Goal: Task Accomplishment & Management: Manage account settings

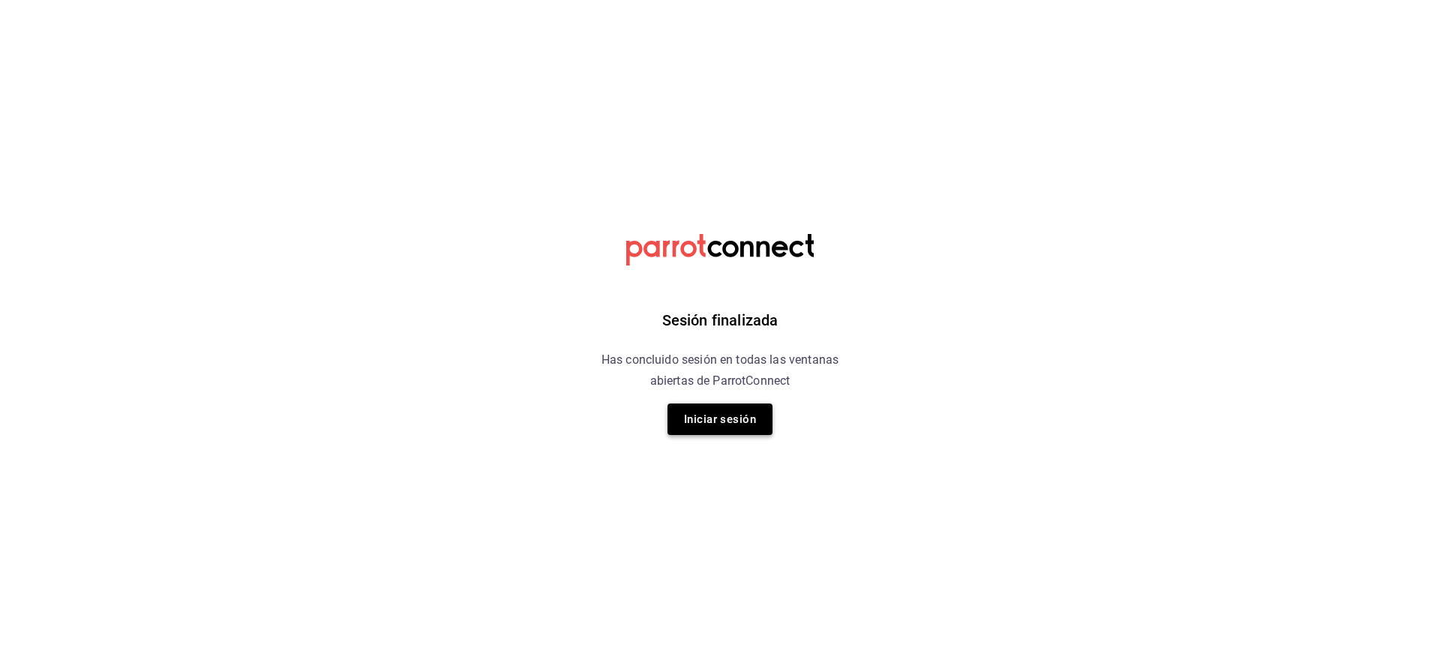
click at [725, 417] on button "Iniciar sesión" at bounding box center [720, 420] width 105 height 32
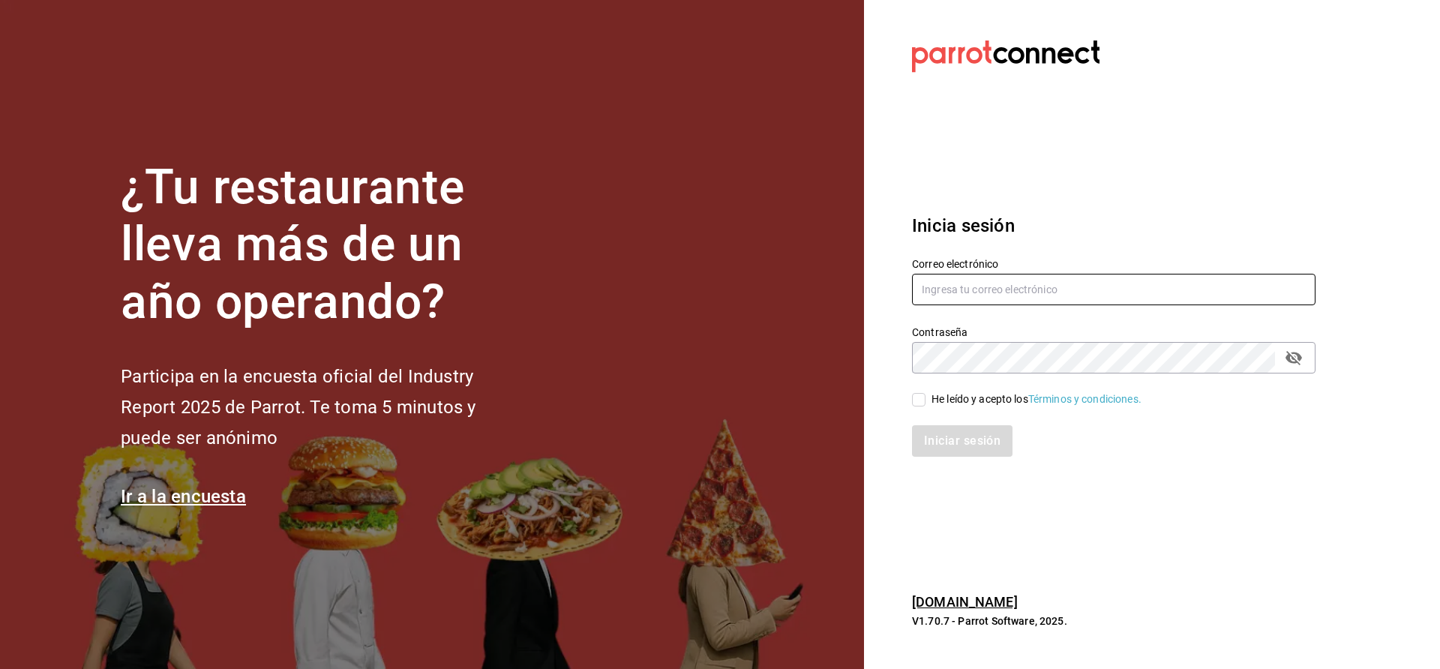
click at [1109, 288] on input "text" at bounding box center [1114, 290] width 404 height 32
type input "[EMAIL_ADDRESS][DOMAIN_NAME]"
click at [916, 389] on div "He leído y acepto los Términos y condiciones." at bounding box center [1105, 391] width 422 height 35
click at [916, 393] on input "He leído y acepto los Términos y condiciones." at bounding box center [919, 400] width 14 height 14
checkbox input "true"
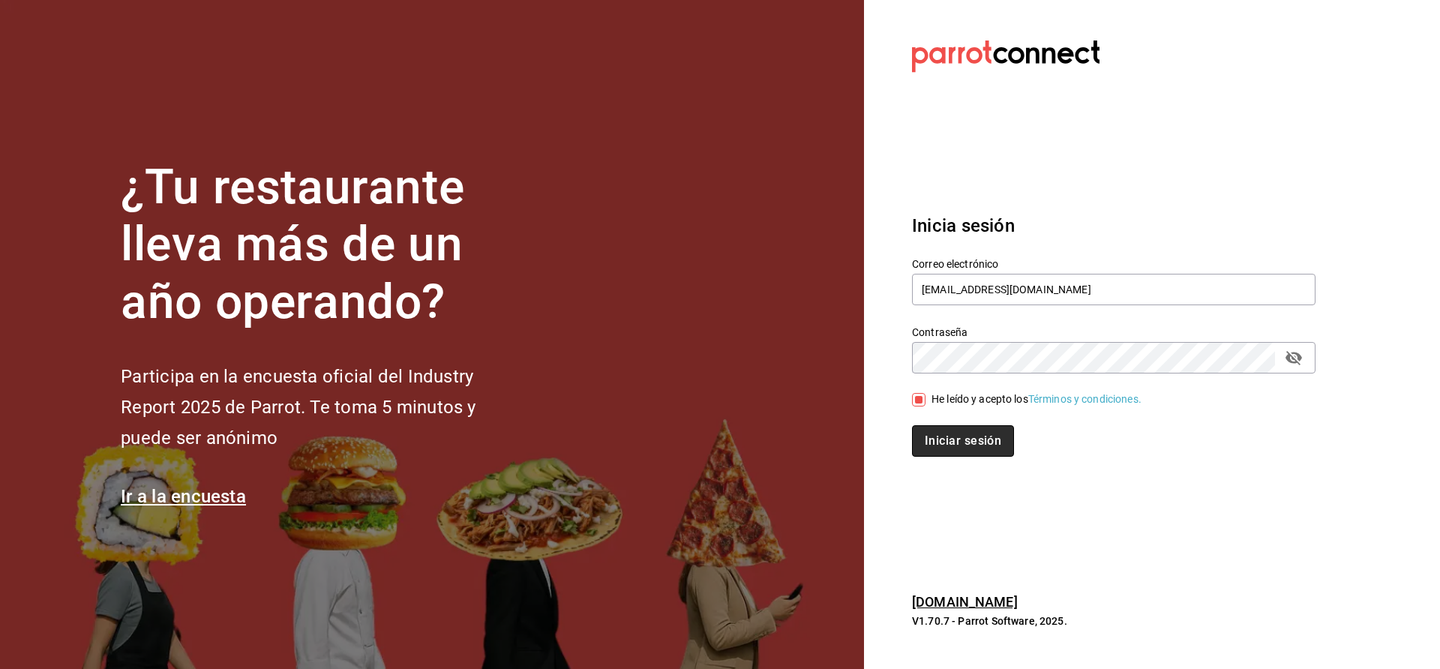
click at [959, 435] on button "Iniciar sesión" at bounding box center [963, 441] width 102 height 32
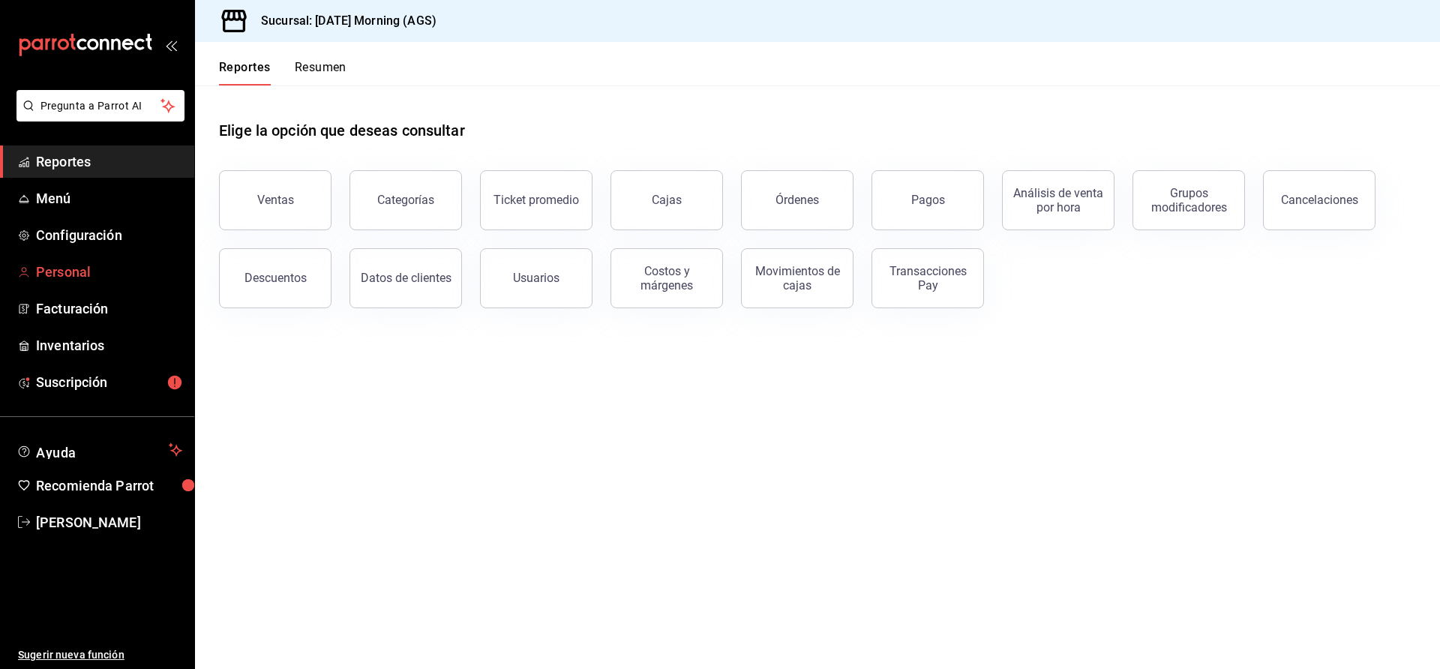
click at [59, 269] on span "Personal" at bounding box center [109, 272] width 146 height 20
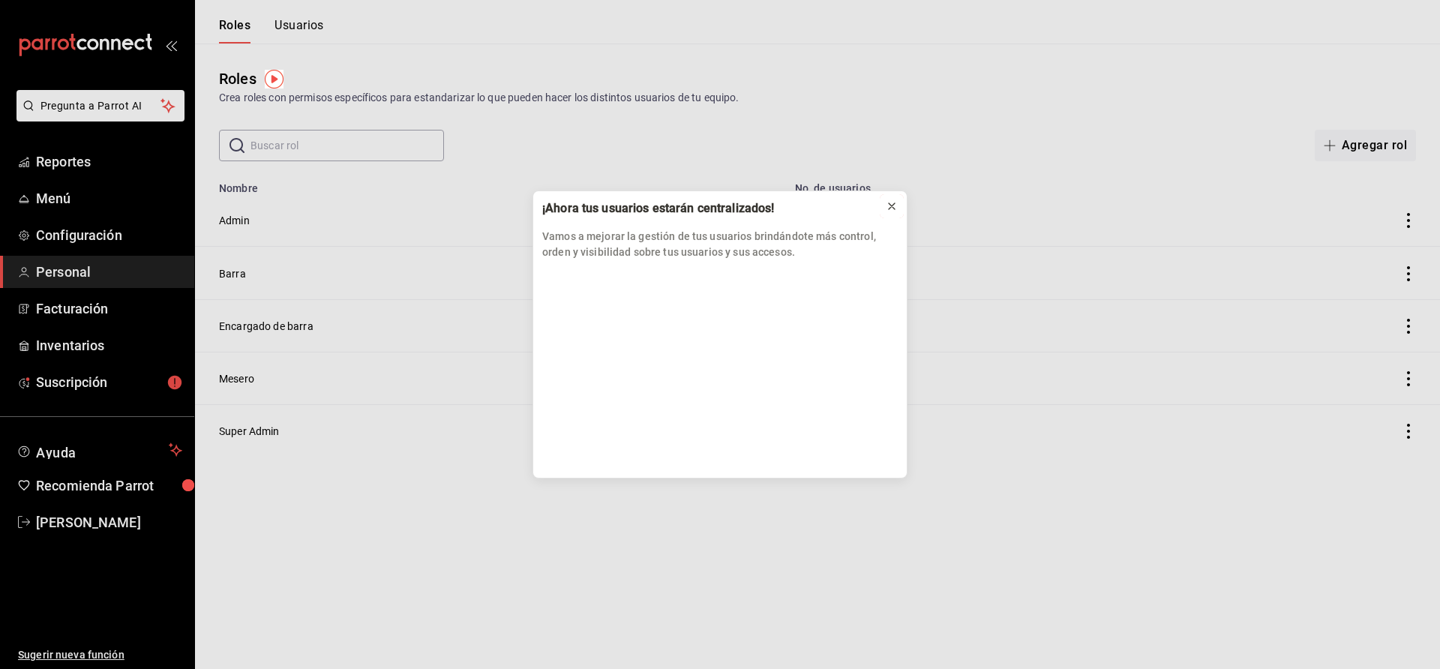
click at [894, 205] on icon at bounding box center [892, 206] width 12 height 12
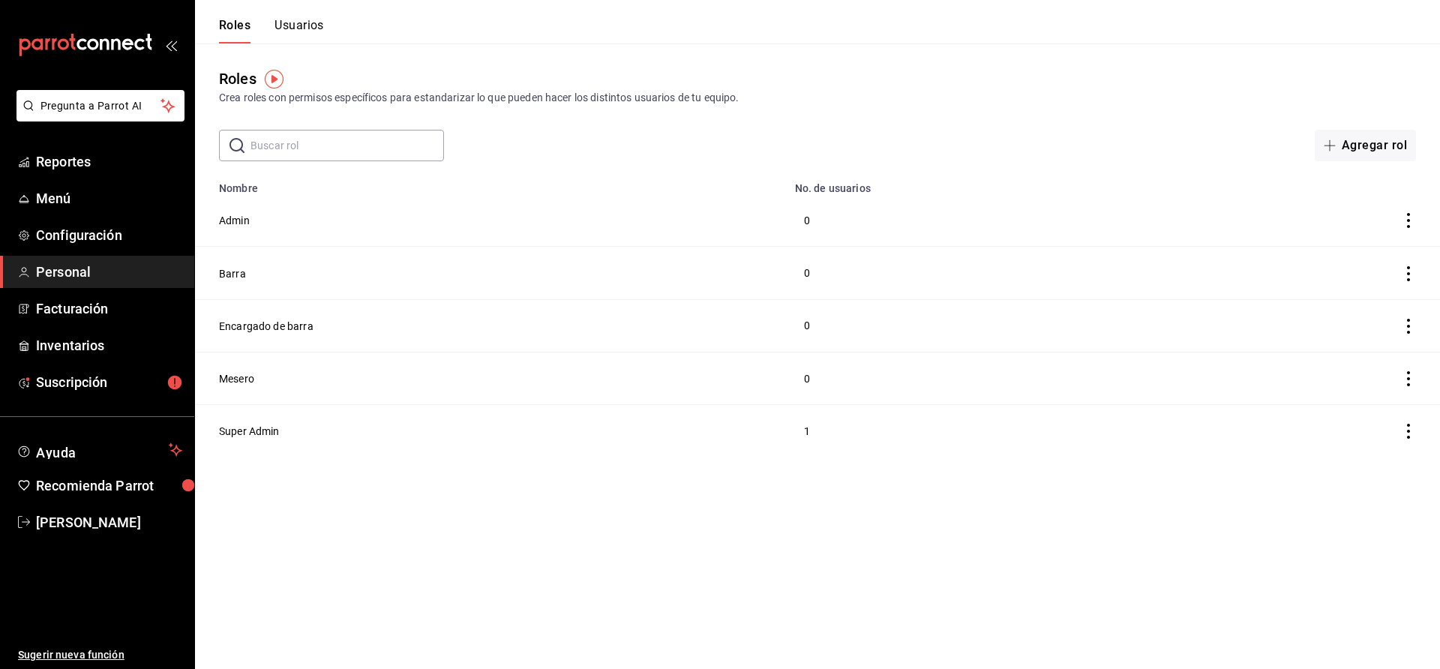
click at [1404, 326] on icon "actions" at bounding box center [1408, 326] width 15 height 15
click at [316, 320] on div at bounding box center [720, 334] width 1440 height 669
click at [283, 323] on body "Pregunta a Parrot AI Reportes Menú Configuración Personal Facturación Inventari…" at bounding box center [720, 228] width 1440 height 457
click at [280, 323] on button "Encargado de barra" at bounding box center [266, 326] width 95 height 15
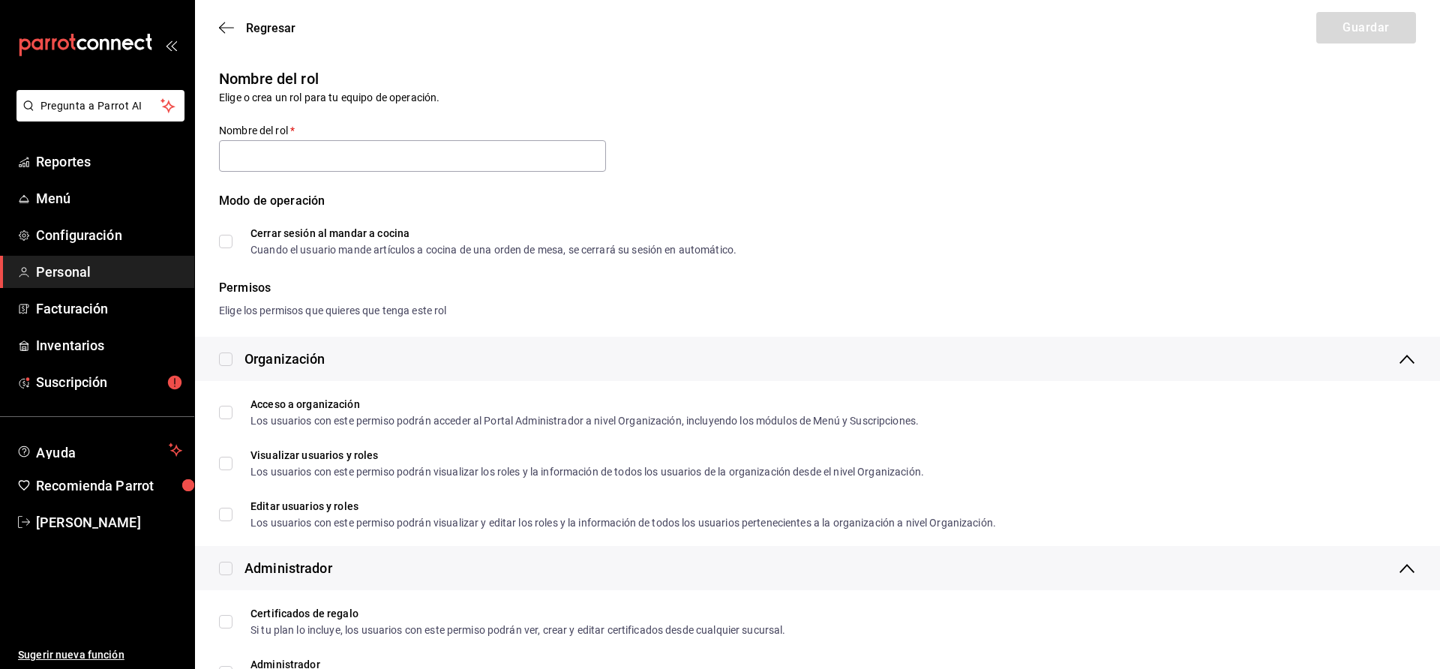
type input "Encargado de barra"
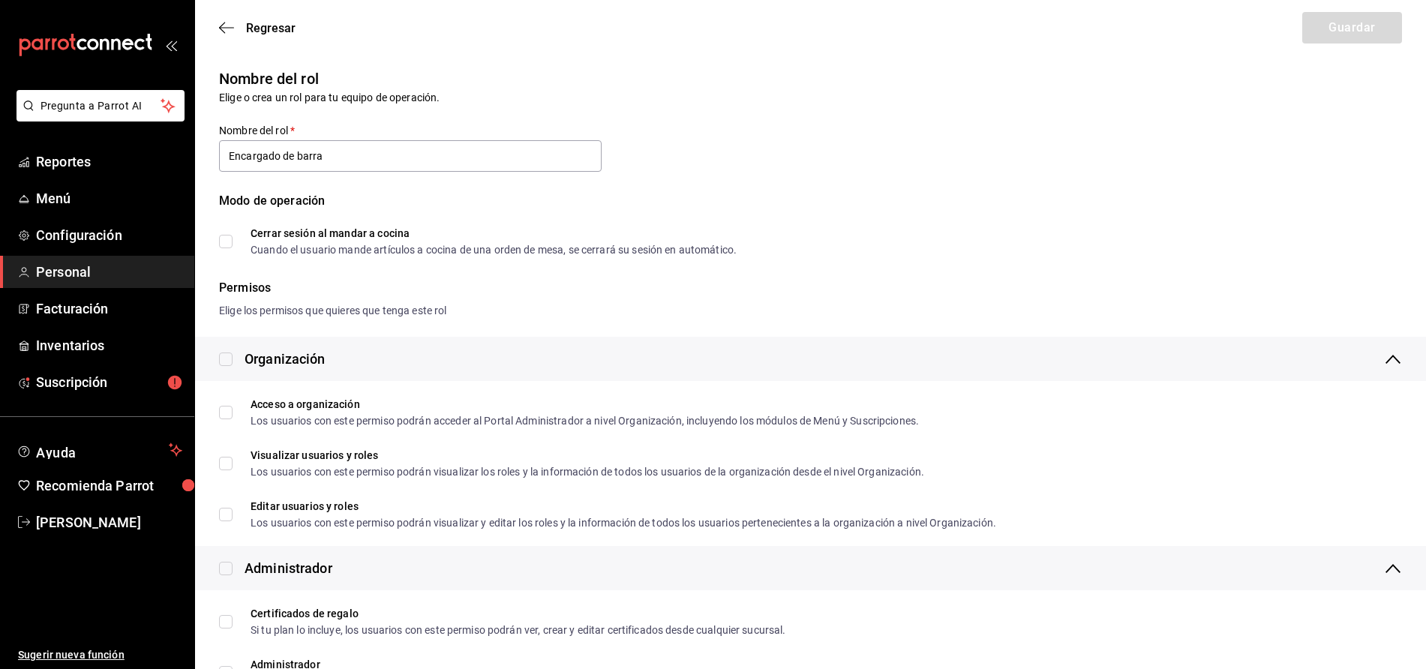
scroll to position [688, 0]
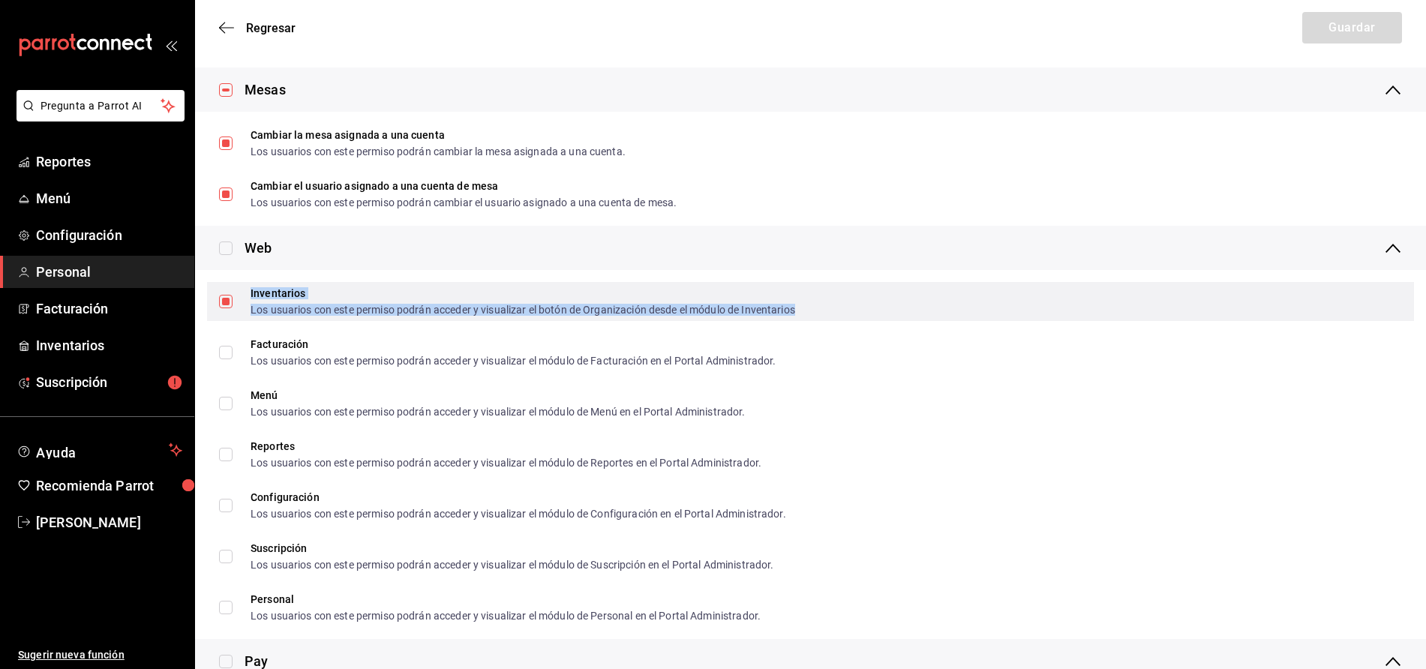
click at [268, 293] on div "Inventarios" at bounding box center [523, 293] width 545 height 11
click at [221, 300] on input "Inventarios Los usuarios con este permiso podrán acceder y visualizar el botón …" at bounding box center [226, 302] width 14 height 14
checkbox input "false"
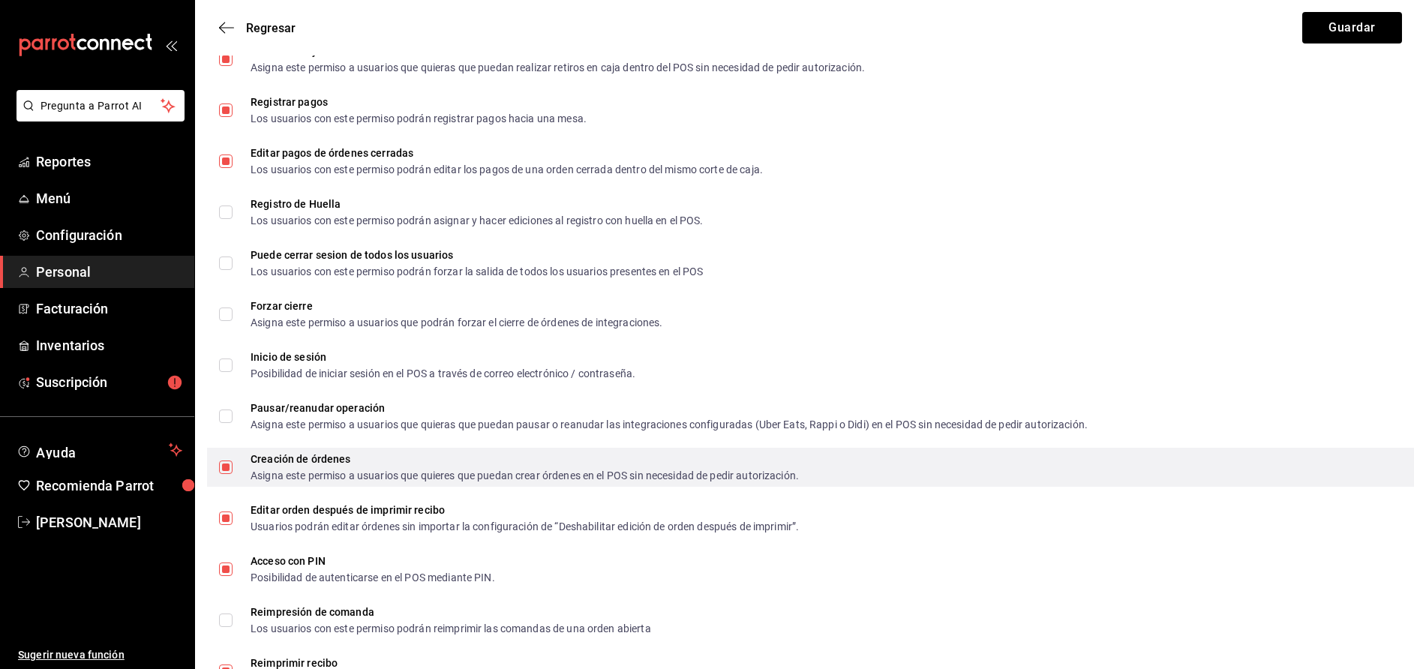
scroll to position [2407, 0]
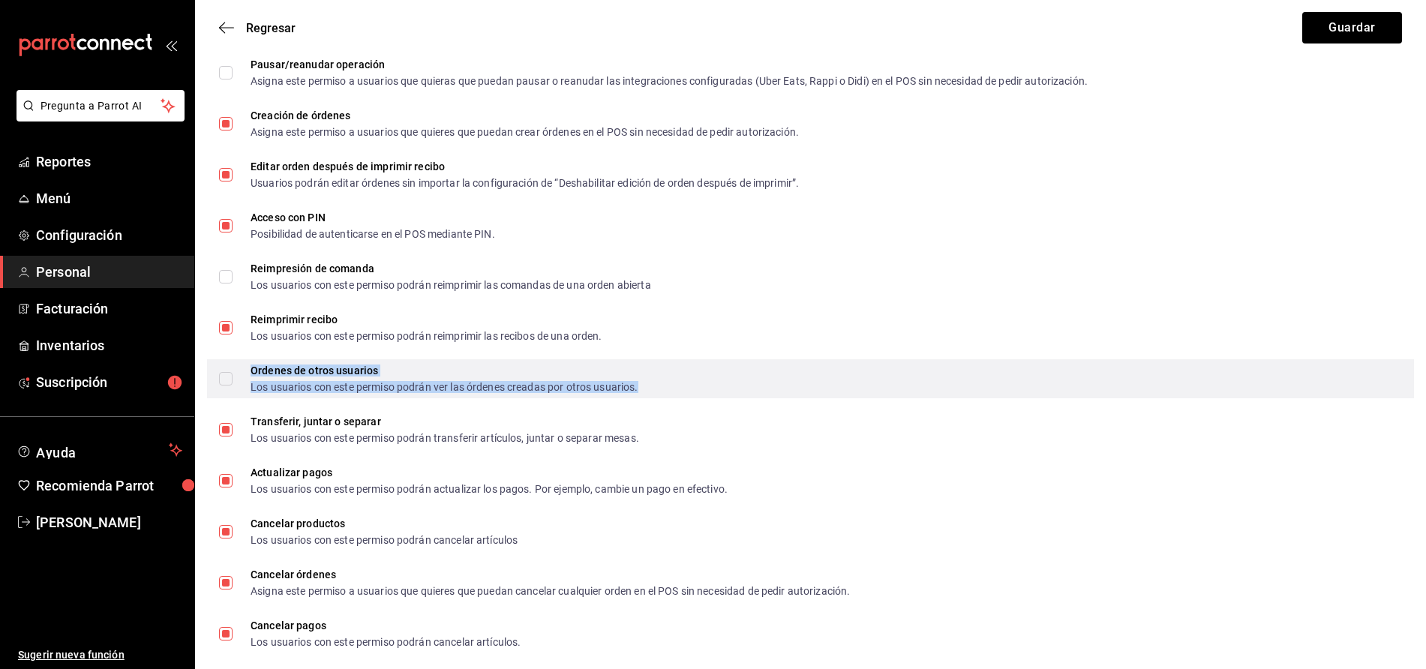
click at [363, 382] on div "Los usuarios con este permiso podrán ver las órdenes creadas por otros usuarios." at bounding box center [445, 387] width 388 height 11
click at [228, 372] on input "Ordenes de otros usuarios Los usuarios con este permiso podrán ver las órdenes …" at bounding box center [226, 379] width 14 height 14
checkbox input "true"
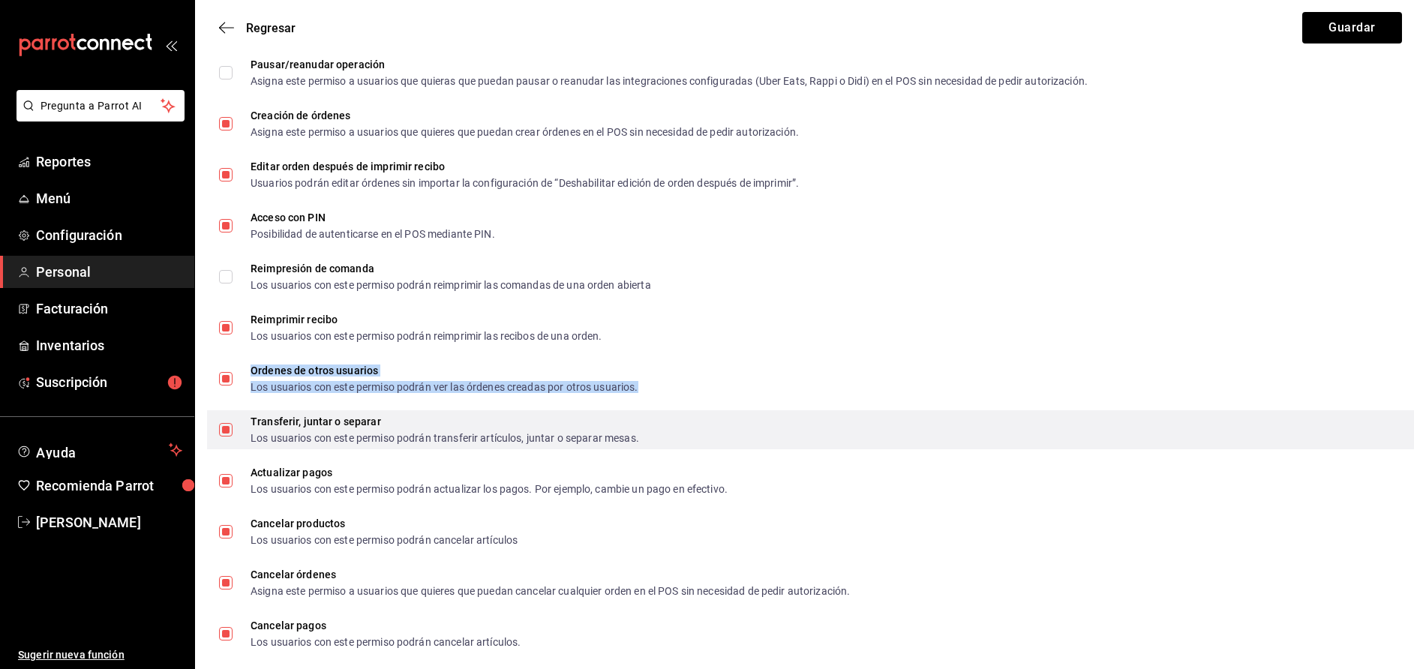
scroll to position [2478, 0]
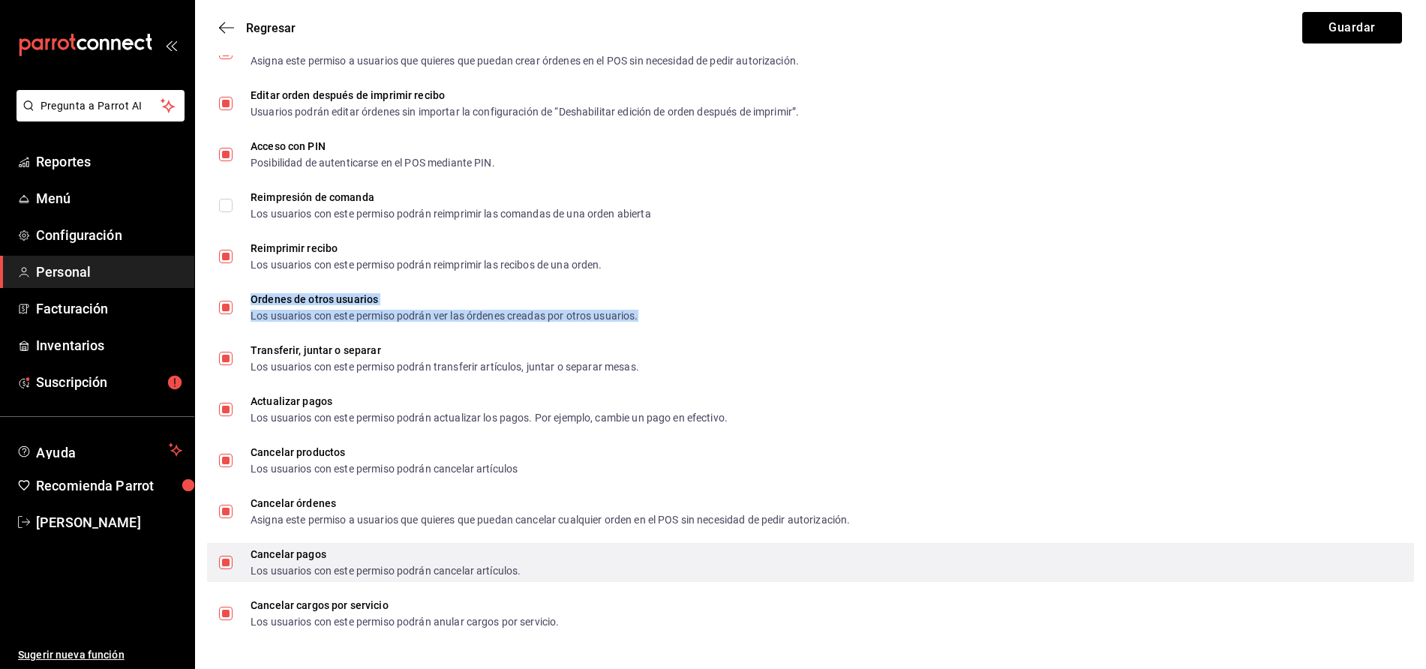
click at [227, 560] on input "Cancelar pagos Los usuarios con este permiso podrán cancelar artículos." at bounding box center [226, 563] width 14 height 14
checkbox input "false"
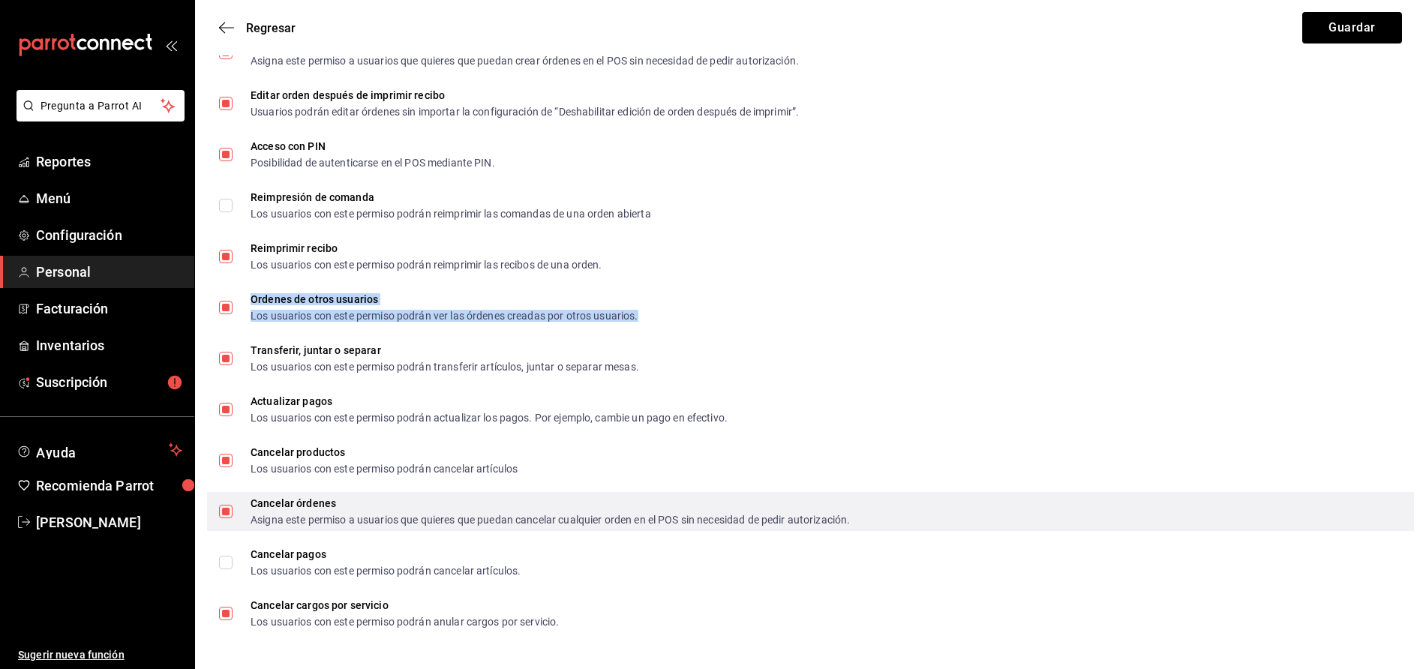
click at [222, 513] on input "Cancelar órdenes Asigna este permiso a usuarios que quieres que puedan cancelar…" at bounding box center [226, 512] width 14 height 14
checkbox input "false"
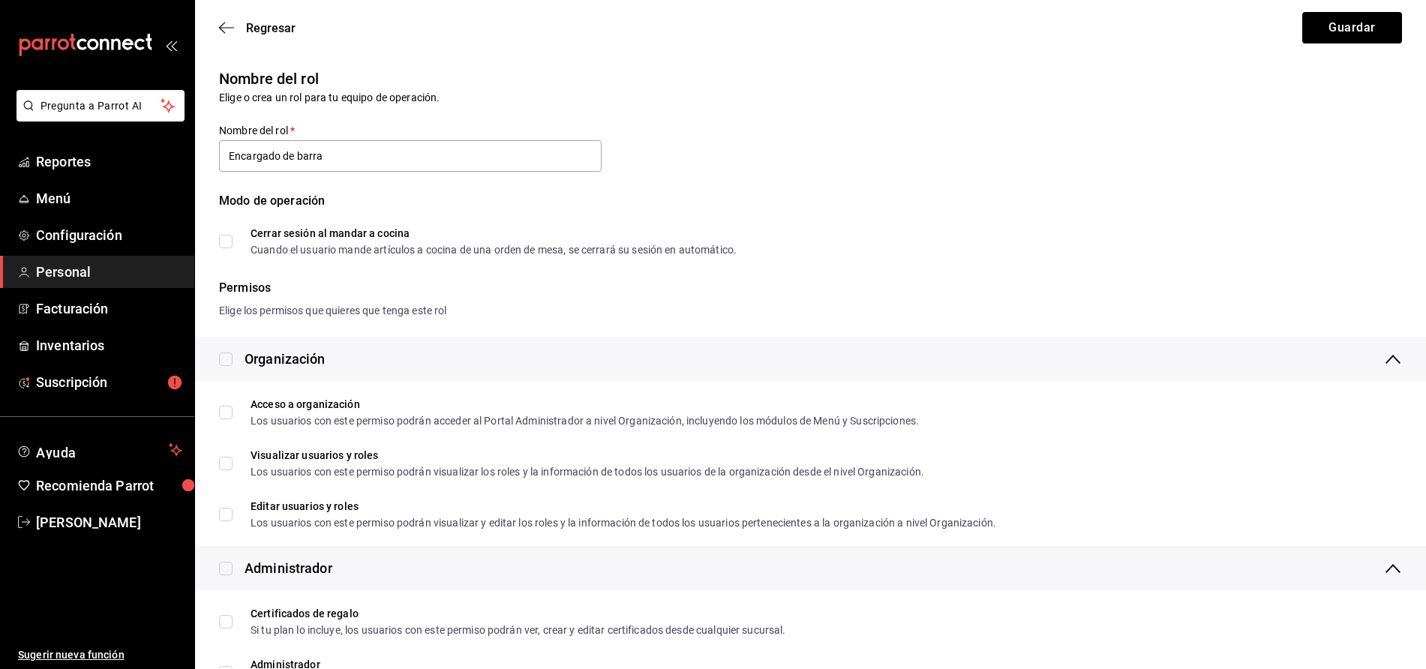
scroll to position [344, 0]
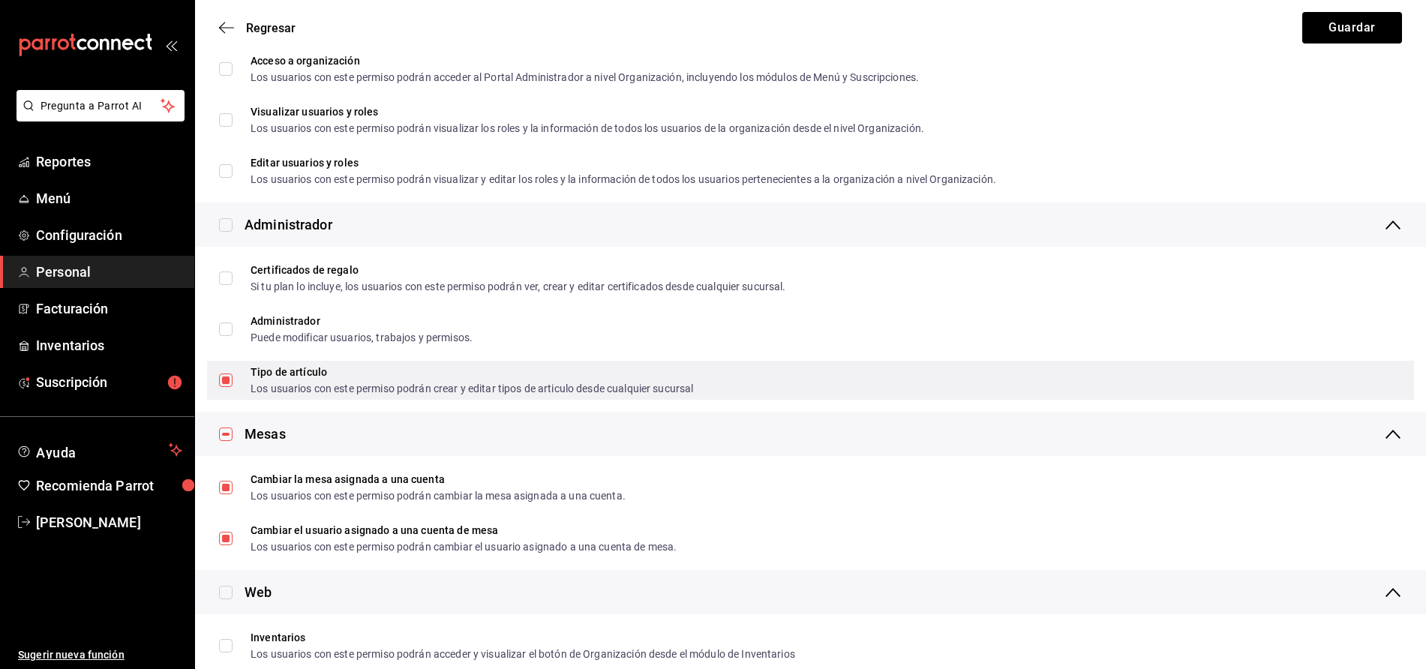
click at [227, 381] on input "Tipo de artículo Los usuarios con este permiso podrán crear y editar tipos de a…" at bounding box center [226, 381] width 14 height 14
checkbox input "false"
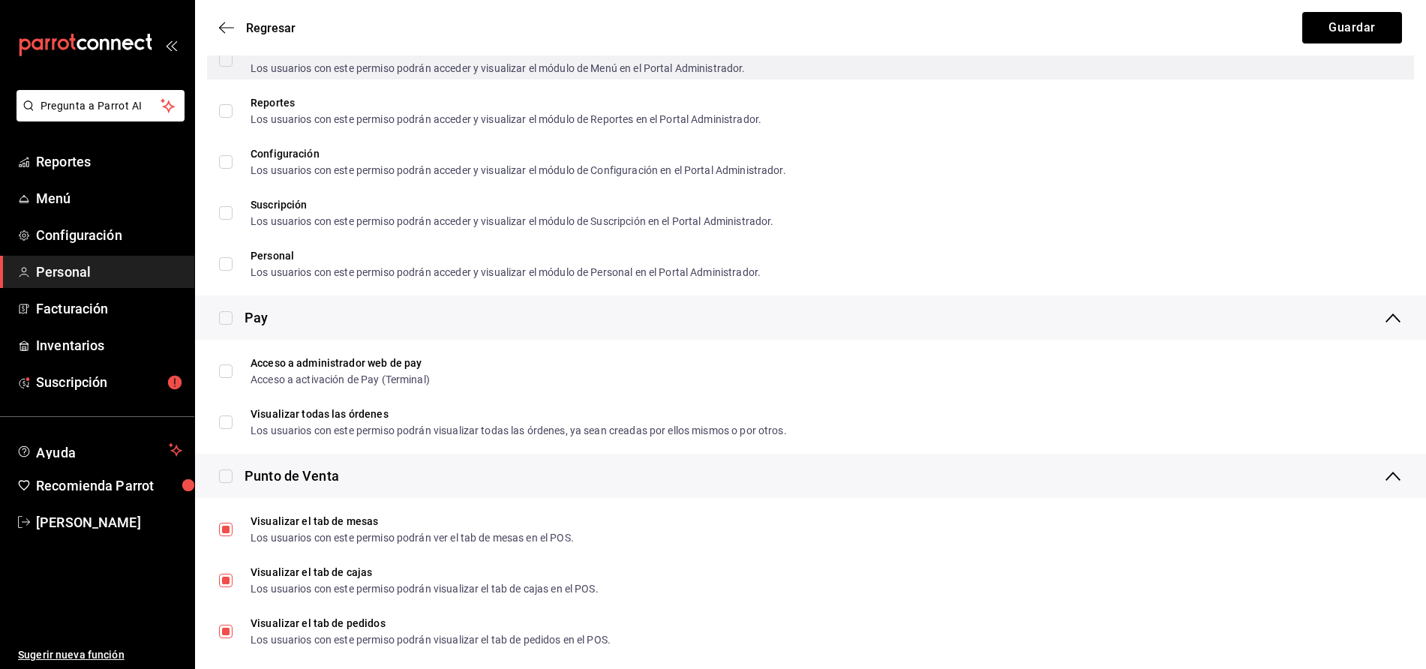
scroll to position [1375, 0]
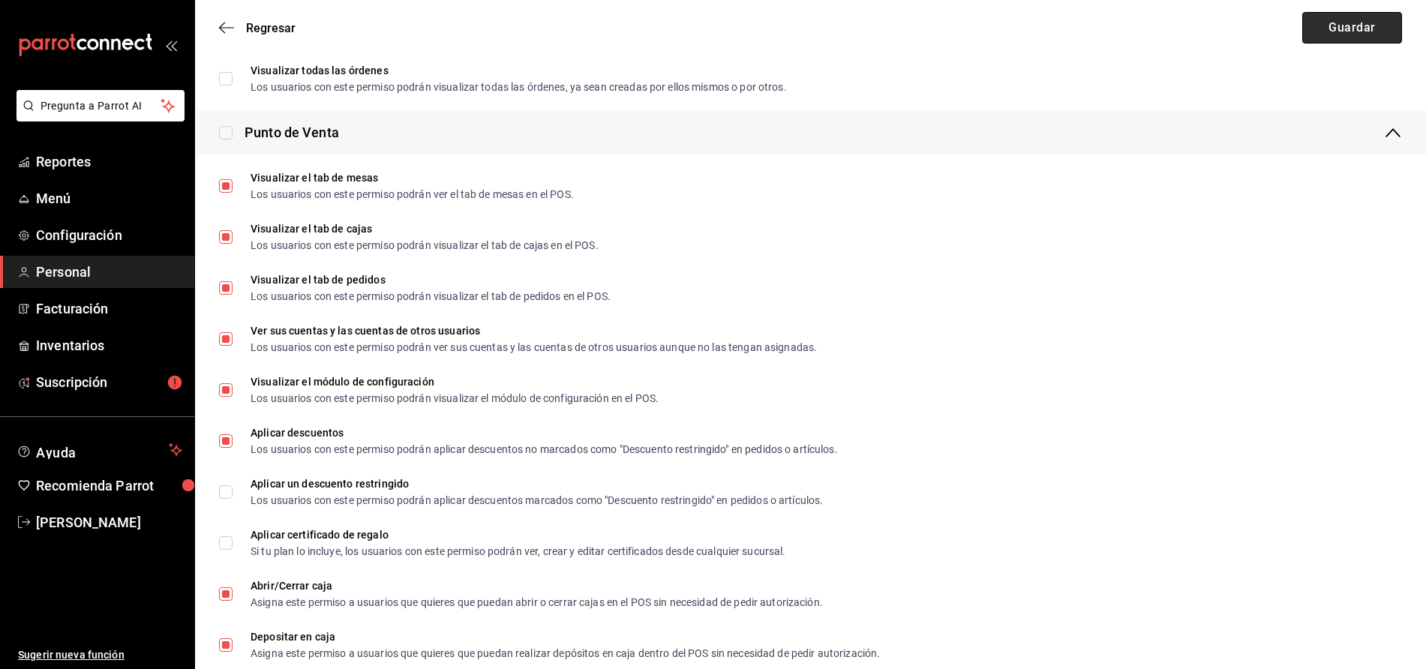
click at [1315, 27] on button "Guardar" at bounding box center [1352, 28] width 100 height 32
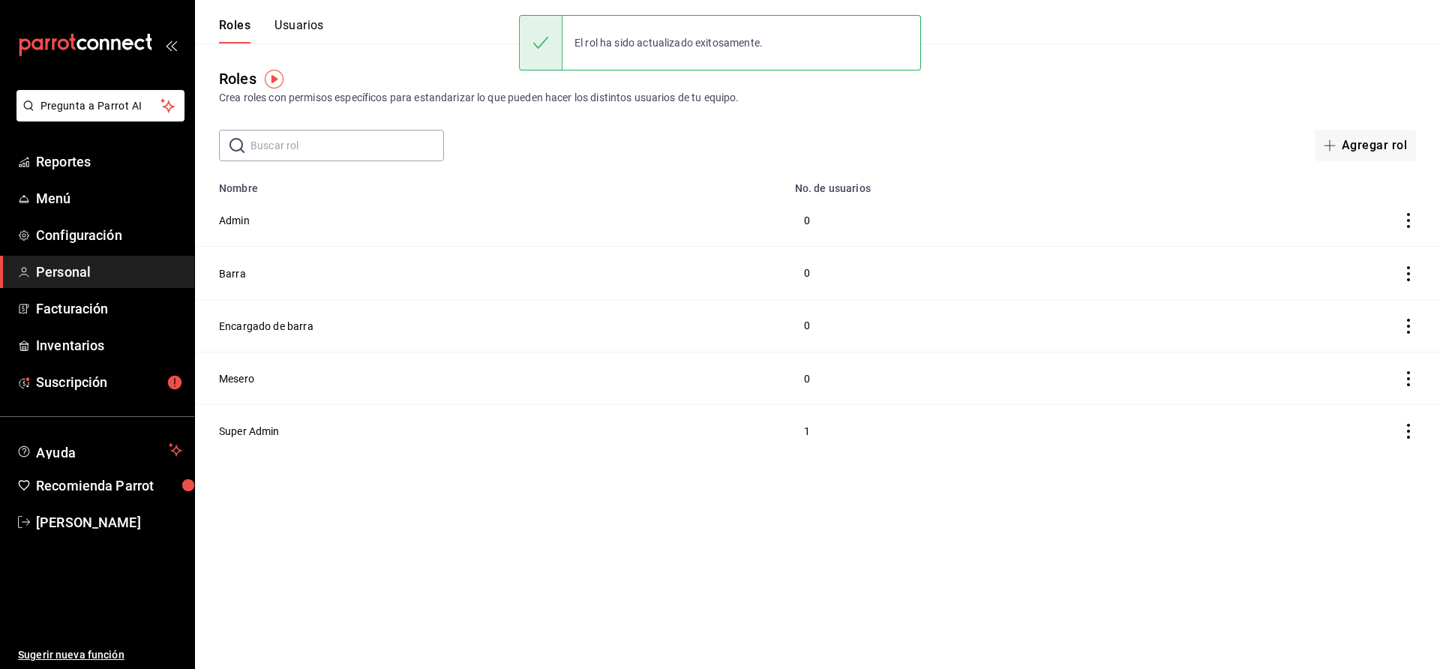
click at [308, 24] on button "Usuarios" at bounding box center [300, 31] width 50 height 26
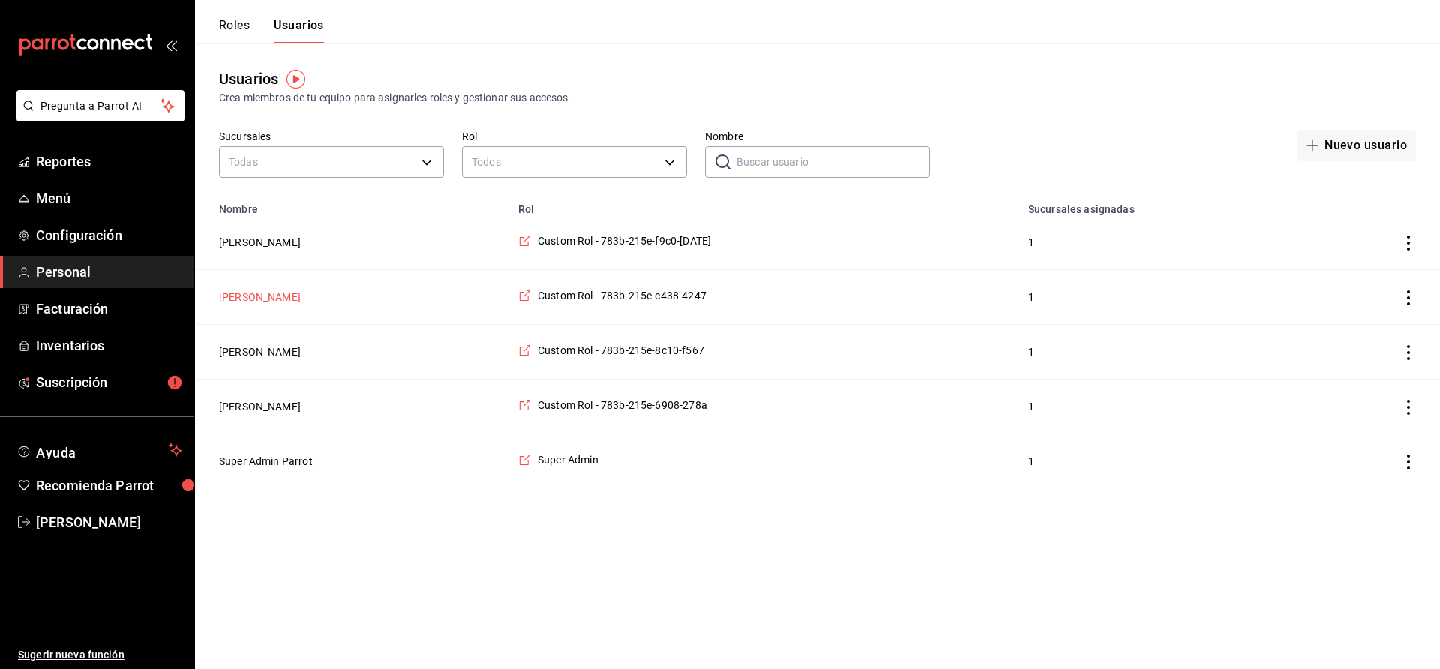
click at [275, 298] on button "[PERSON_NAME]" at bounding box center [260, 297] width 82 height 15
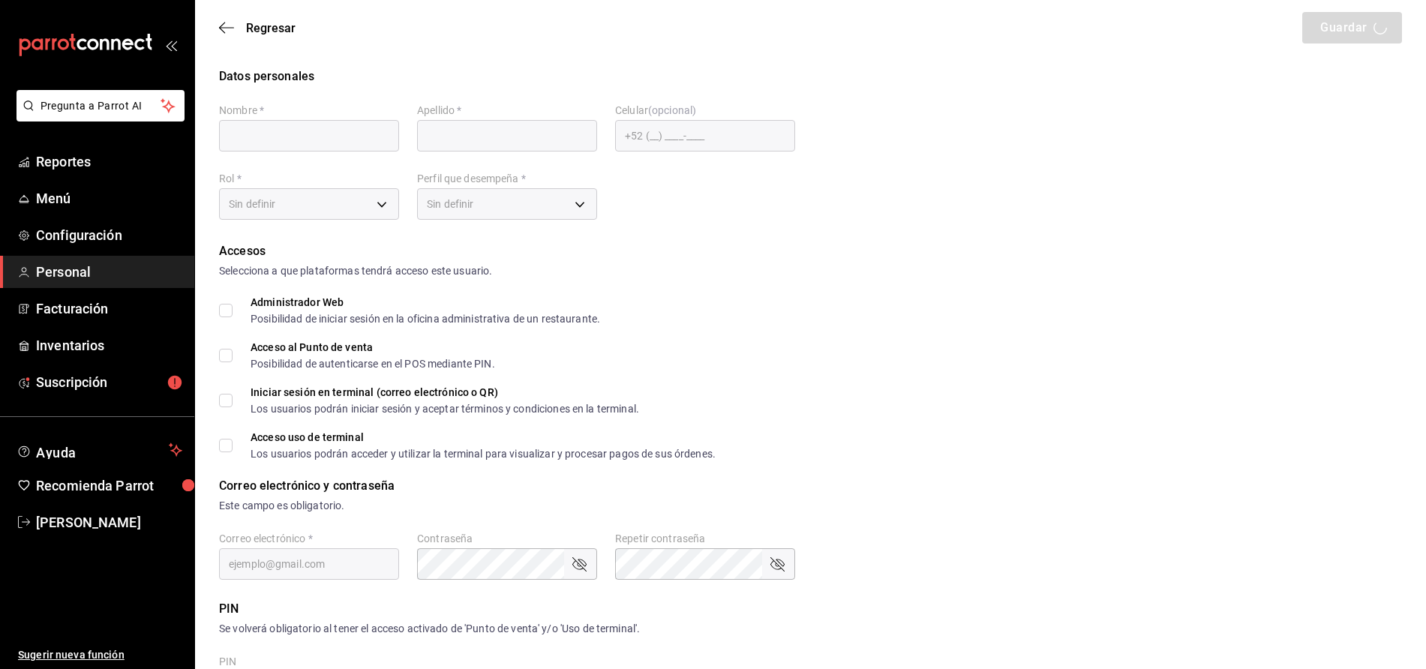
type input "[PERSON_NAME]"
checkbox input "true"
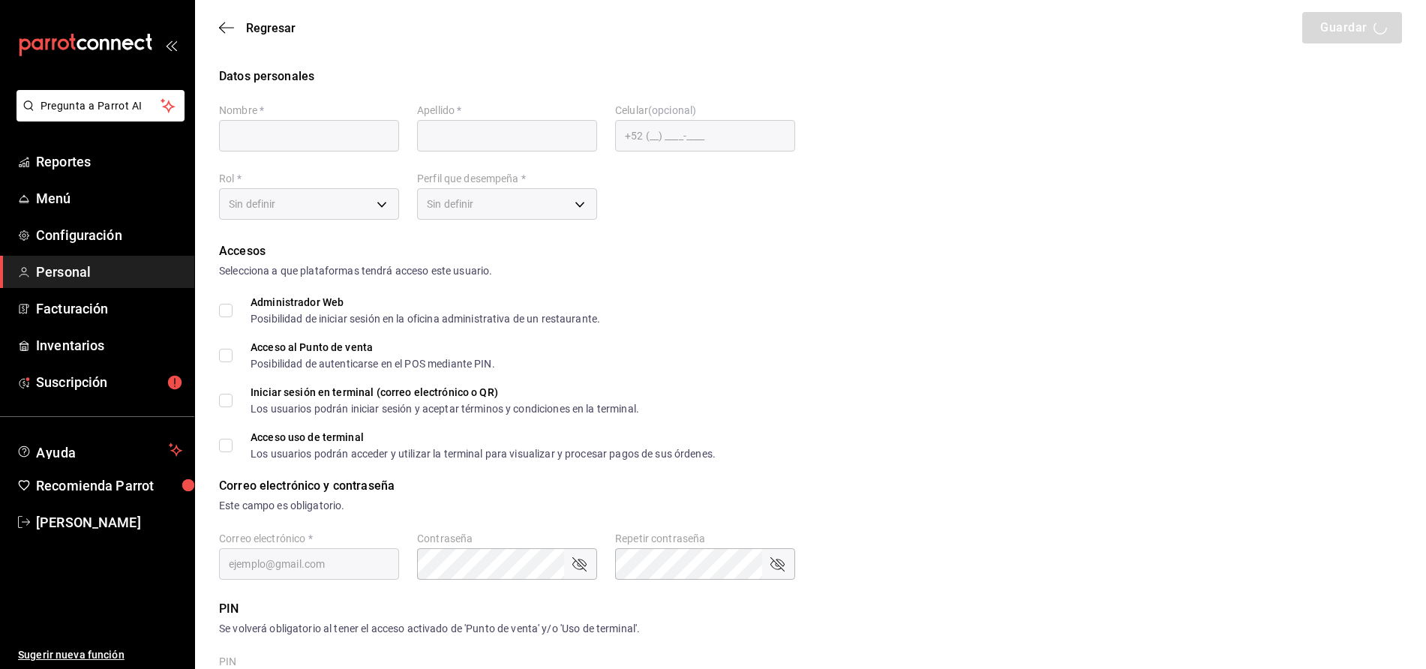
type input "[EMAIL_ADDRESS][DOMAIN_NAME]"
type input "665544"
type input "[PHONE_NUMBER]"
type input "d4f21b51-5aa5-40e0-bc9a-f064e9fcad71"
type input "STAFF"
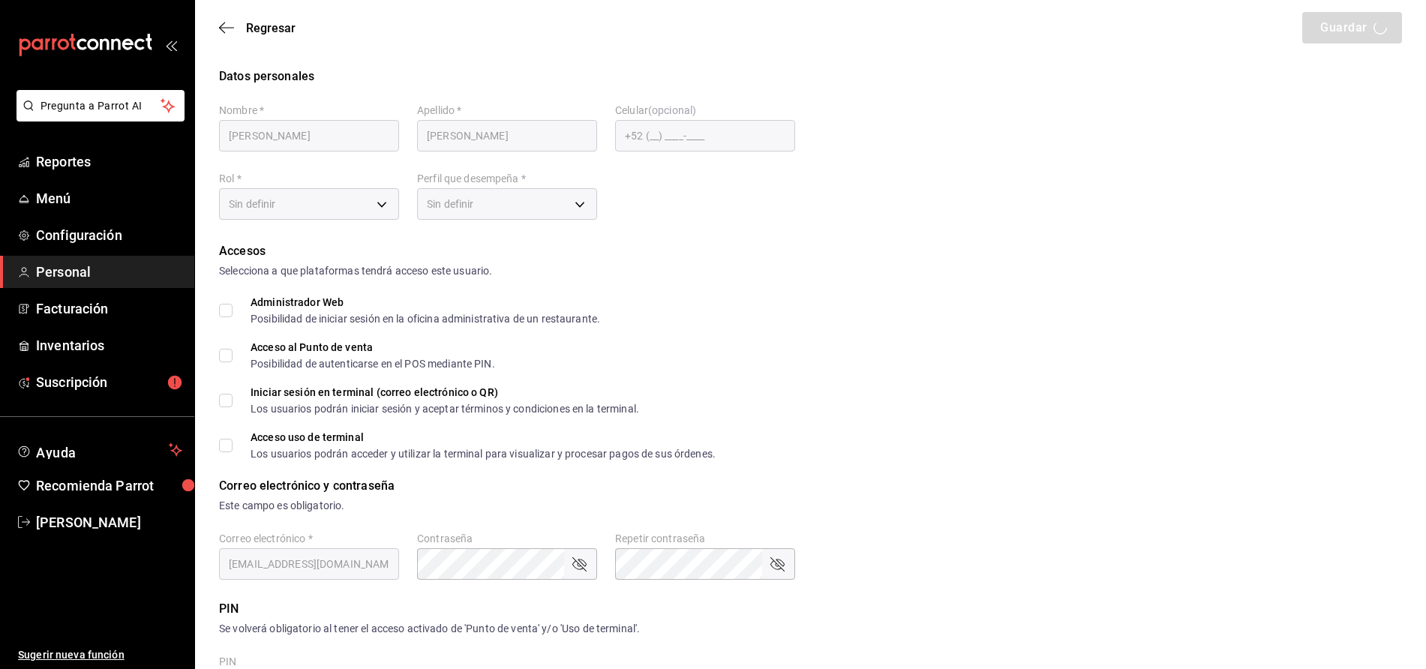
checkbox input "true"
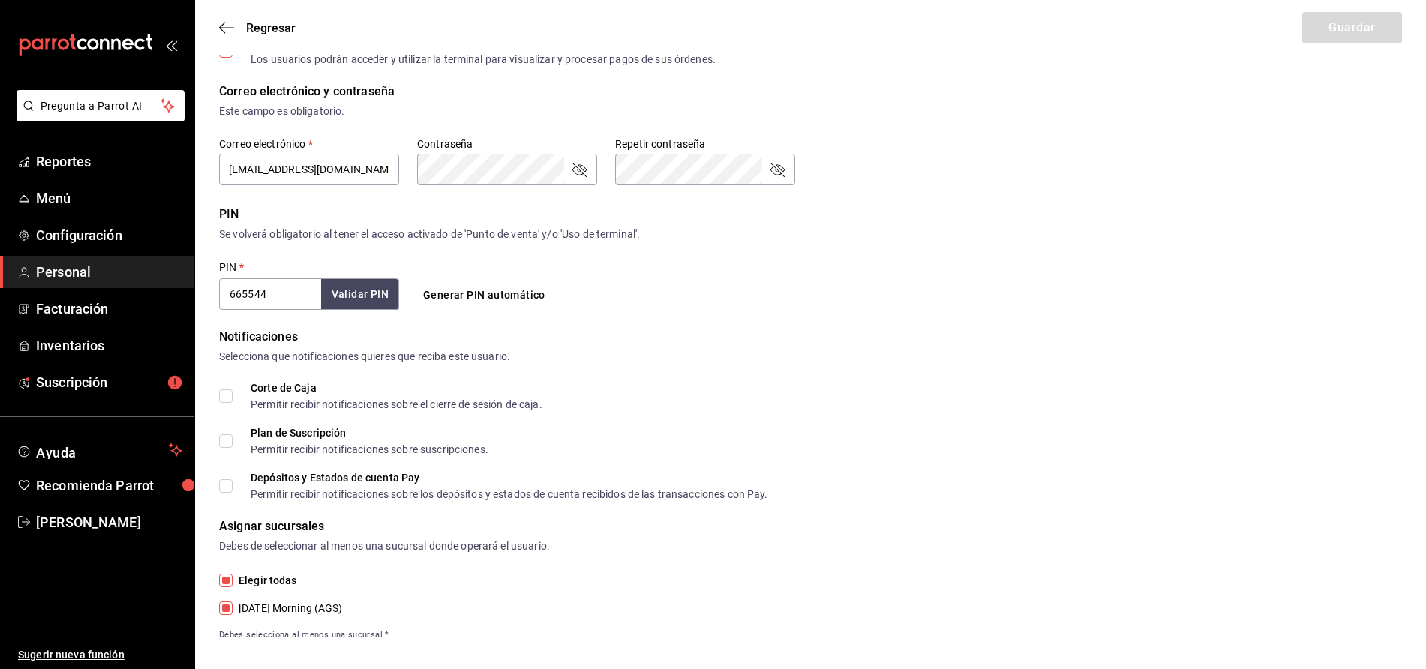
scroll to position [410, 0]
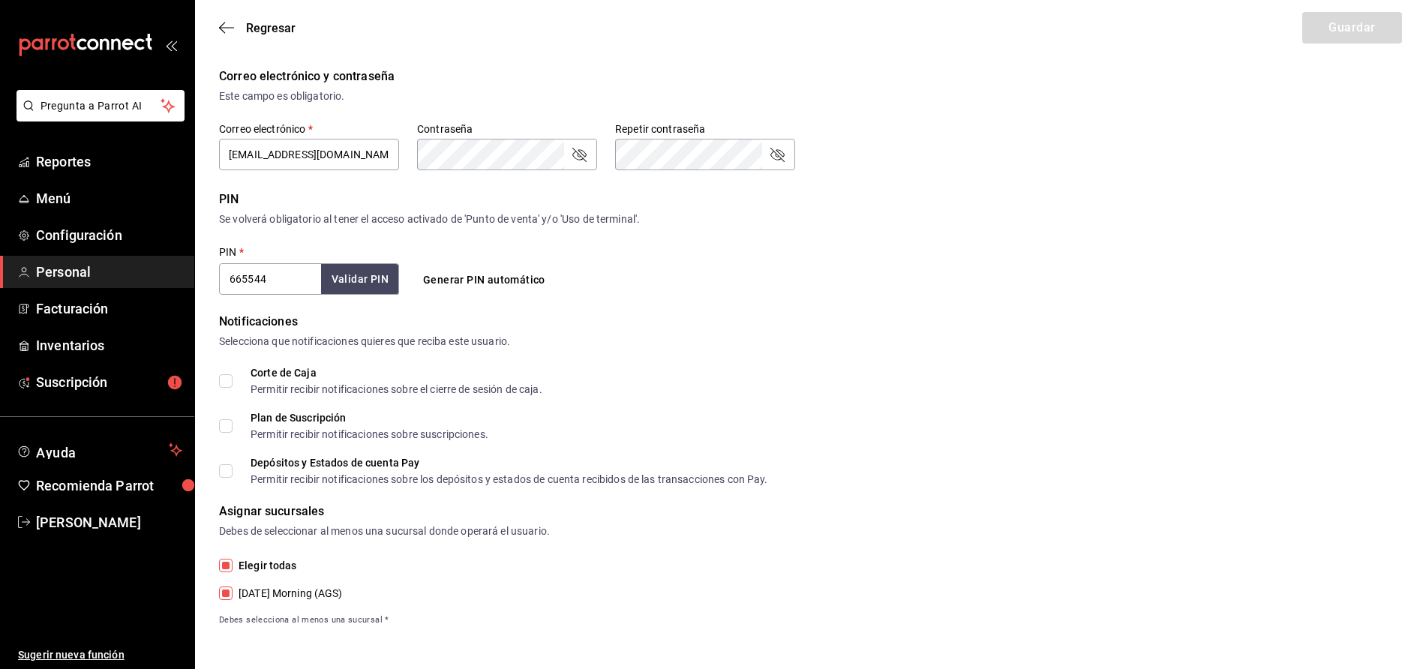
click at [233, 570] on span "Elegir todas" at bounding box center [265, 566] width 65 height 16
click at [233, 570] on input "Elegir todas" at bounding box center [226, 566] width 14 height 14
checkbox input "false"
click at [231, 626] on label "[DATE] Morning (AGS)" at bounding box center [306, 619] width 175 height 16
click at [231, 626] on input "[DATE] Morning (AGS)" at bounding box center [226, 620] width 14 height 14
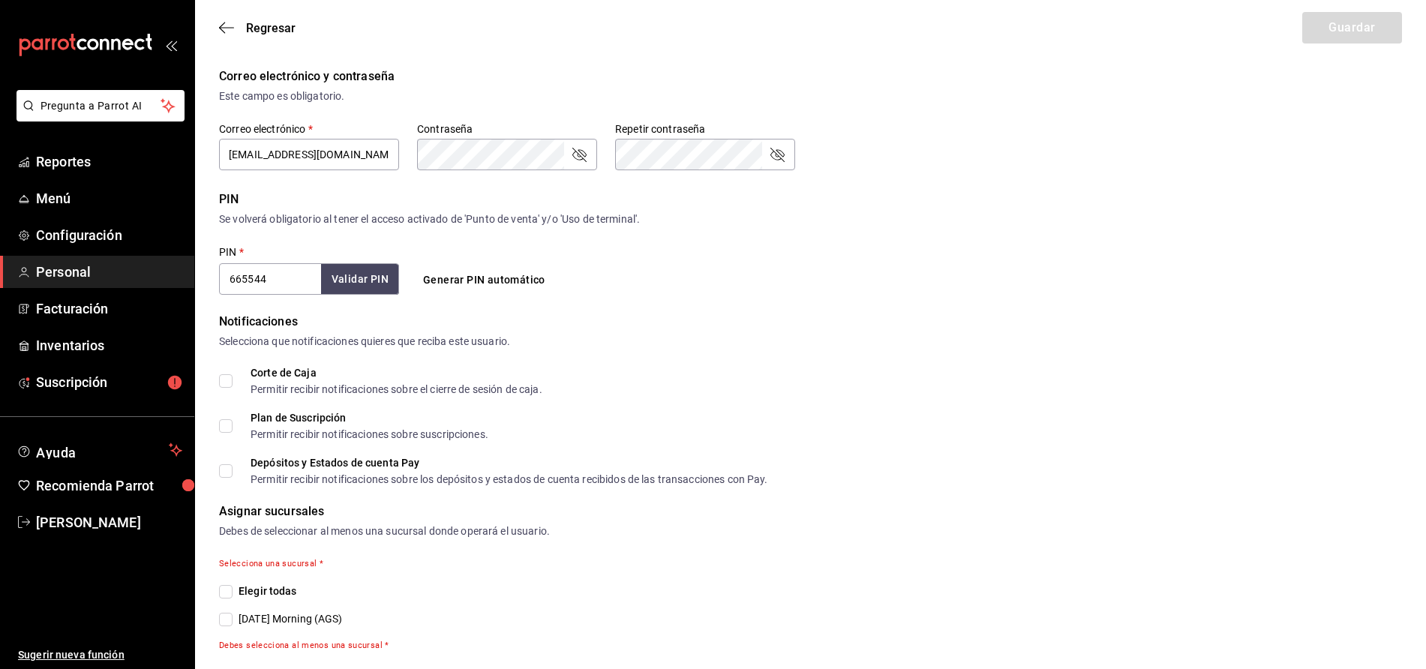
checkbox input "true"
click at [273, 24] on span "Regresar" at bounding box center [271, 28] width 50 height 14
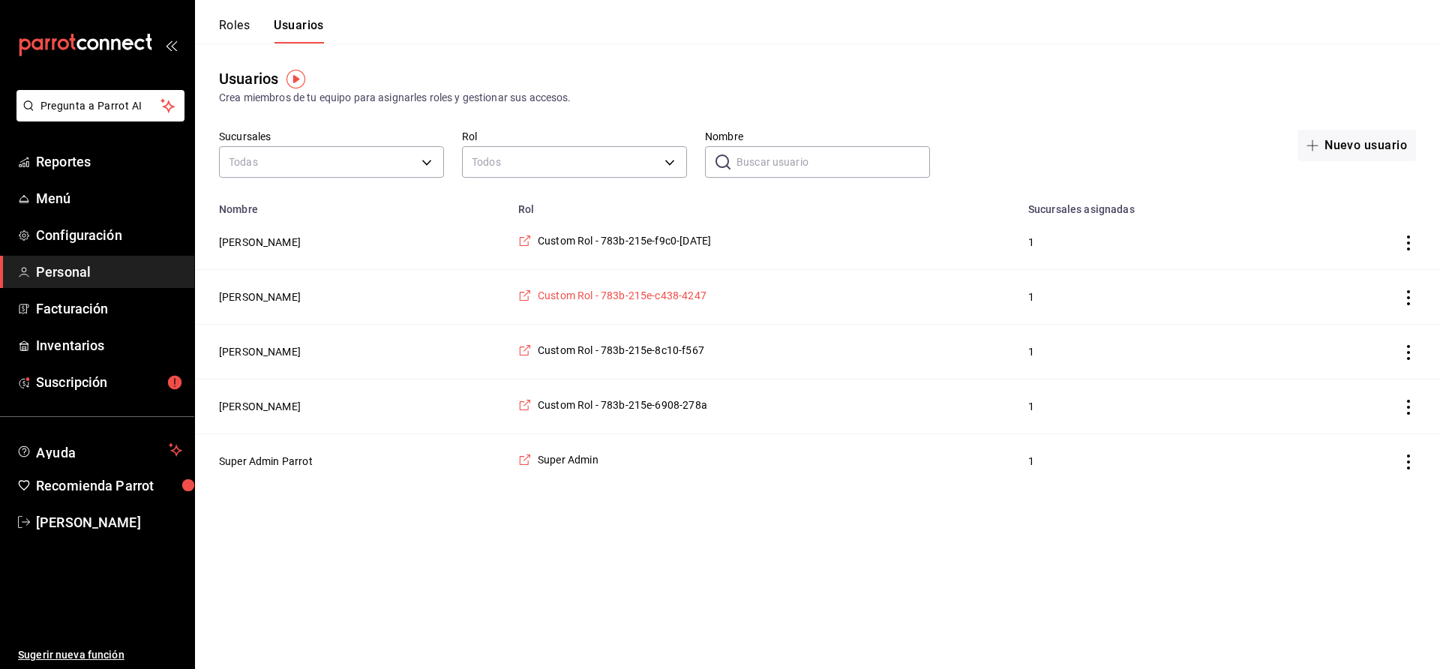
click at [622, 296] on span "Custom Rol - 783b-215e-c438-4247" at bounding box center [622, 295] width 169 height 15
click at [1408, 297] on icon "actions" at bounding box center [1408, 297] width 15 height 15
click at [1364, 315] on span "Eliminar" at bounding box center [1354, 320] width 38 height 12
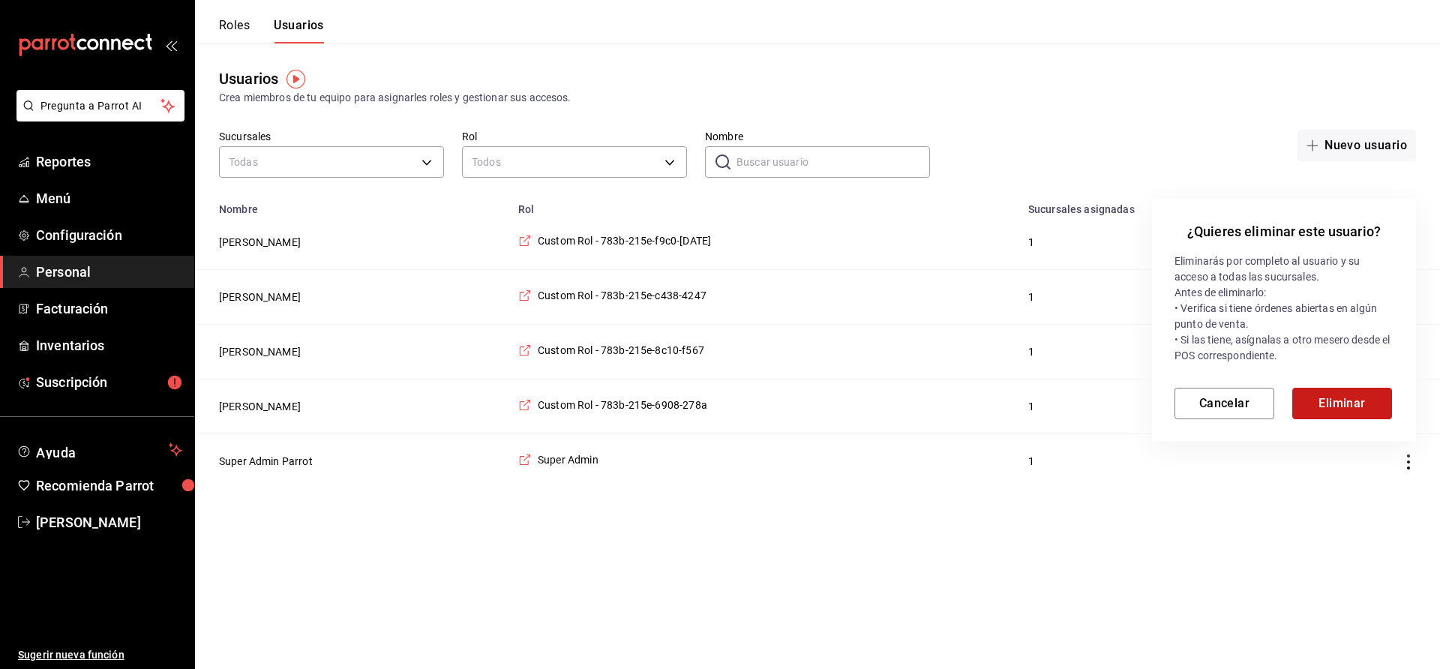
click at [1351, 409] on button "Eliminar" at bounding box center [1343, 404] width 100 height 32
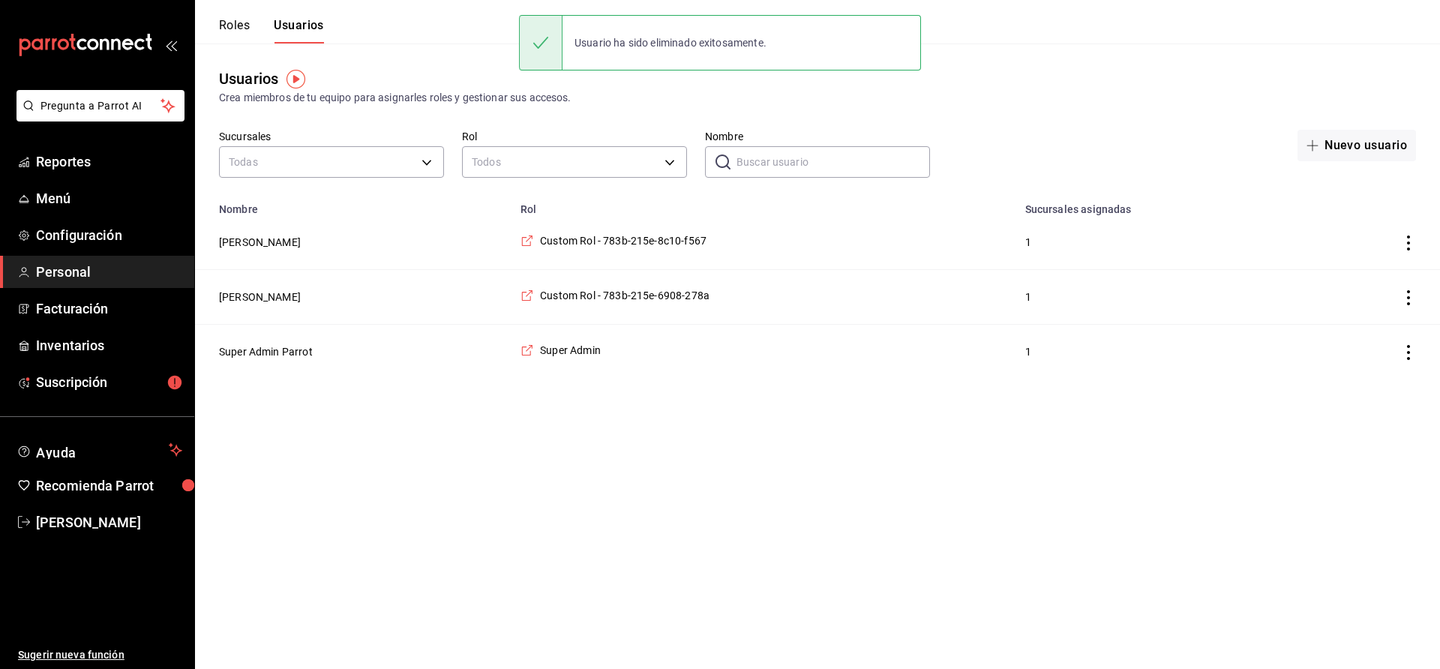
click at [800, 379] on html "Pregunta a Parrot AI Reportes Menú Configuración Personal Facturación Inventari…" at bounding box center [720, 189] width 1440 height 379
click at [492, 379] on html "Pregunta a Parrot AI Reportes Menú Configuración Personal Facturación Inventari…" at bounding box center [720, 189] width 1440 height 379
click at [229, 17] on div "Roles Usuarios" at bounding box center [259, 22] width 129 height 44
click at [215, 31] on div "Roles Usuarios" at bounding box center [259, 22] width 129 height 44
click at [231, 20] on button "Roles" at bounding box center [234, 31] width 31 height 26
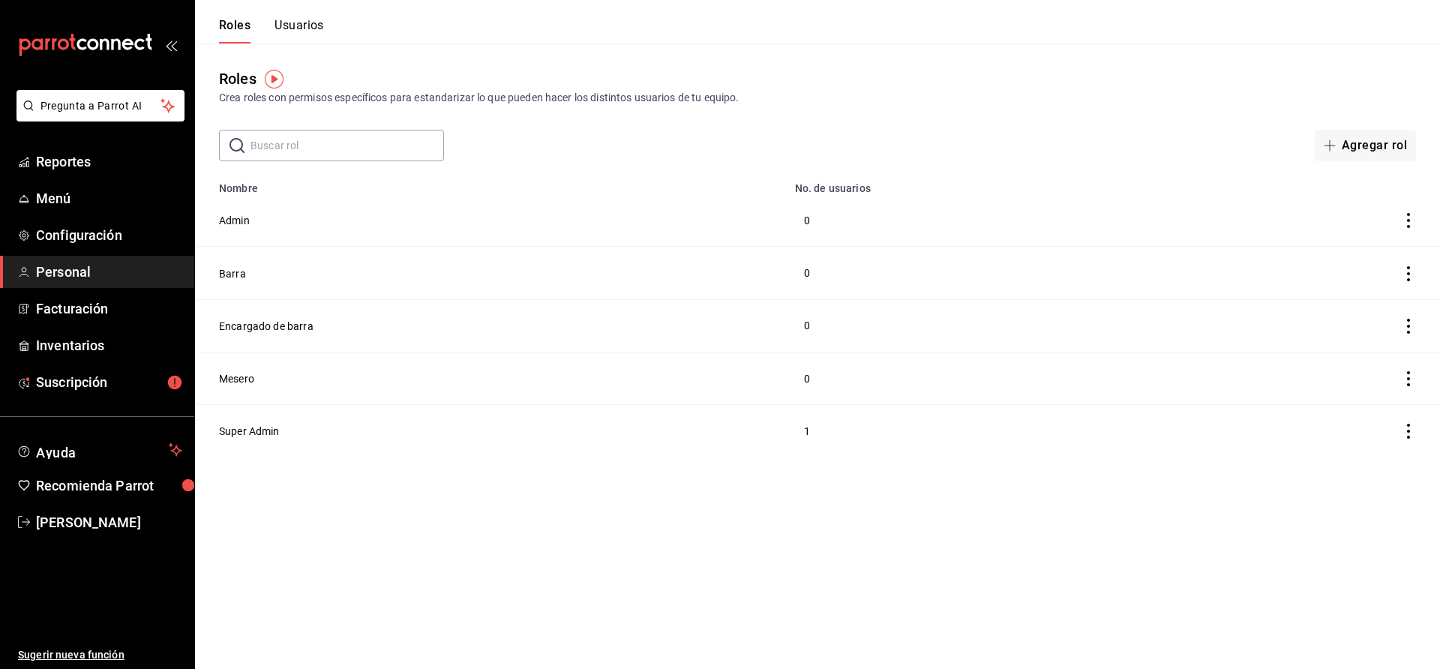
click at [1410, 263] on td at bounding box center [1317, 273] width 247 height 53
click at [1410, 271] on icon "actions" at bounding box center [1408, 273] width 15 height 15
click at [1377, 287] on li "Eliminar" at bounding box center [1353, 294] width 126 height 42
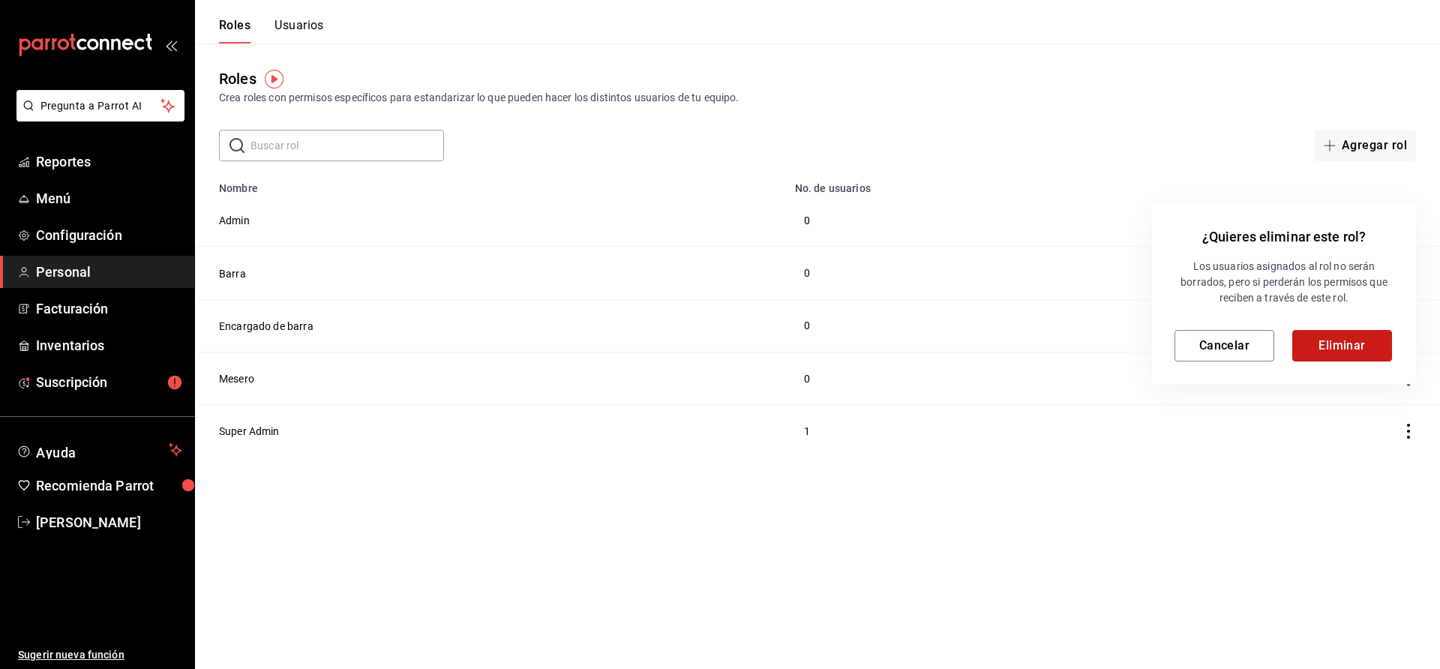
click at [1350, 336] on button "Eliminar" at bounding box center [1343, 346] width 100 height 32
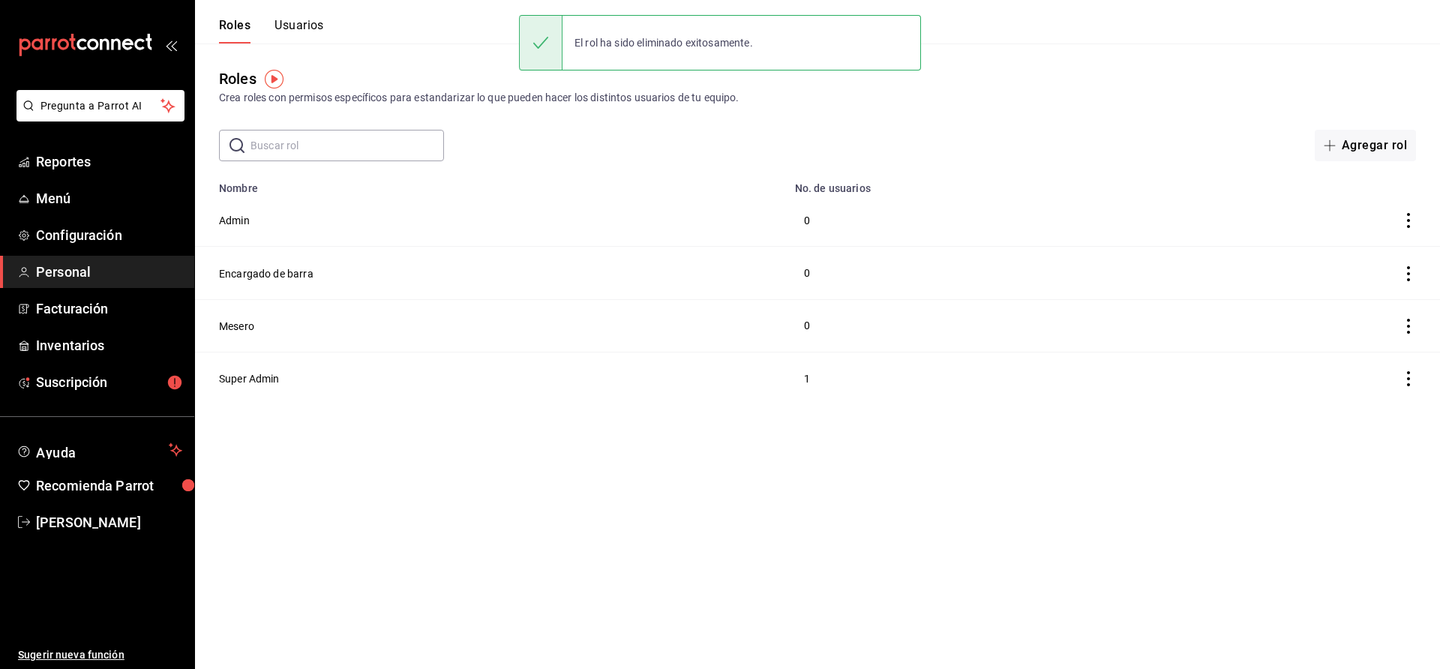
click at [1407, 272] on icon "actions" at bounding box center [1408, 273] width 15 height 15
click at [1380, 293] on li "Eliminar" at bounding box center [1353, 294] width 126 height 42
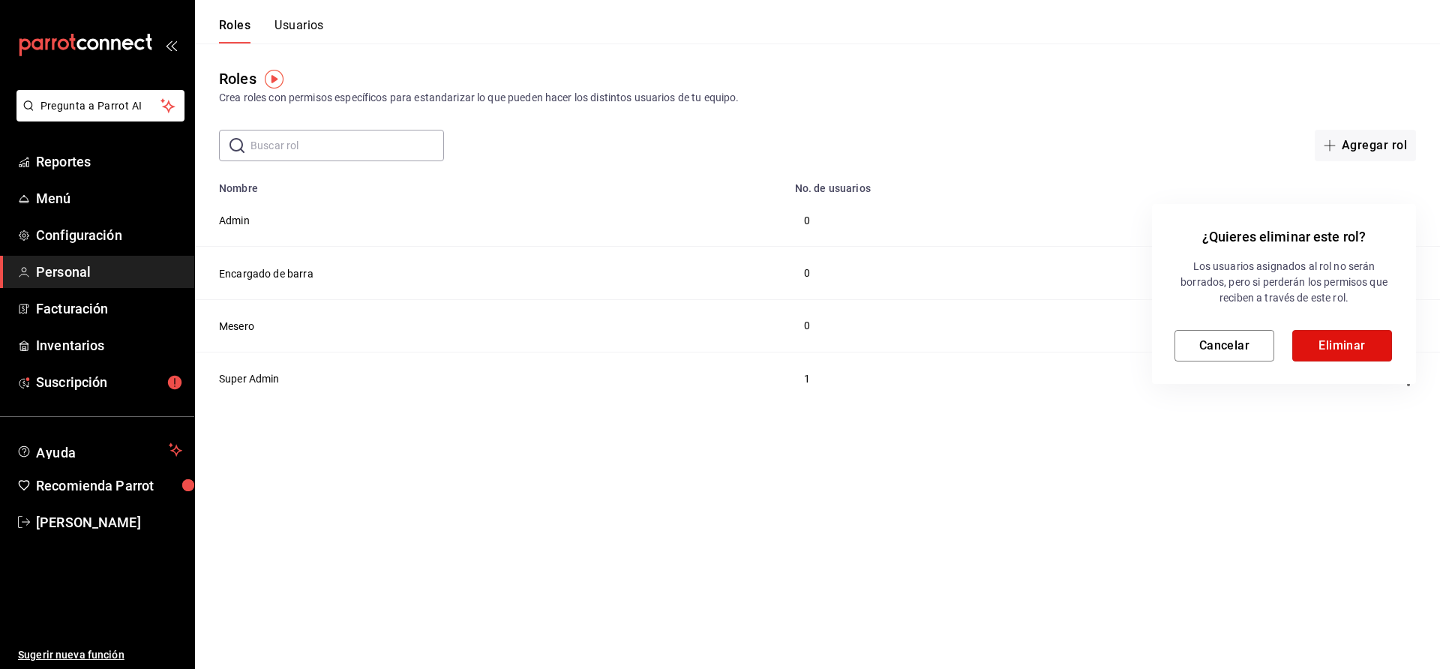
click at [1367, 353] on button "Eliminar" at bounding box center [1343, 346] width 100 height 32
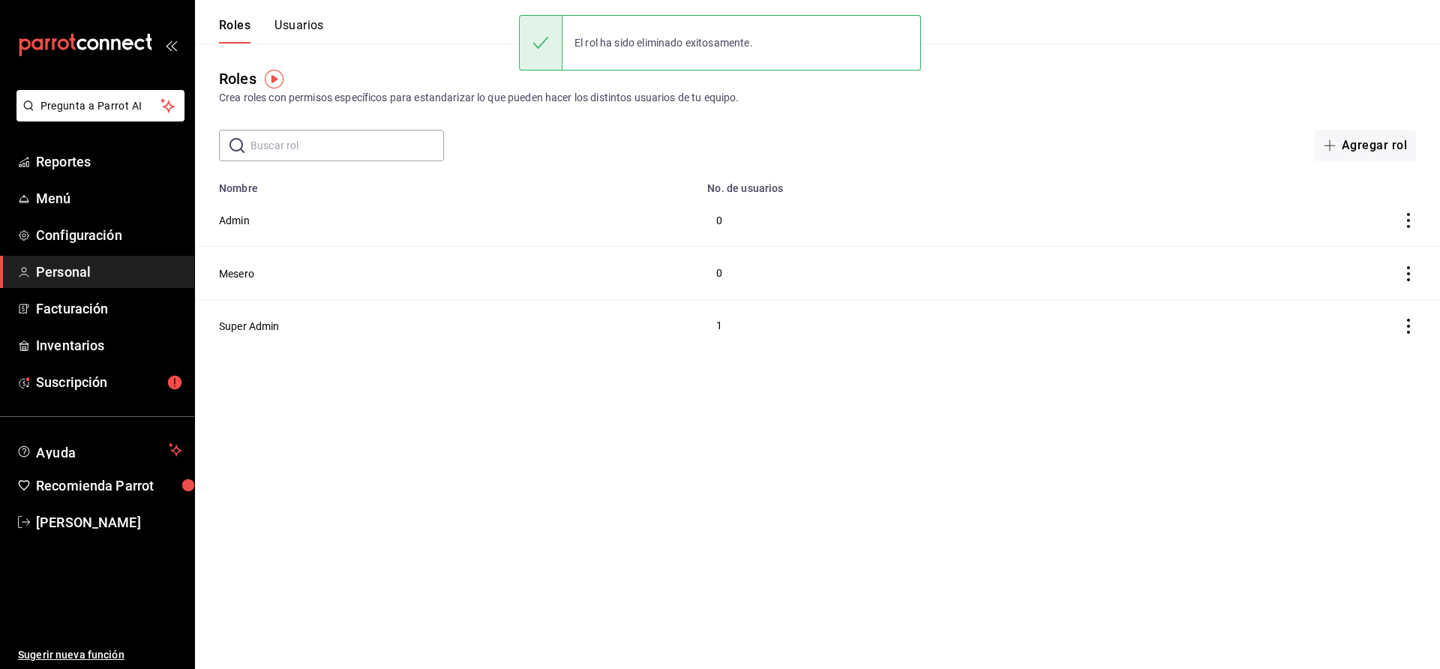
click at [1408, 269] on icon "actions" at bounding box center [1408, 273] width 15 height 15
click at [1362, 293] on span "Eliminar" at bounding box center [1354, 294] width 38 height 12
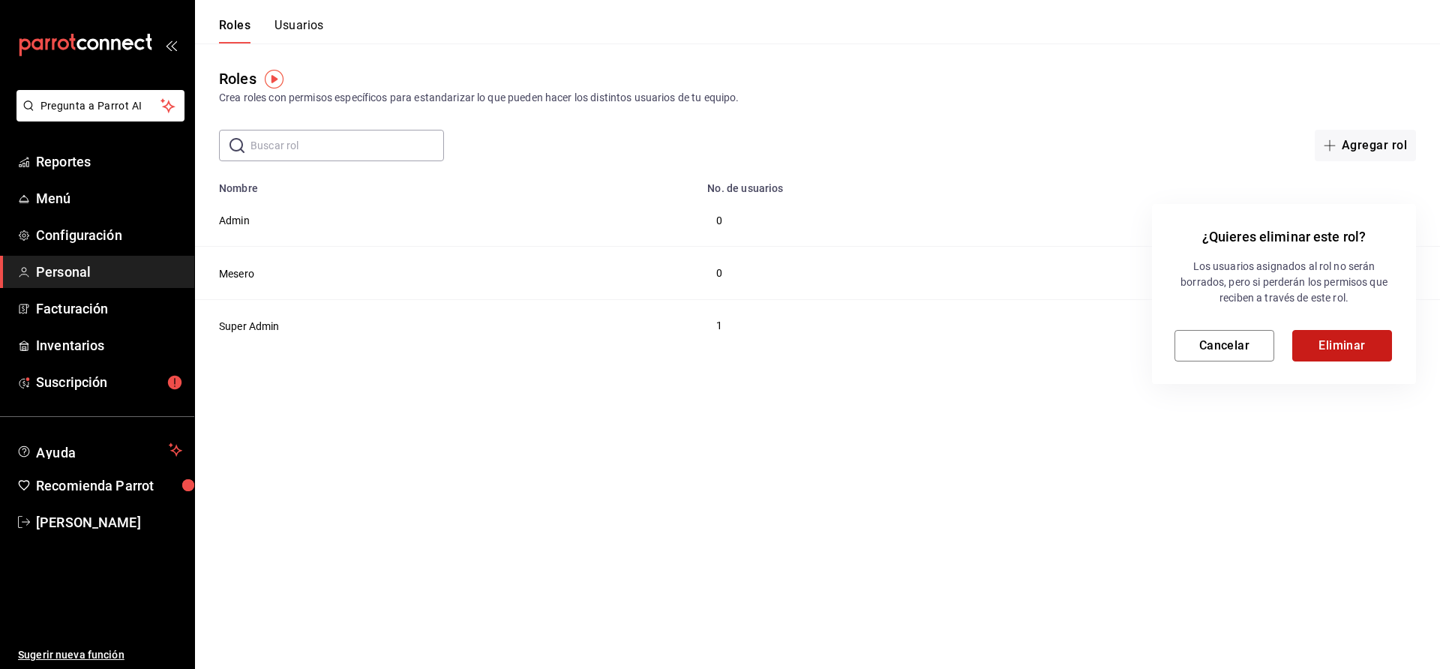
click at [1332, 350] on button "Eliminar" at bounding box center [1343, 346] width 100 height 32
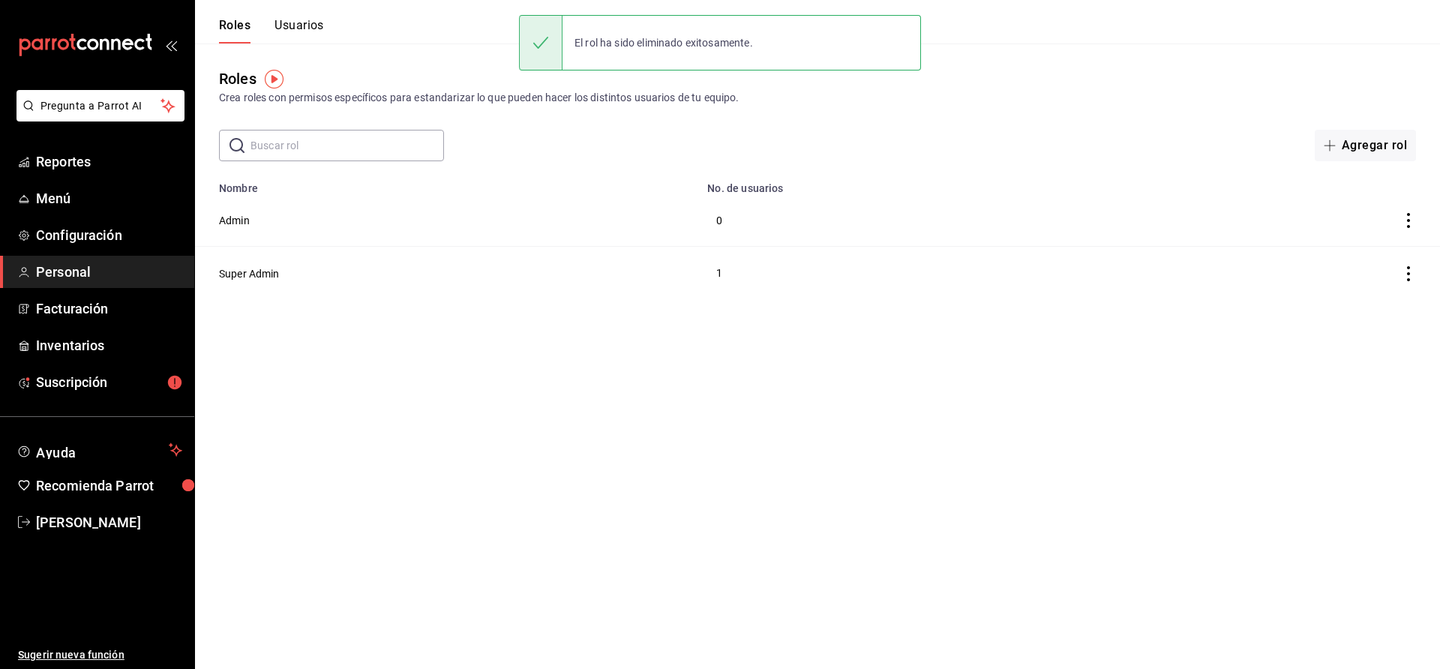
click at [317, 27] on button "Usuarios" at bounding box center [300, 31] width 50 height 26
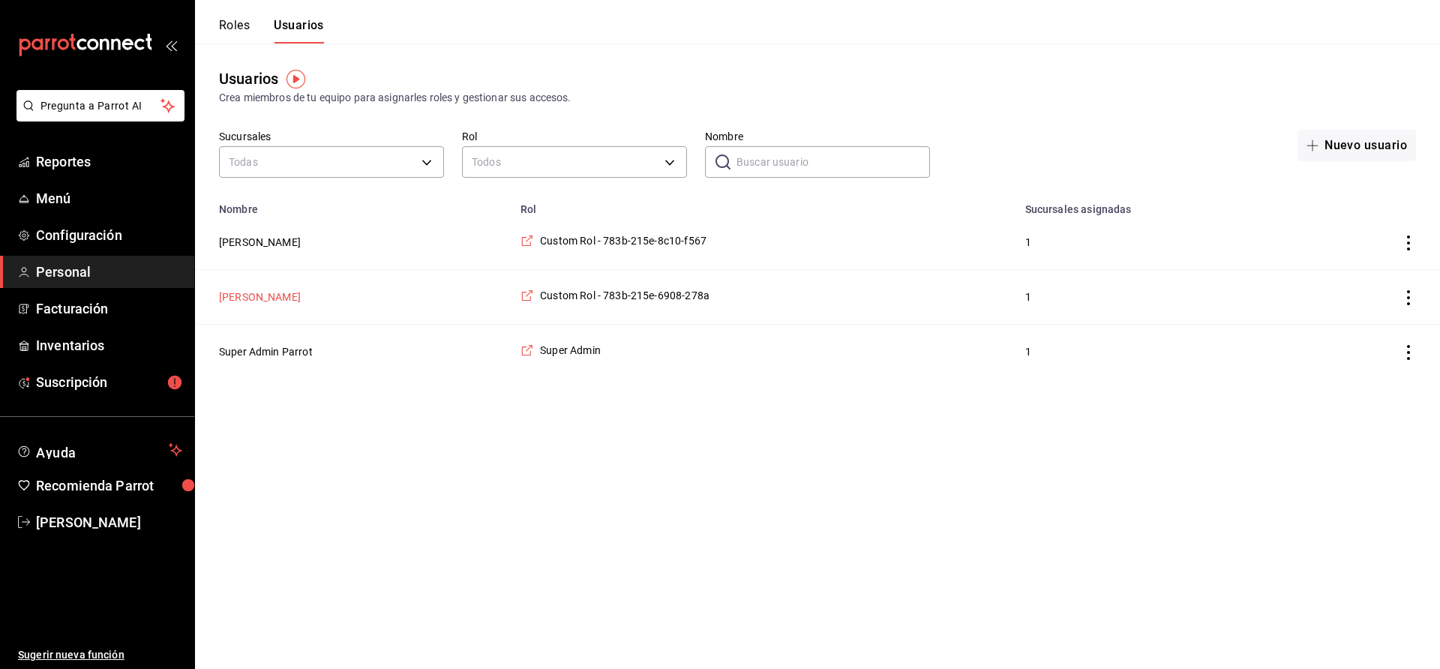
click at [248, 291] on button "[PERSON_NAME]" at bounding box center [260, 297] width 82 height 15
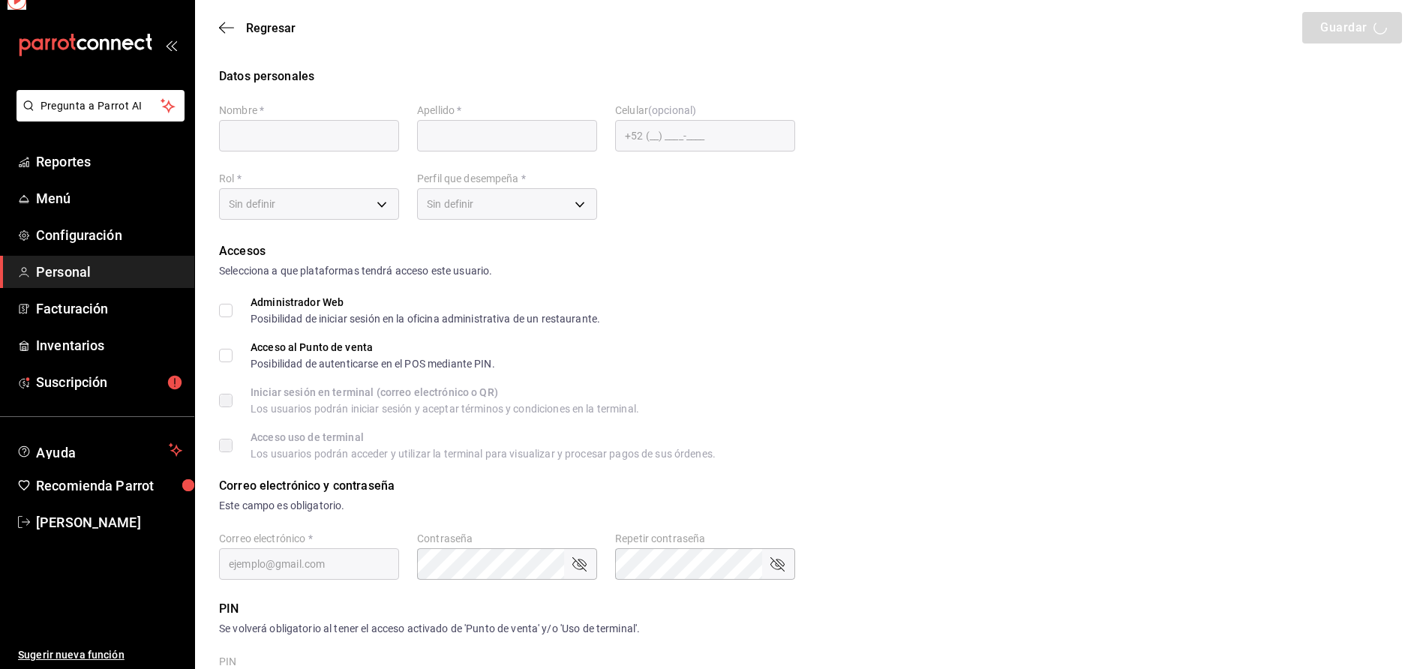
type input "[PERSON_NAME]"
checkbox input "true"
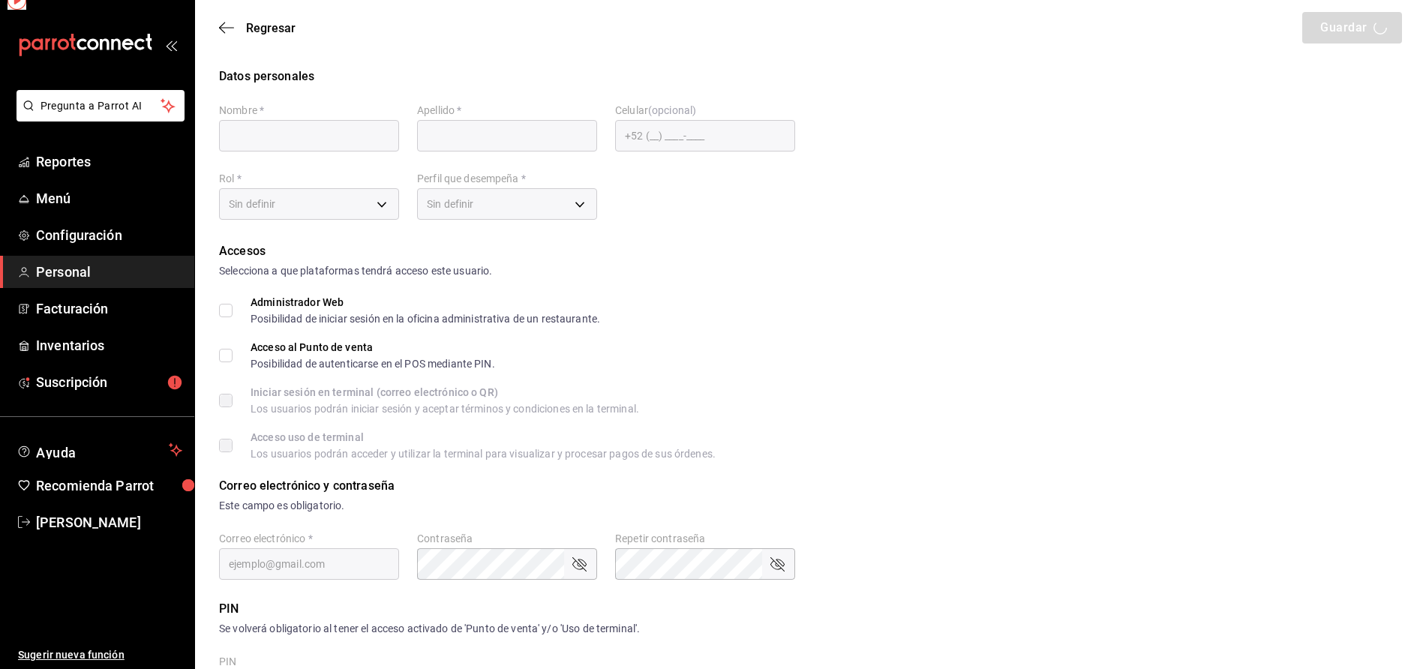
checkbox input "true"
type input "[EMAIL_ADDRESS][DOMAIN_NAME]"
type input "0621"
checkbox input "true"
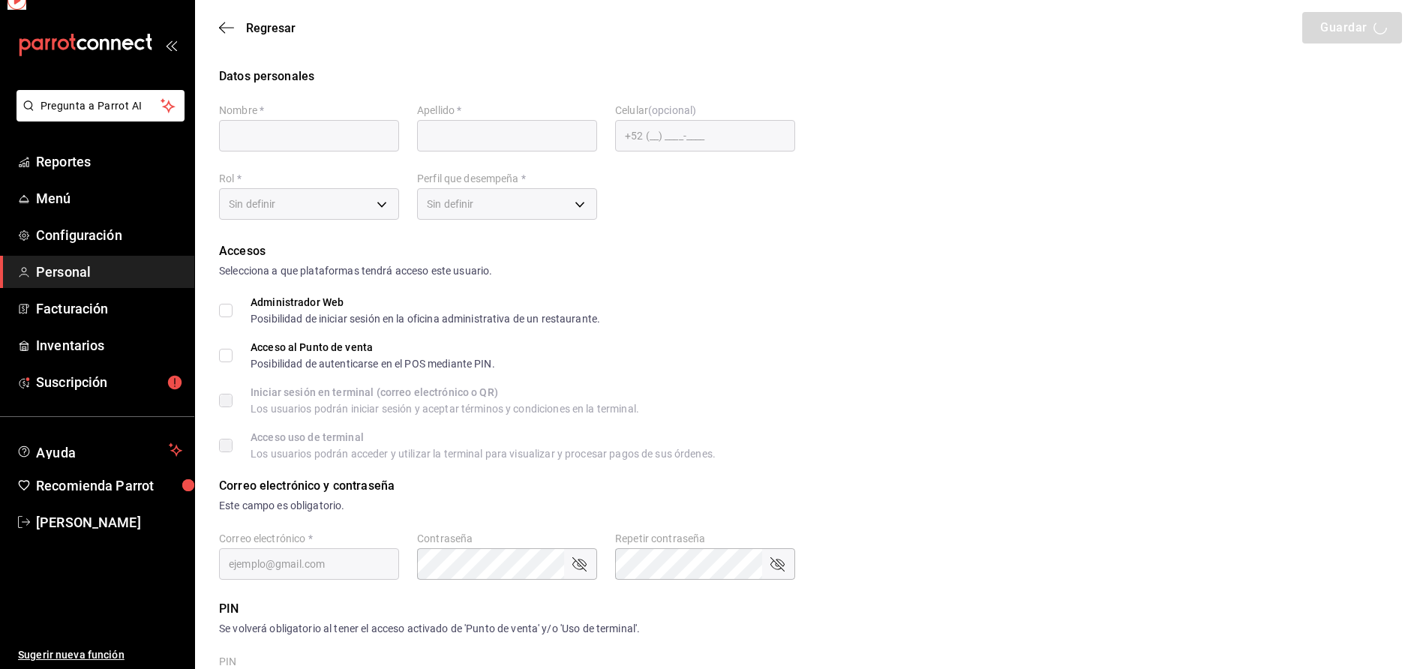
checkbox input "true"
type input "[PHONE_NUMBER]"
type input "79ae3084-482b-48f4-a512-fc6297cf224f"
type input "OWNER"
checkbox input "true"
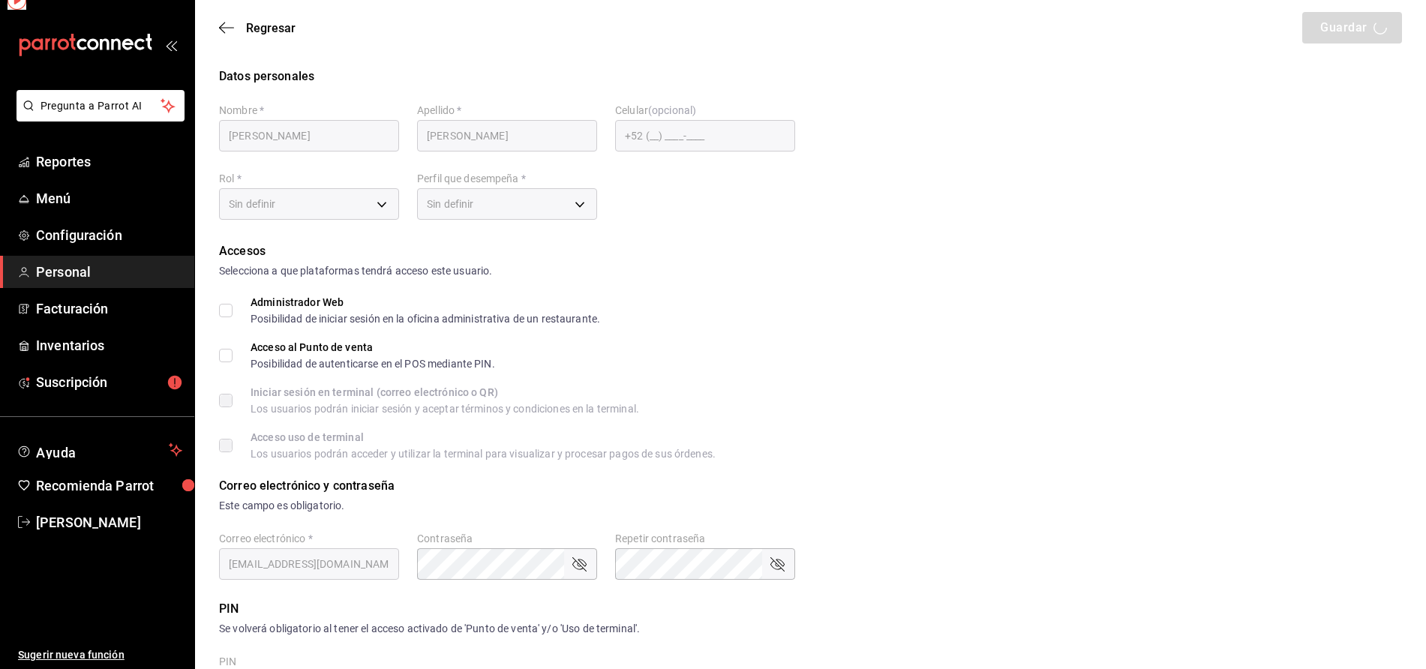
checkbox input "true"
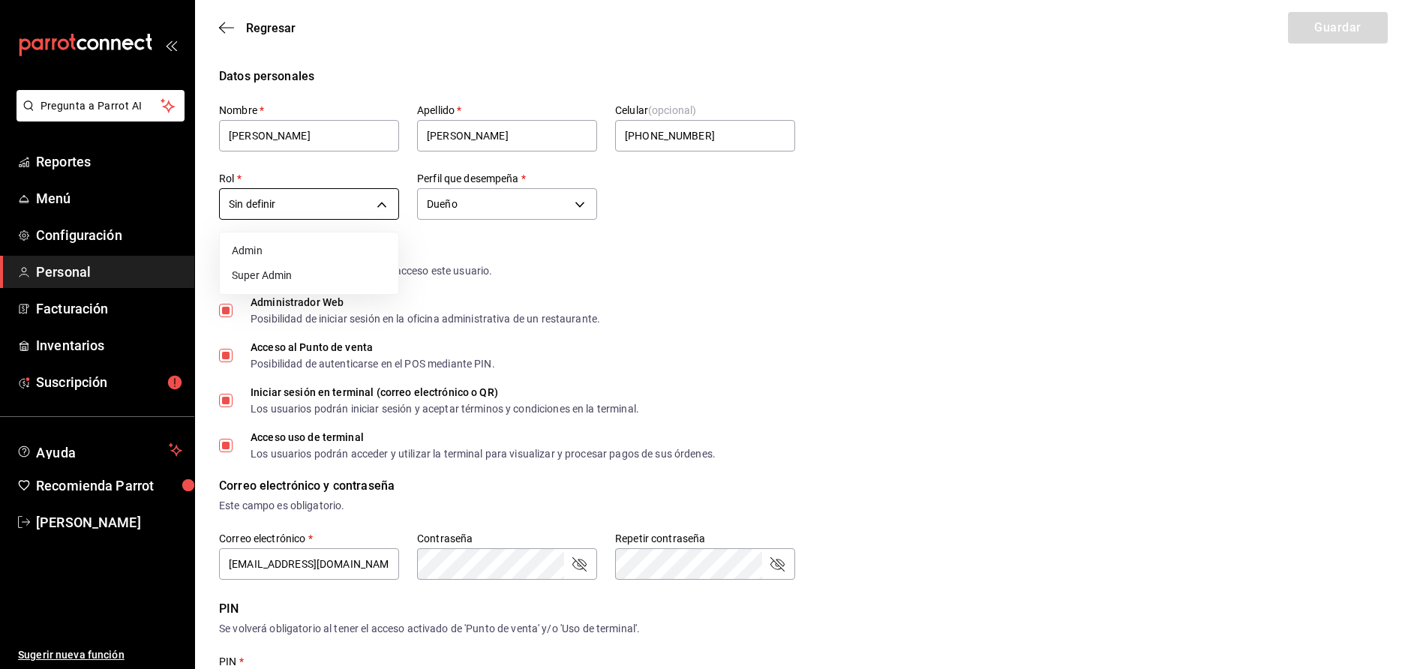
click at [374, 212] on body "Pregunta a Parrot AI Reportes Menú Configuración Personal Facturación Inventari…" at bounding box center [713, 556] width 1426 height 1113
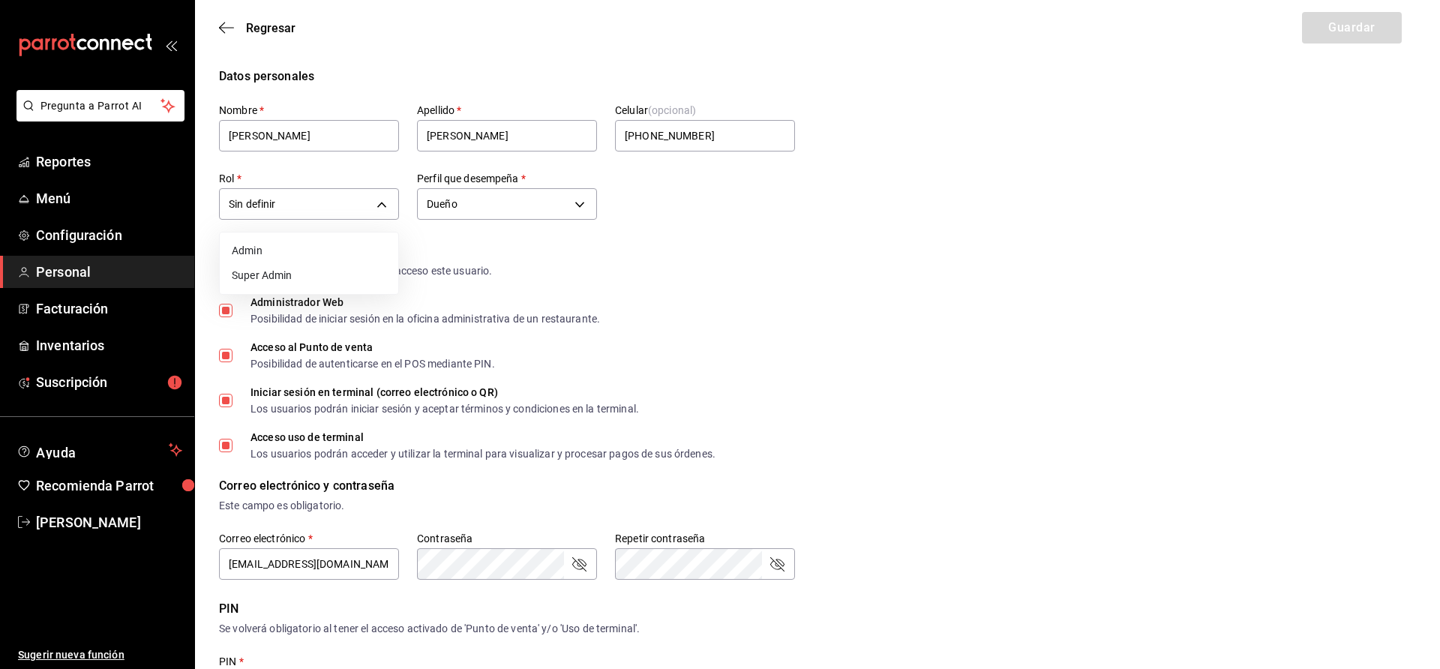
click at [284, 274] on li "Super Admin" at bounding box center [309, 275] width 179 height 25
type input "e919f1be-bca2-4533-ad32-7c5bab1dd851"
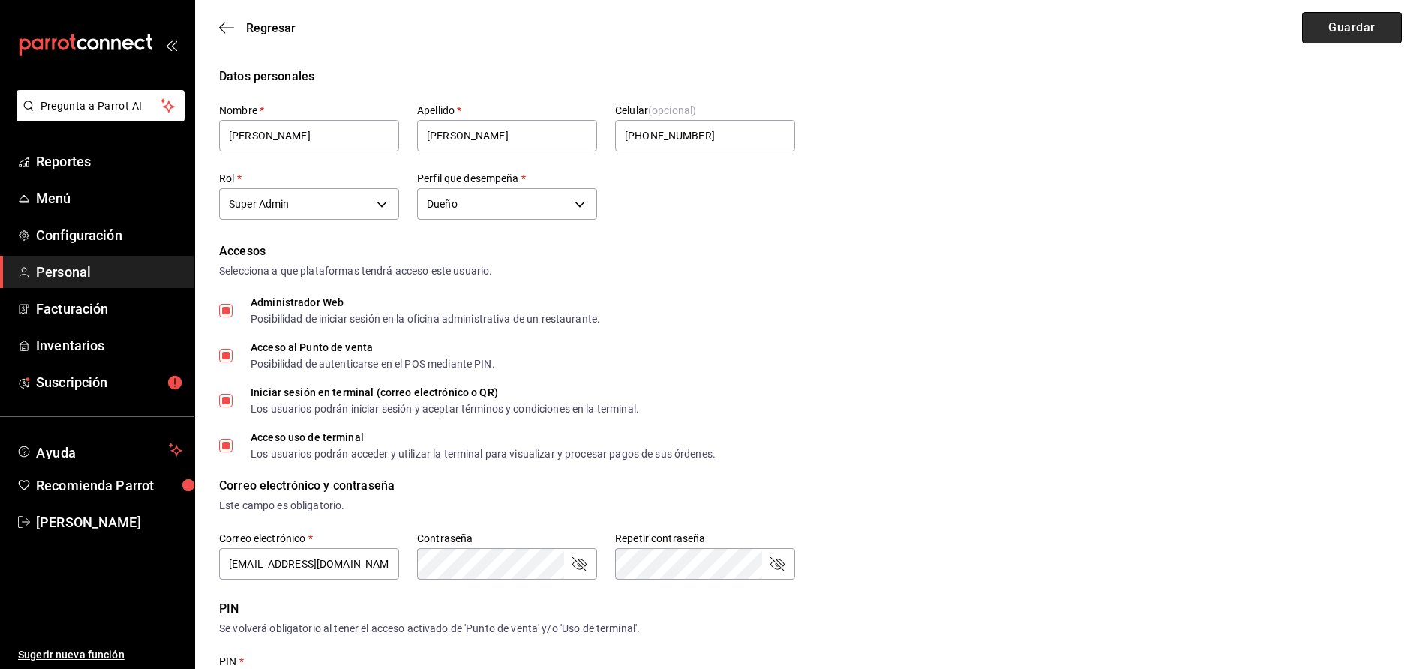
click at [1357, 31] on button "Guardar" at bounding box center [1352, 28] width 100 height 32
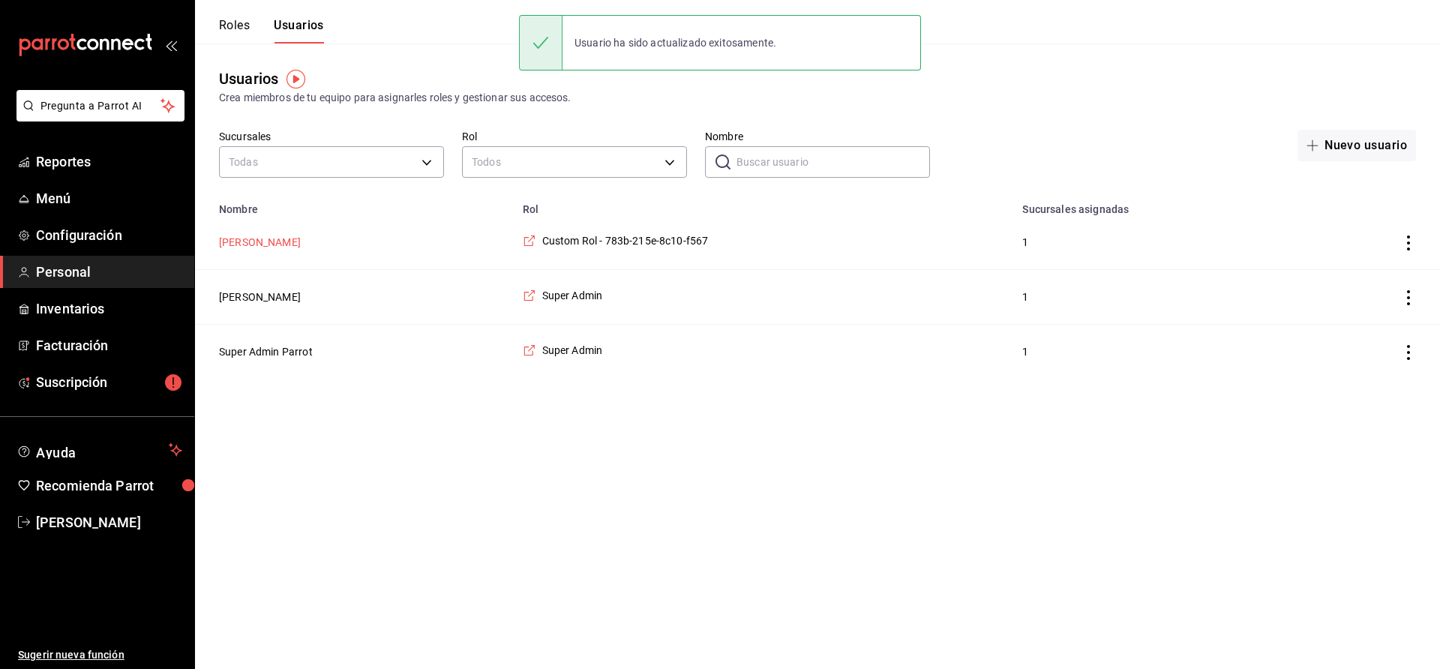
click at [252, 236] on button "[PERSON_NAME]" at bounding box center [260, 242] width 82 height 15
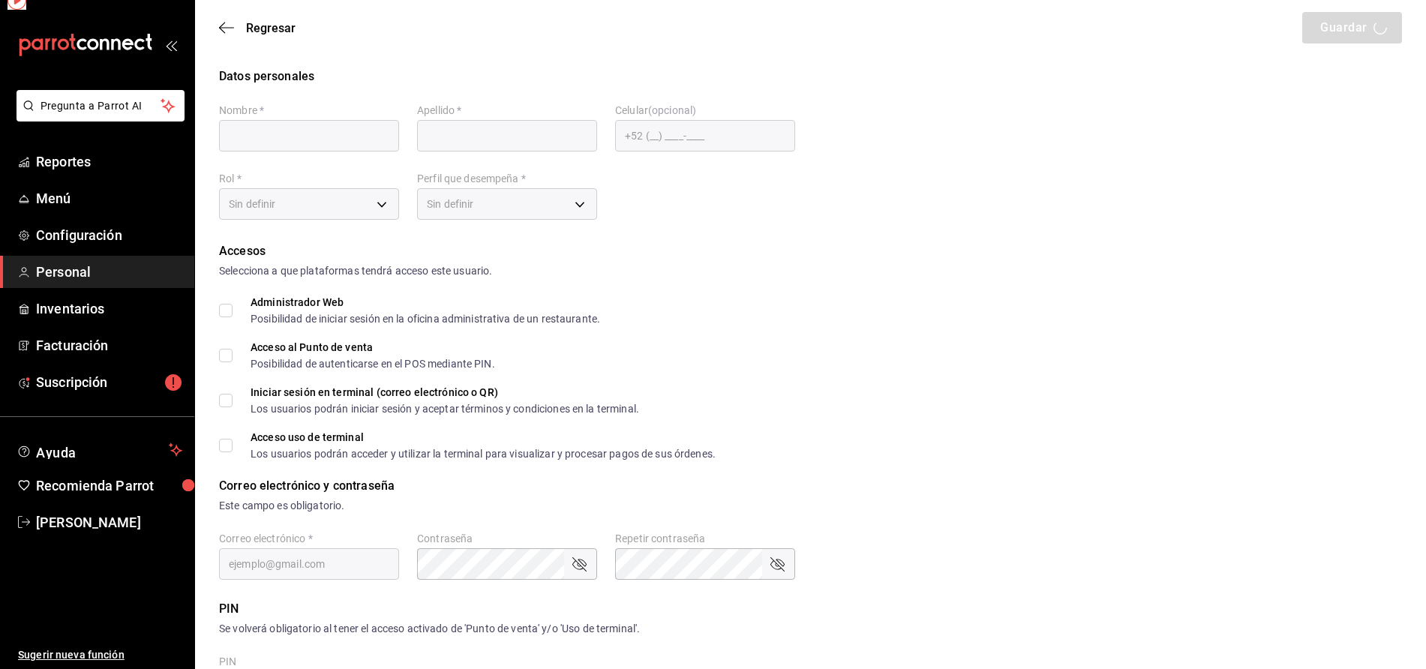
type input "[PERSON_NAME]"
type input "Muro"
checkbox input "true"
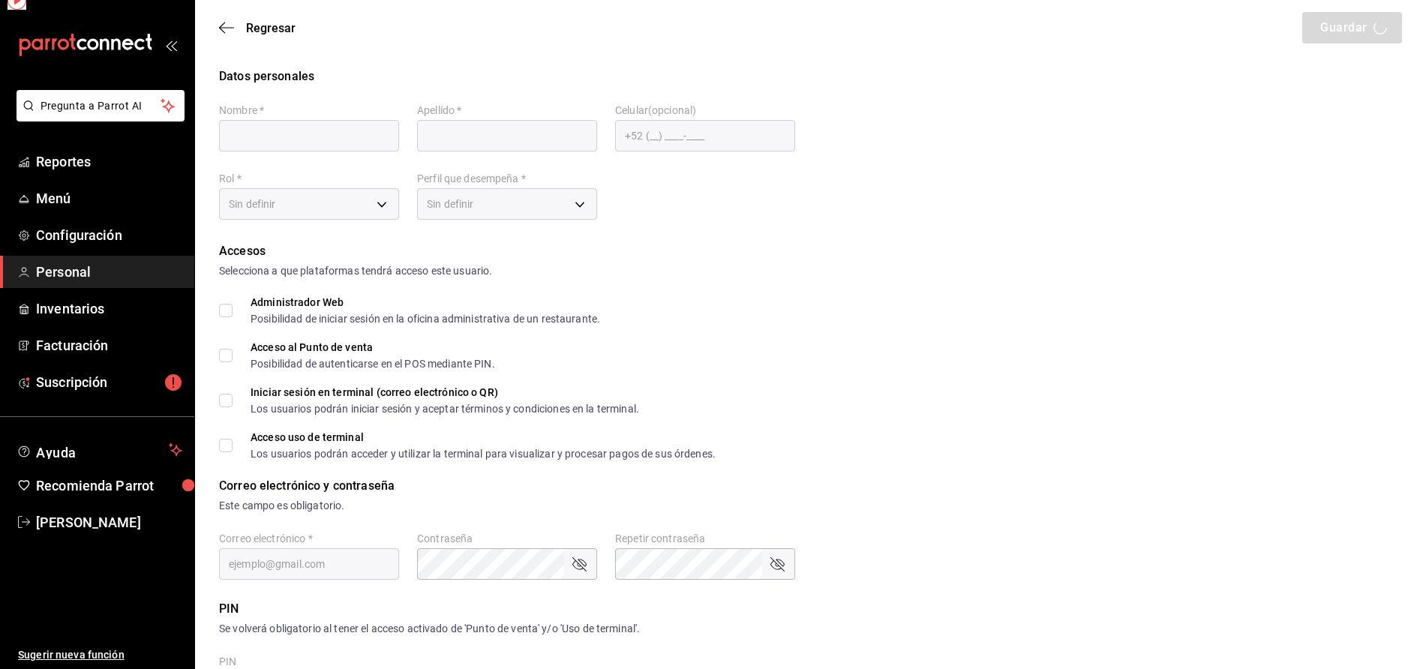
checkbox input "true"
type input "[EMAIL_ADDRESS][DOMAIN_NAME]"
type input "9660"
checkbox input "true"
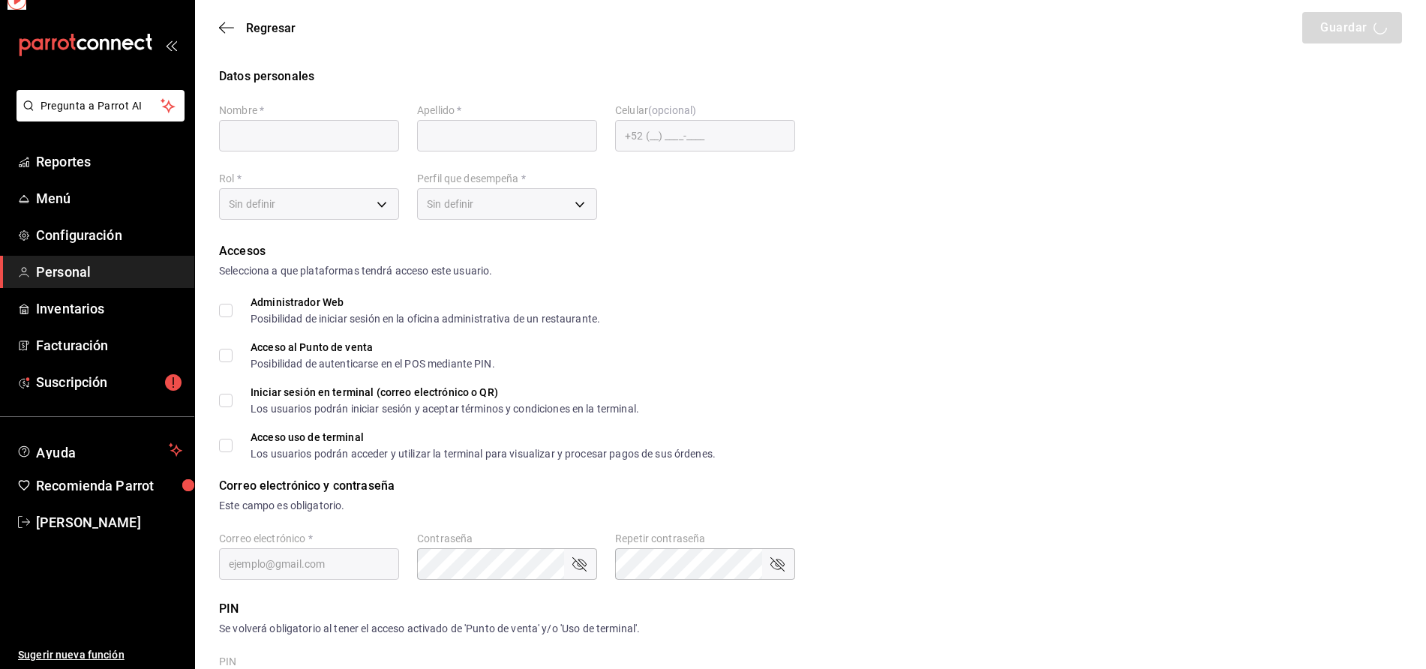
checkbox input "true"
type input "[PHONE_NUMBER]"
type input "c8185dda-6547-40d6-8af1-55862bb58117"
type input "ADMIN"
checkbox input "true"
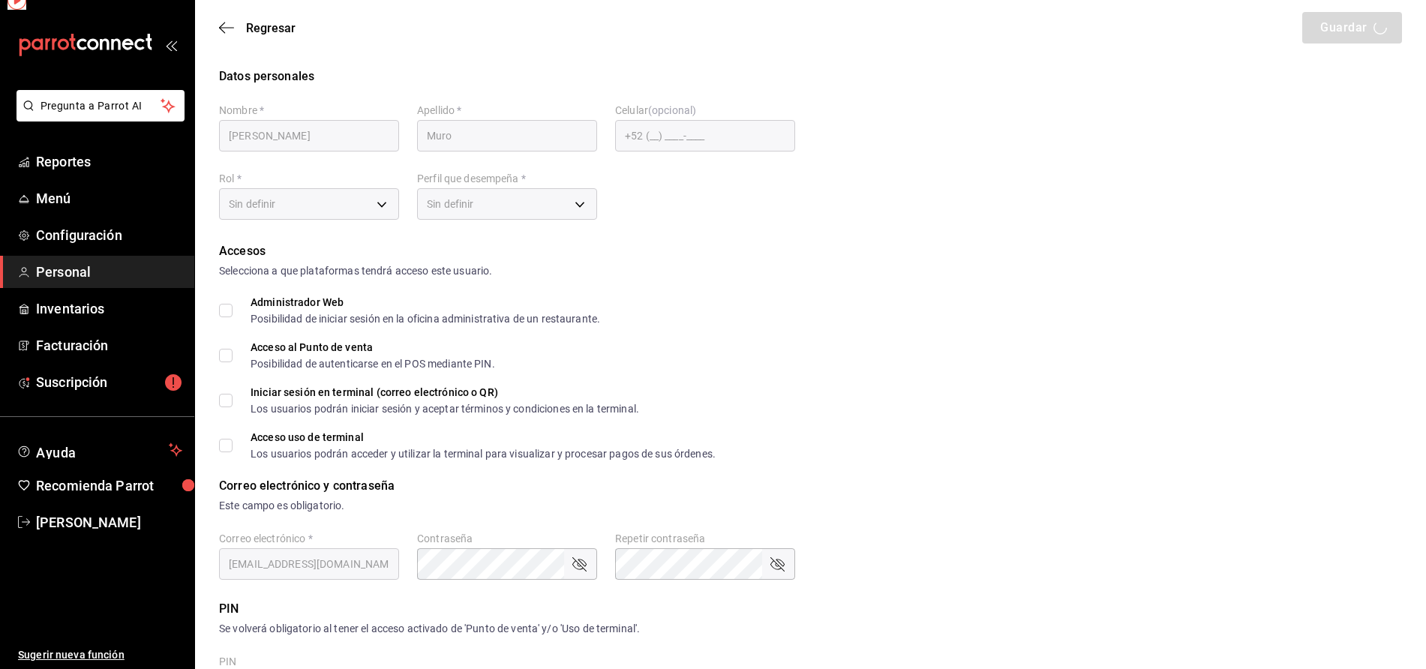
checkbox input "true"
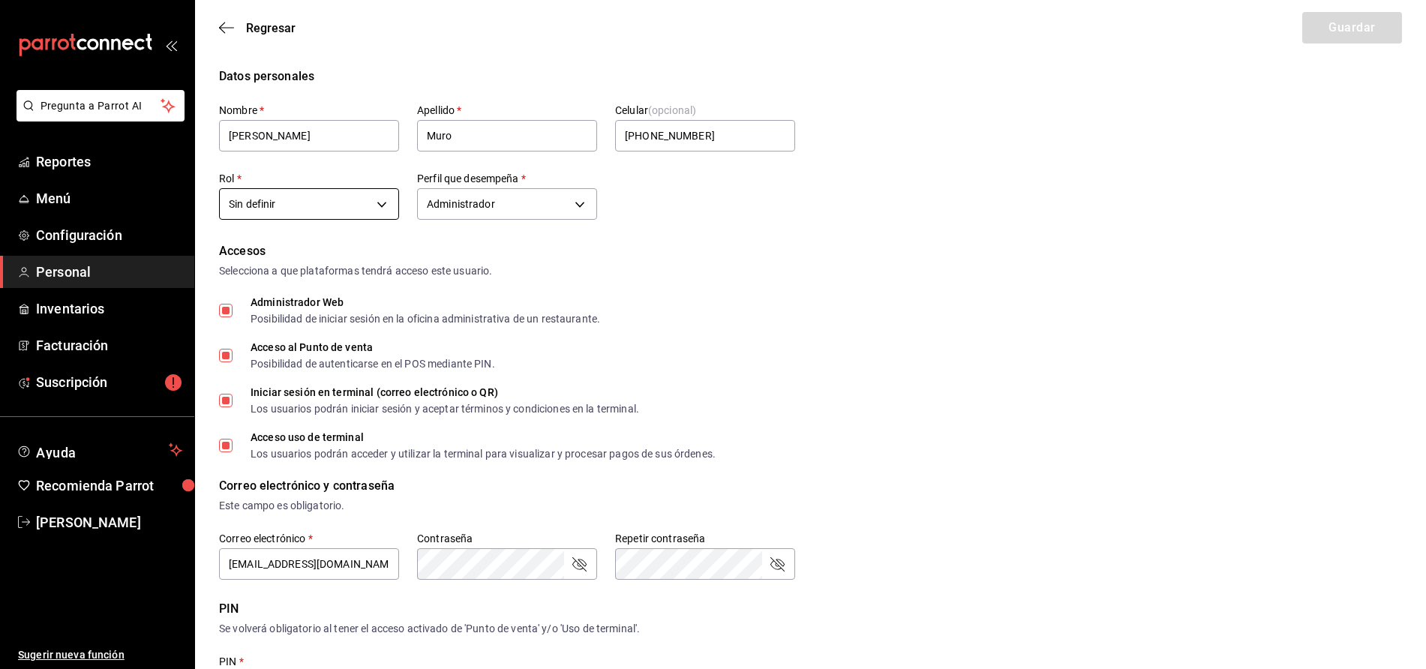
click at [373, 202] on body "Pregunta a Parrot AI Reportes Menú Configuración Personal Inventarios Facturaci…" at bounding box center [713, 556] width 1426 height 1113
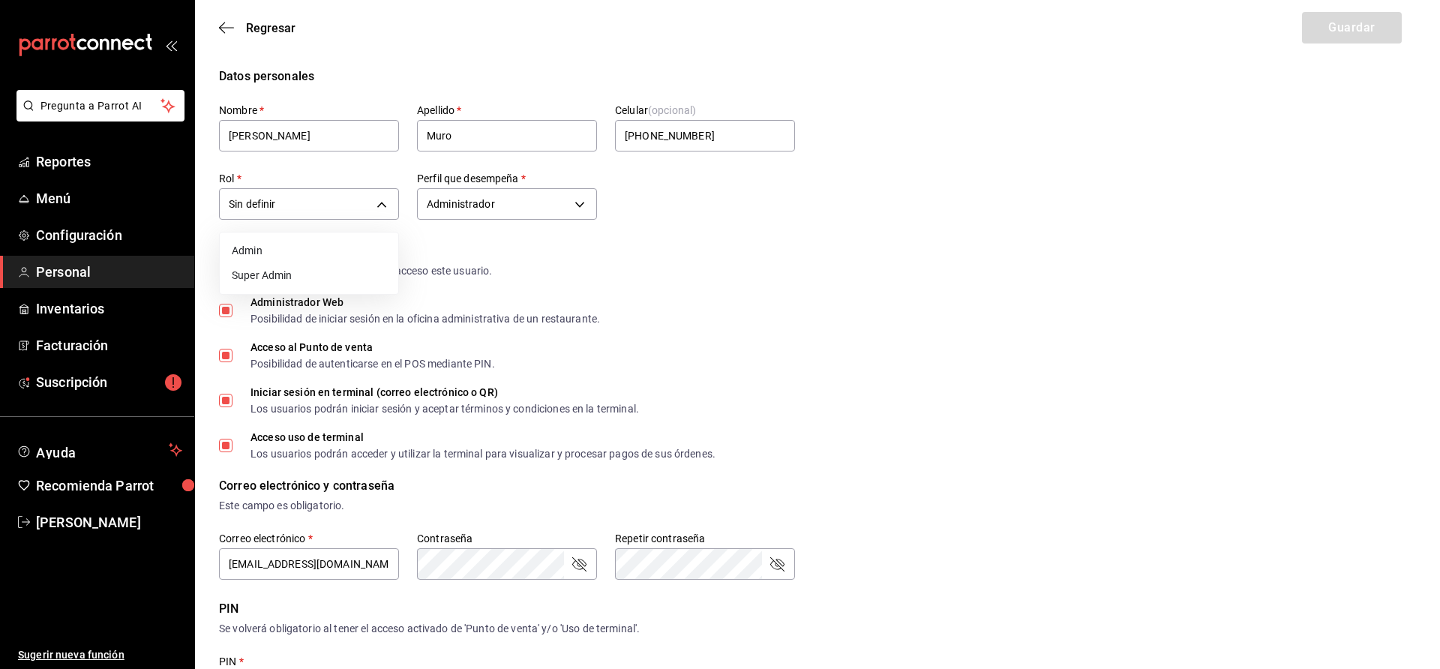
click at [278, 271] on li "Super Admin" at bounding box center [309, 275] width 179 height 25
type input "e919f1be-bca2-4533-ad32-7c5bab1dd851"
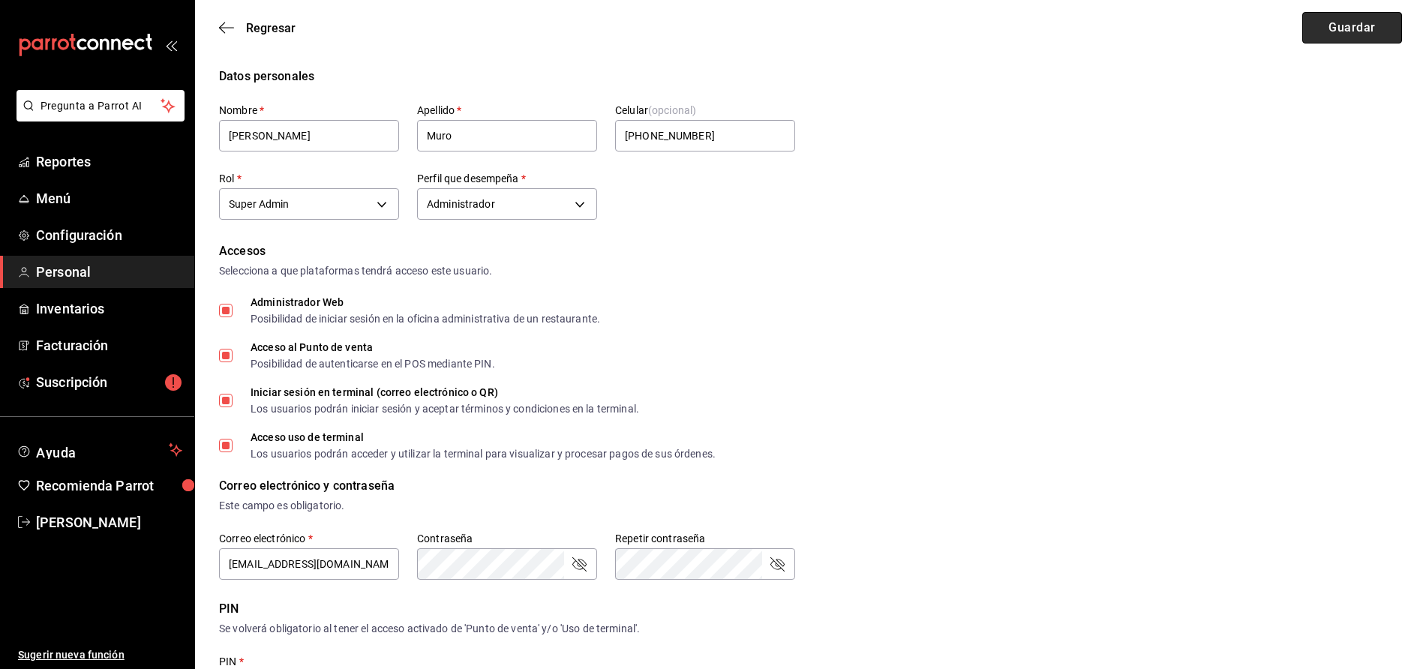
click at [1365, 33] on button "Guardar" at bounding box center [1352, 28] width 100 height 32
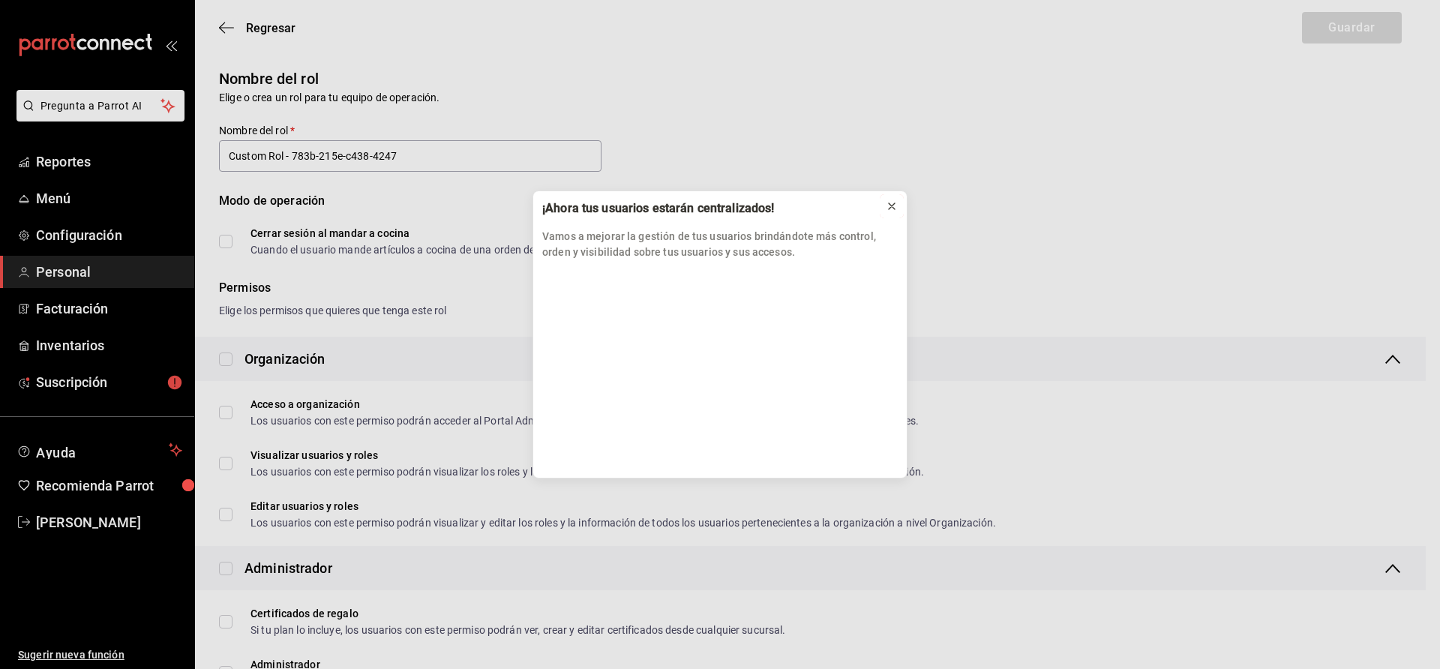
click at [898, 208] on button at bounding box center [892, 206] width 24 height 24
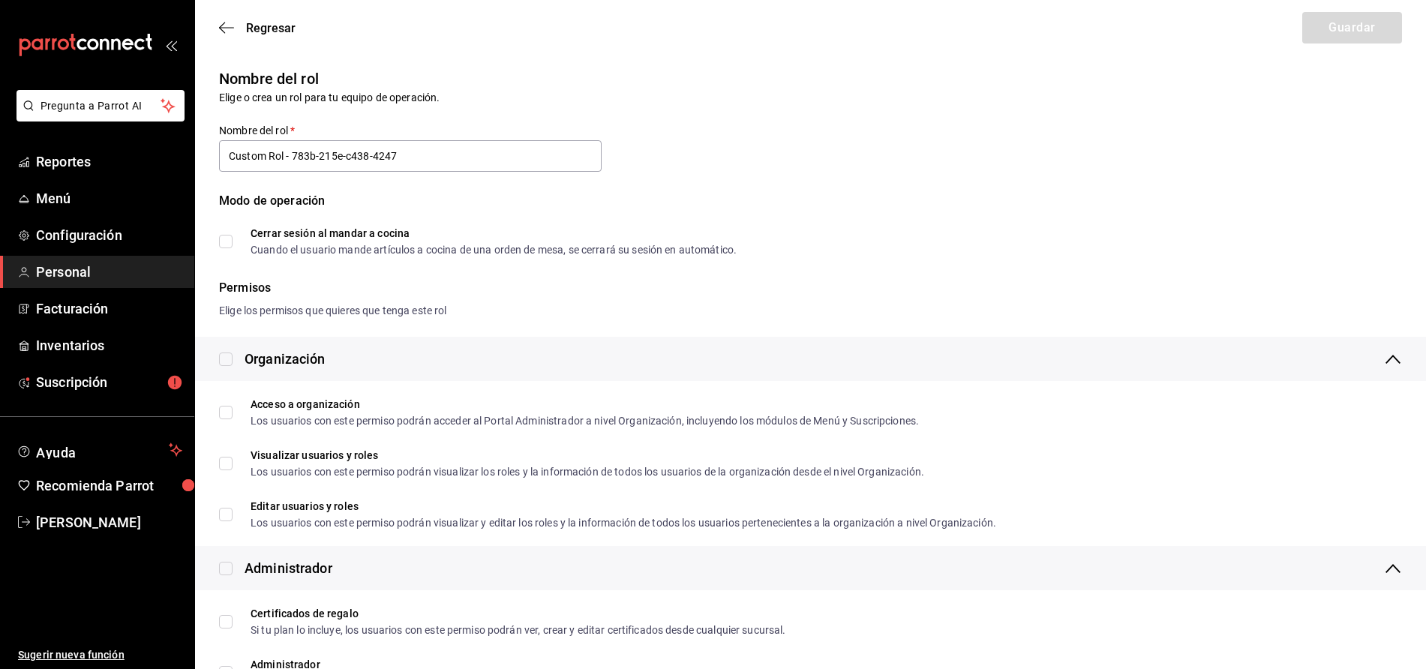
click at [891, 206] on div "Modo de operación" at bounding box center [810, 210] width 1183 height 36
click at [266, 27] on span "Regresar" at bounding box center [271, 28] width 50 height 14
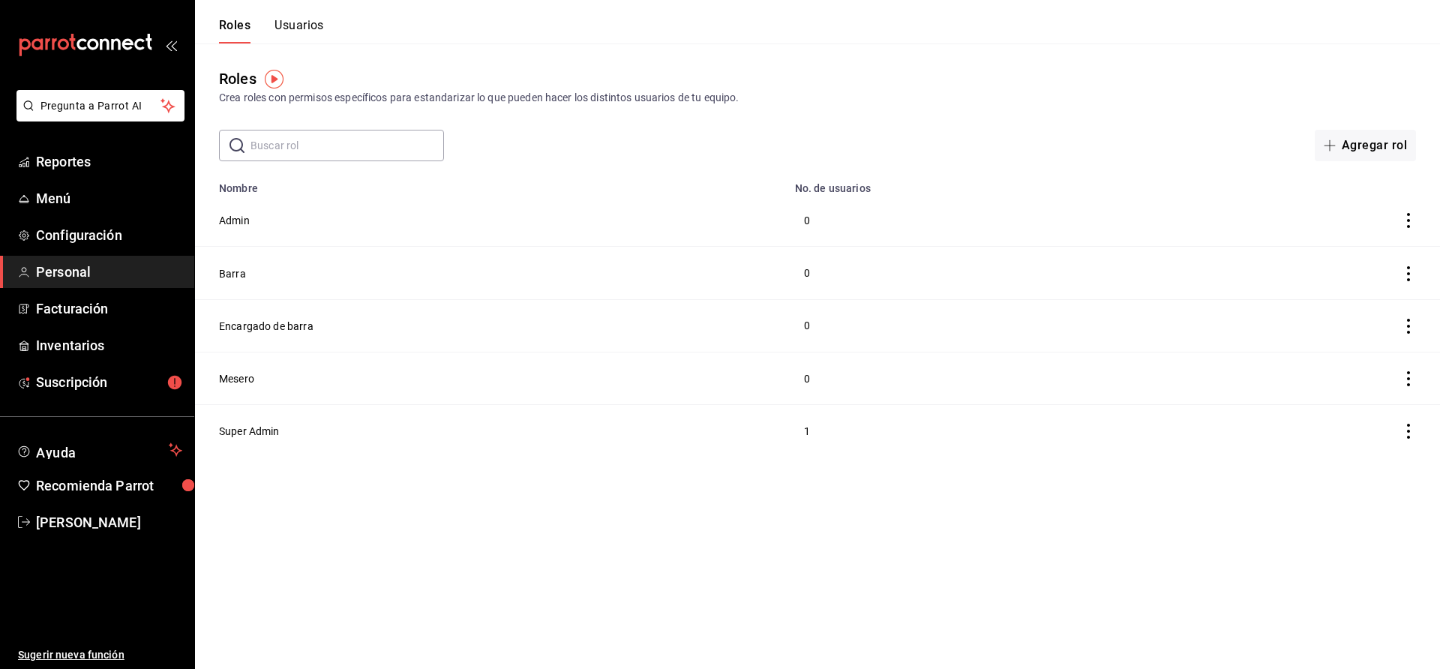
click at [311, 27] on button "Usuarios" at bounding box center [300, 31] width 50 height 26
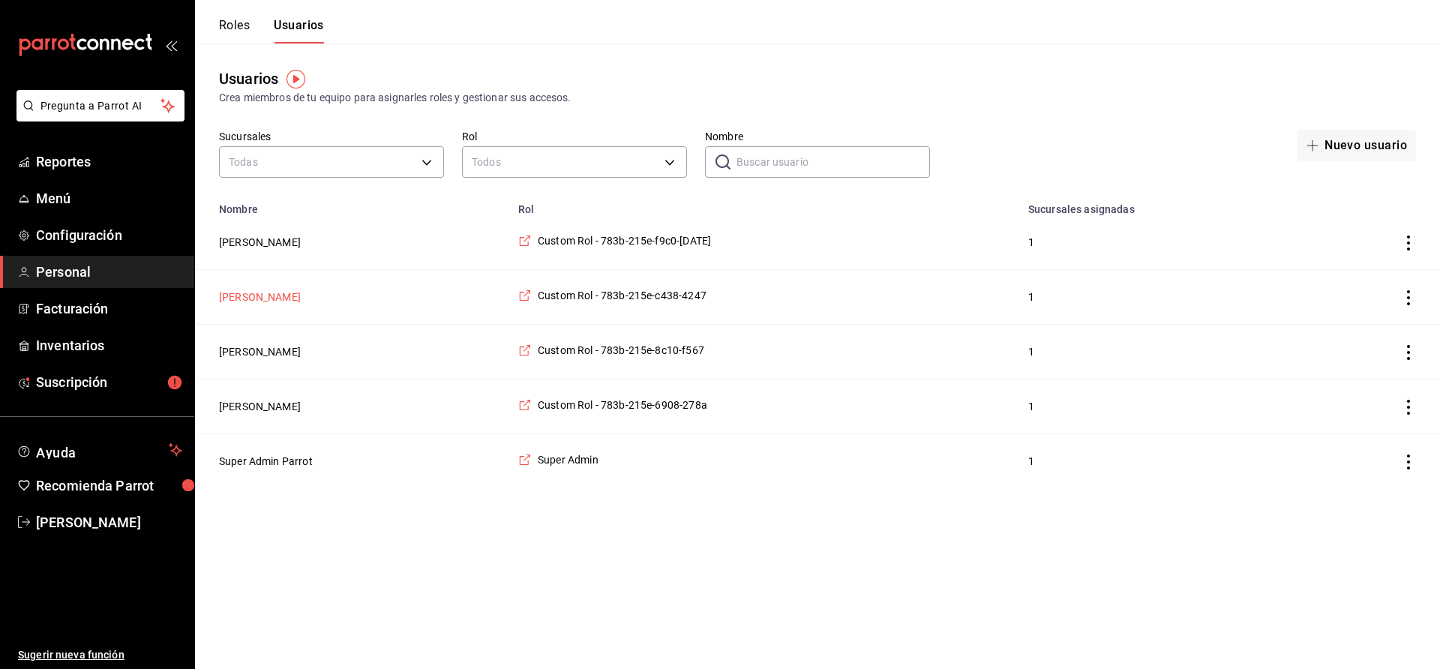
click at [276, 296] on button "[PERSON_NAME]" at bounding box center [260, 297] width 82 height 15
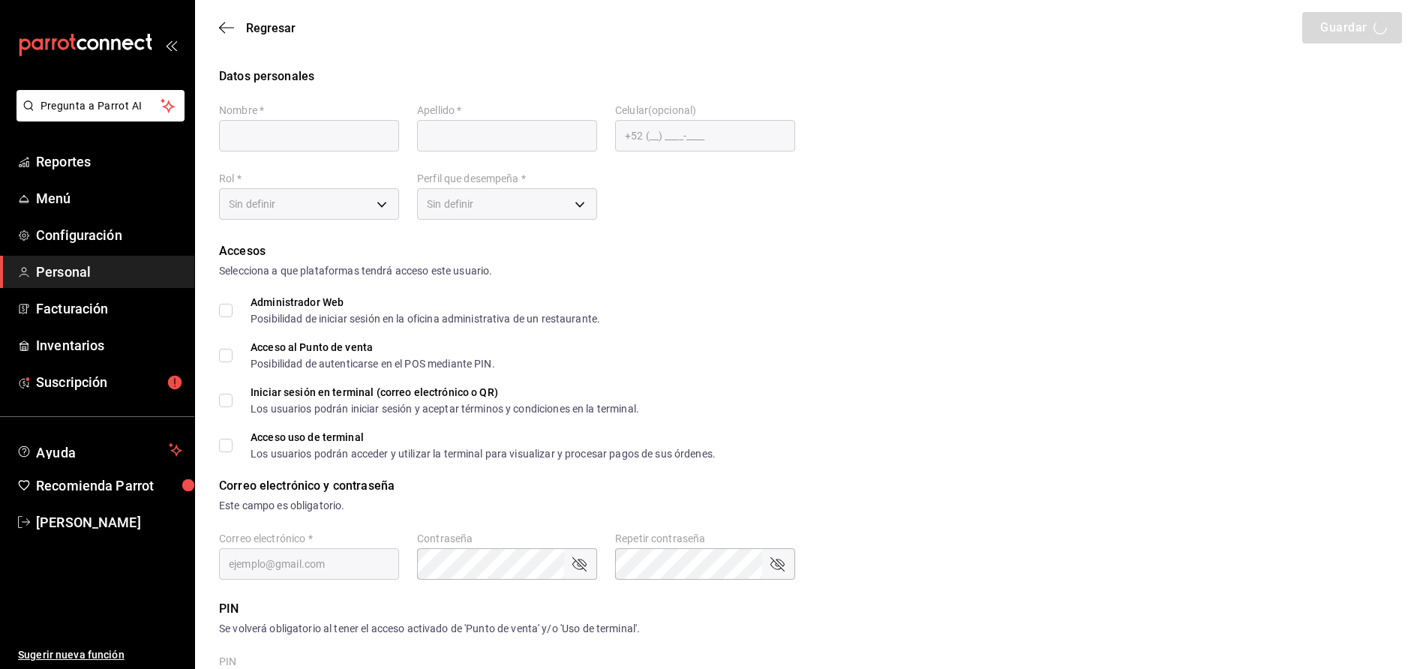
type input "[PERSON_NAME]"
checkbox input "true"
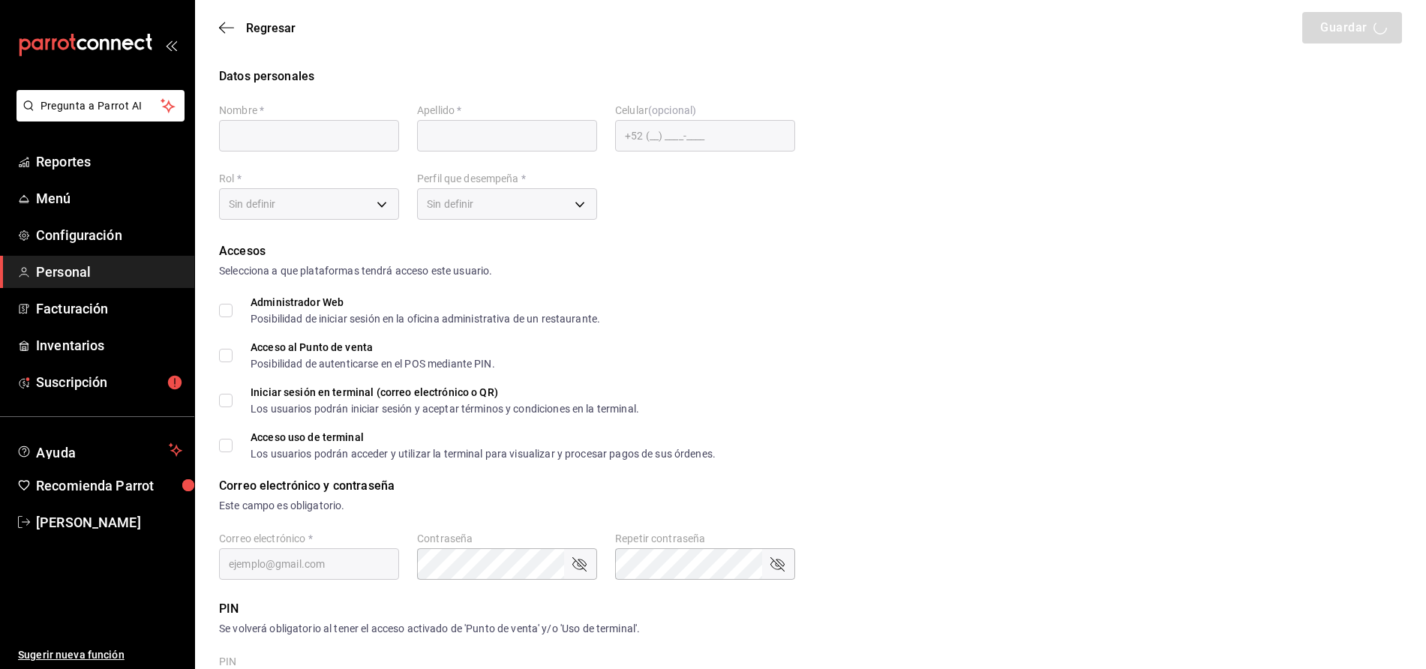
type input "[EMAIL_ADDRESS][DOMAIN_NAME]"
type input "665544"
type input "[PHONE_NUMBER]"
type input "d4f21b51-5aa5-40e0-bc9a-f064e9fcad71"
type input "STAFF"
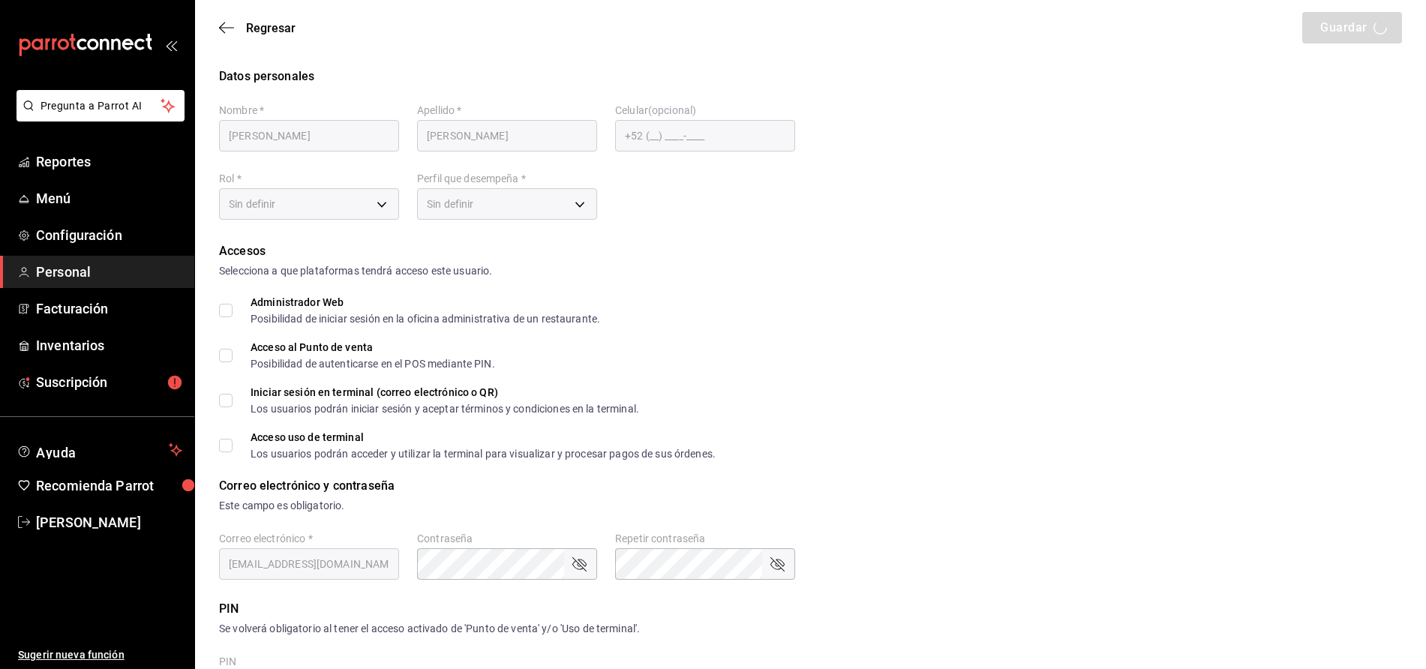
checkbox input "true"
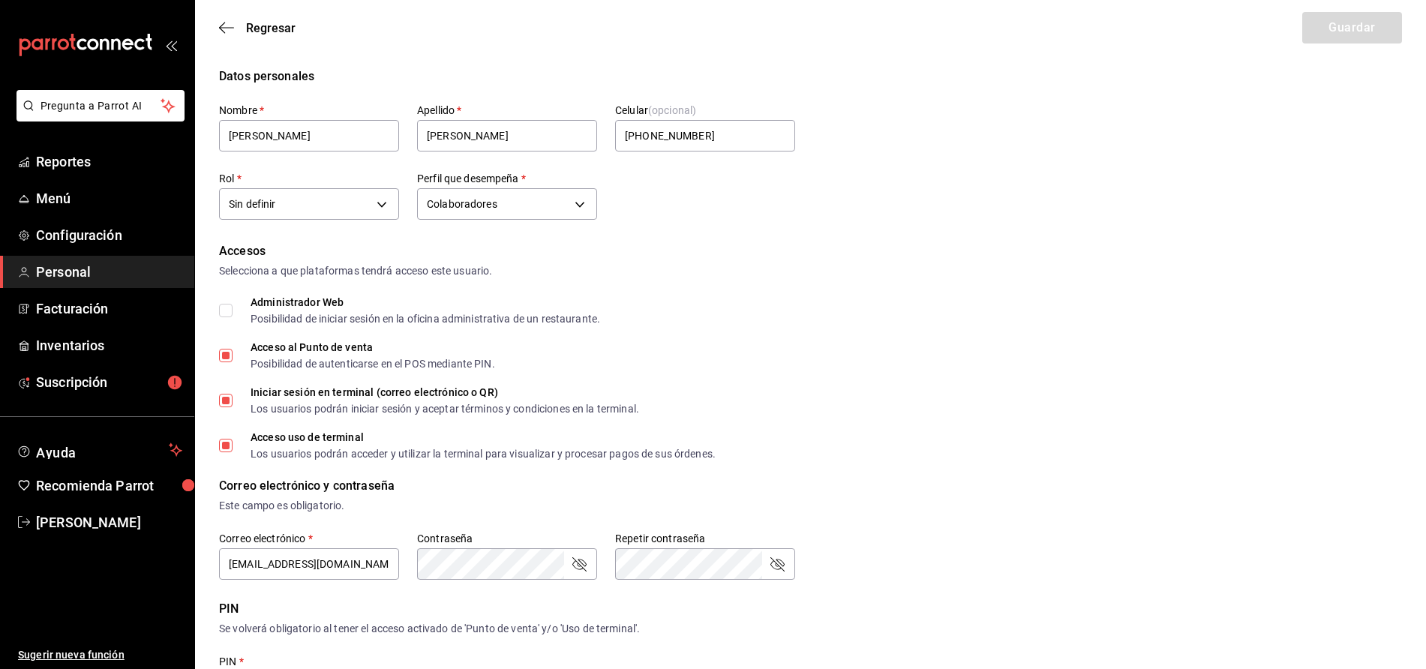
scroll to position [410, 0]
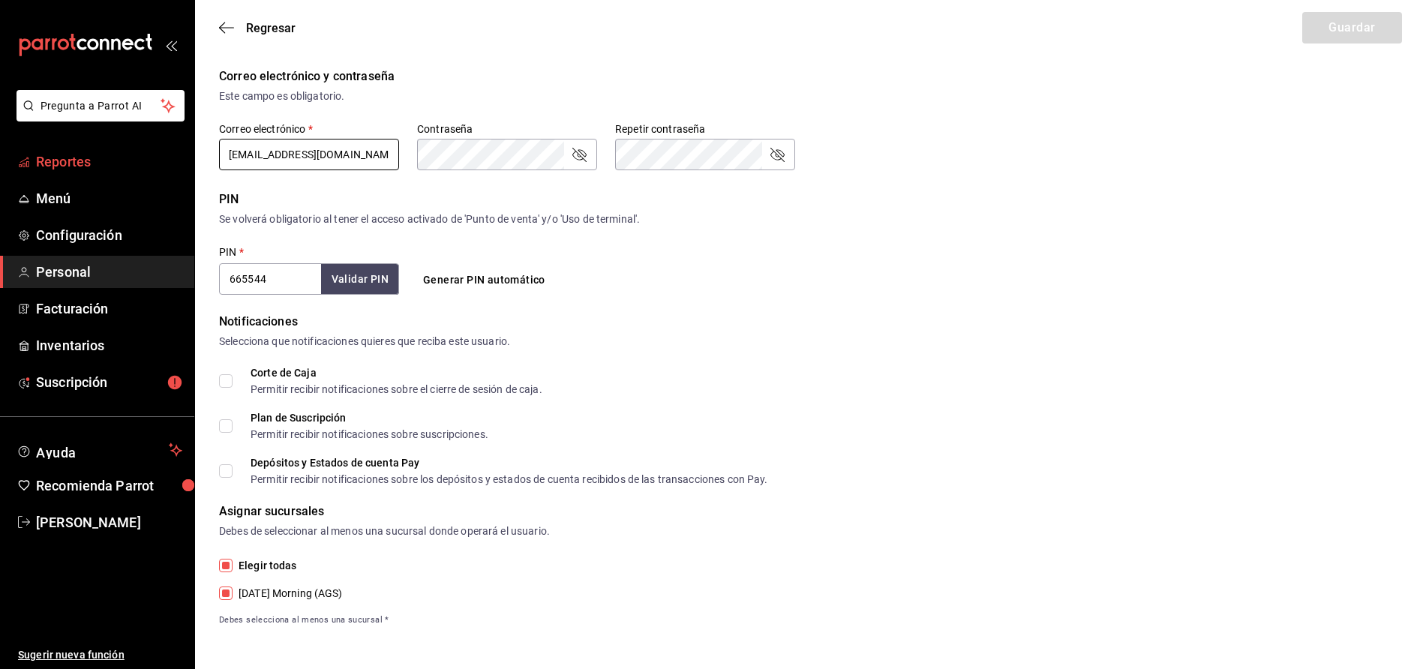
drag, startPoint x: 350, startPoint y: 155, endPoint x: 167, endPoint y: 158, distance: 183.8
click at [167, 158] on div "Pregunta a Parrot AI Reportes Menú Configuración Personal Facturación Inventari…" at bounding box center [713, 129] width 1426 height 1079
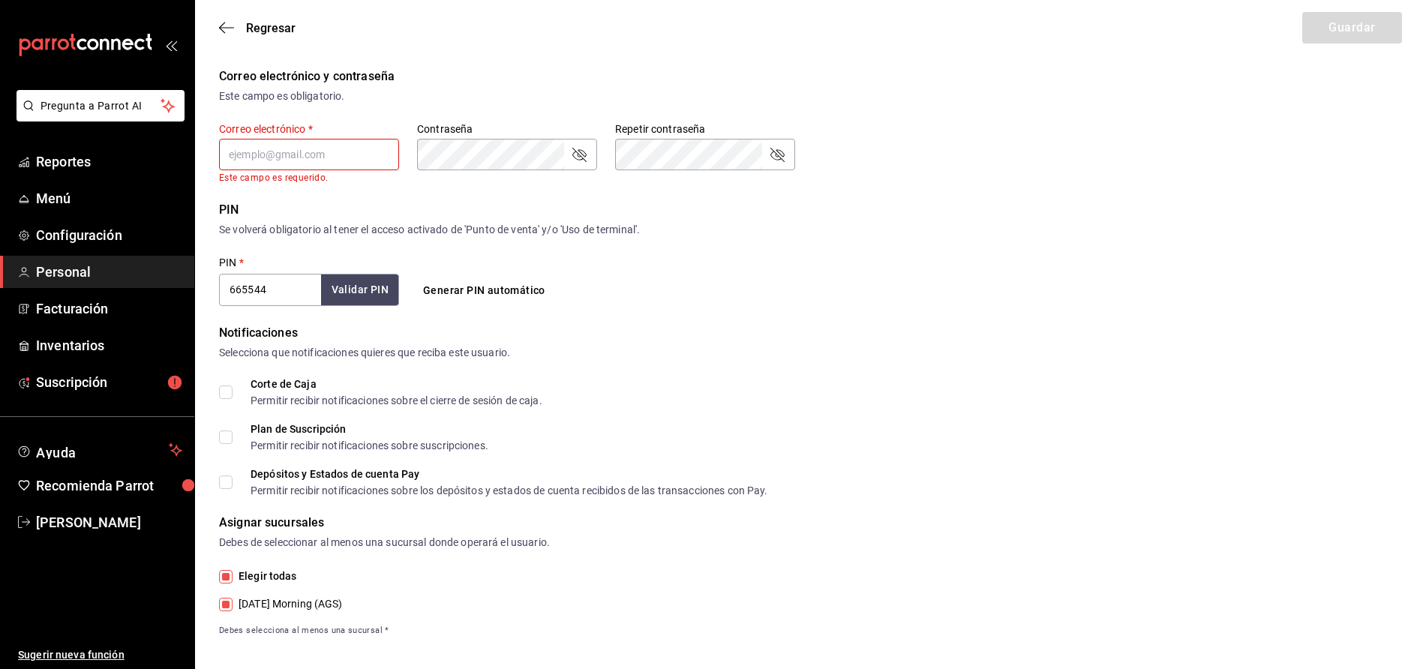
click at [324, 148] on input "text" at bounding box center [309, 155] width 180 height 32
type input "bet.cava91@gmail.com"
type input "[PERSON_NAME]"
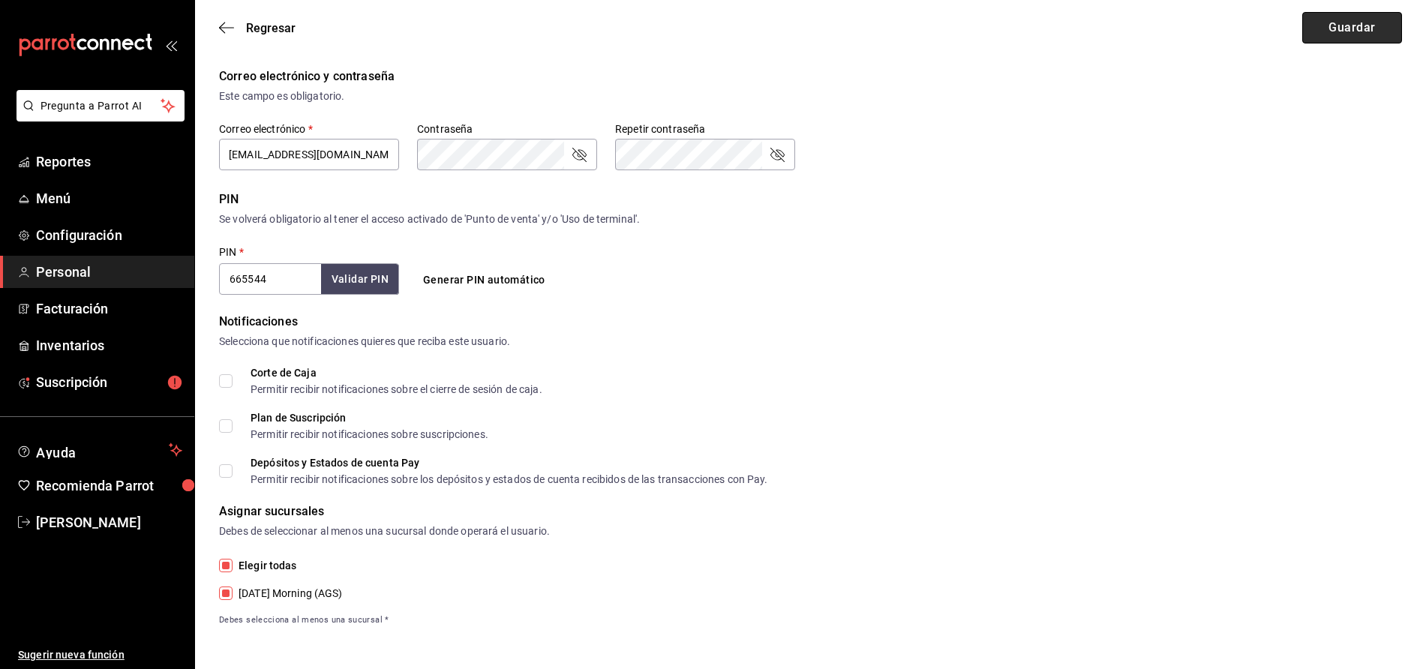
click at [1348, 20] on button "Guardar" at bounding box center [1352, 28] width 100 height 32
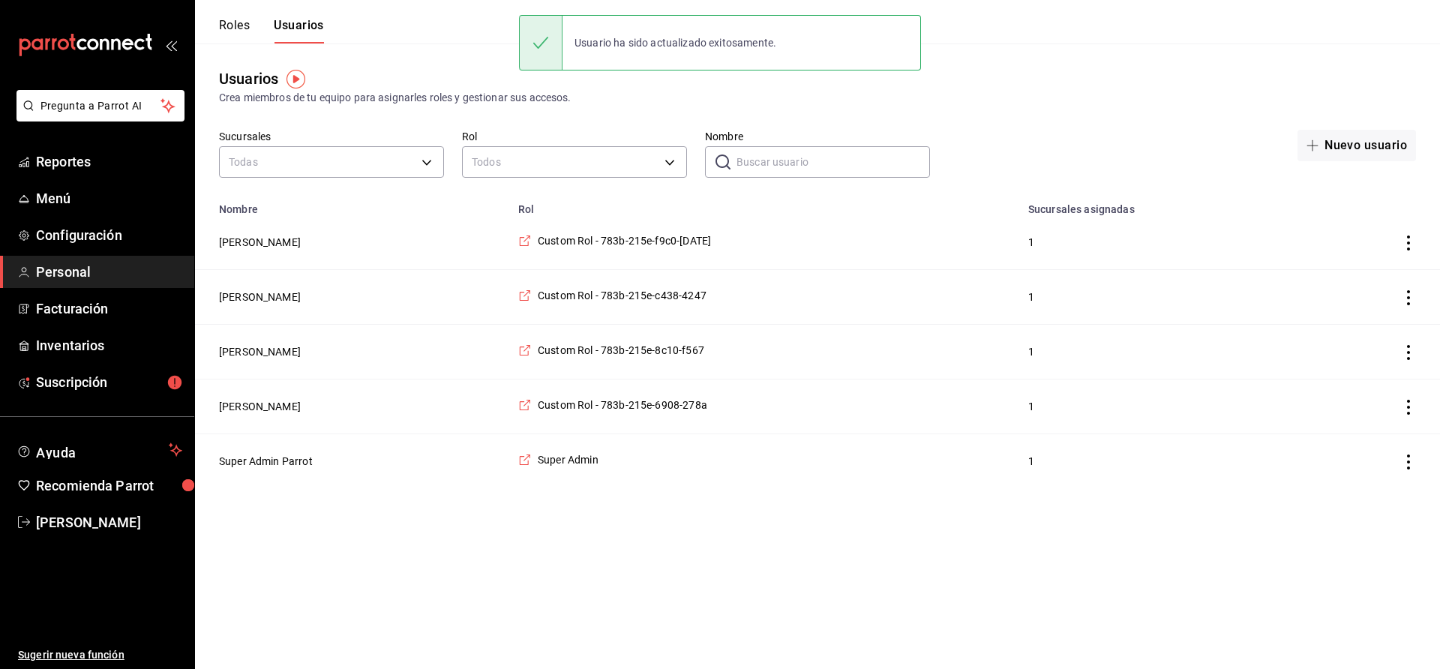
click at [1411, 243] on icon "actions" at bounding box center [1408, 243] width 15 height 15
click at [1364, 266] on span "Eliminar" at bounding box center [1354, 265] width 38 height 12
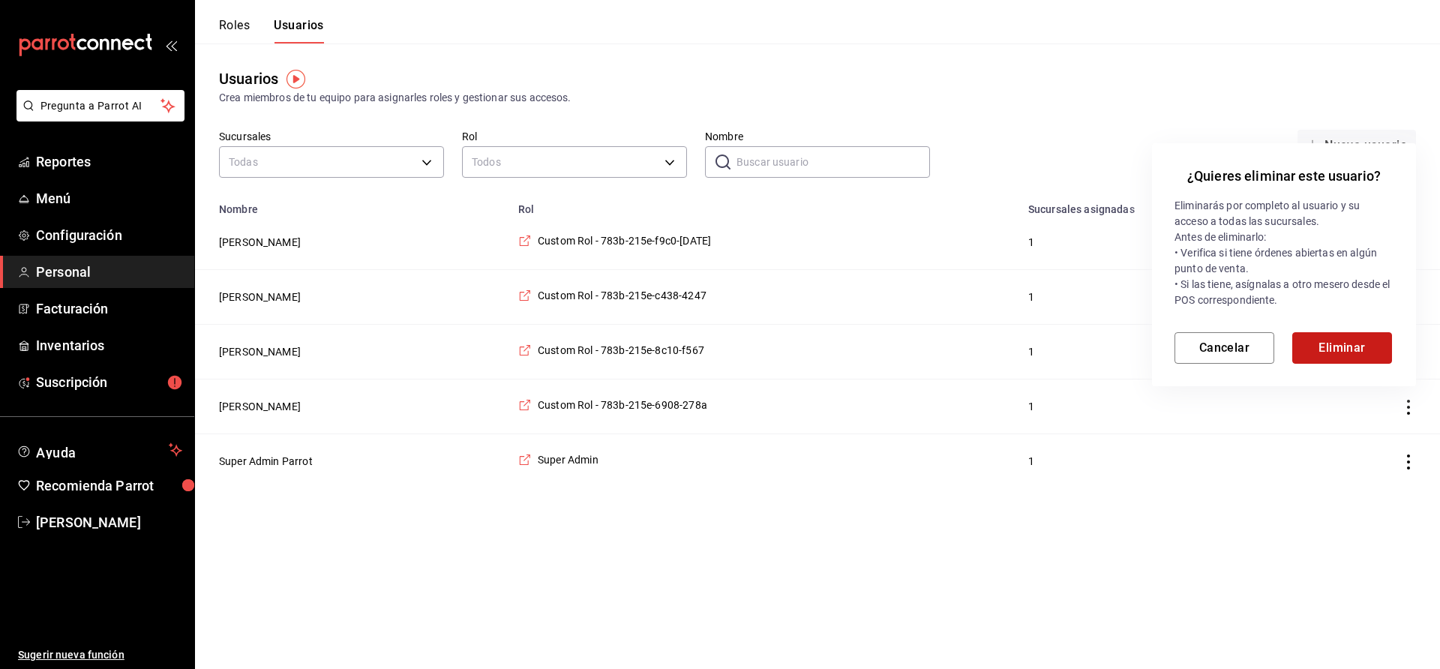
click at [1344, 352] on button "Eliminar" at bounding box center [1343, 348] width 100 height 32
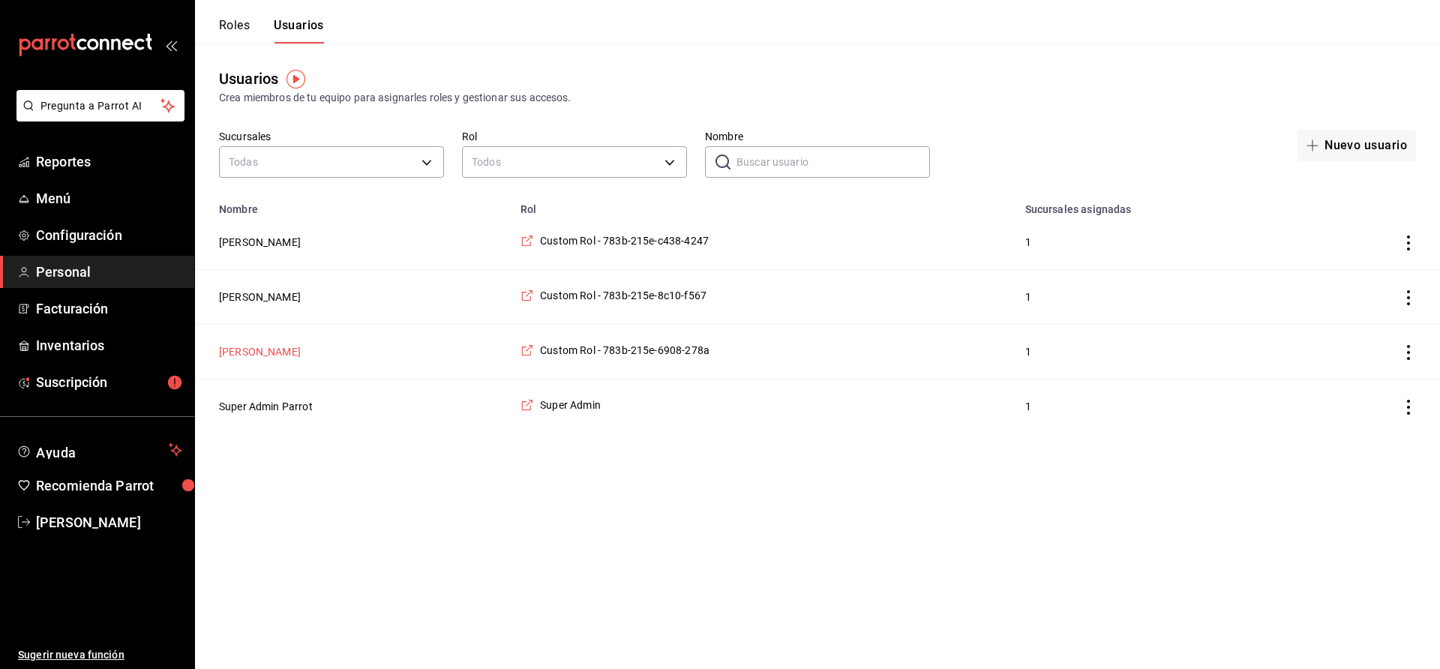
click at [281, 350] on button "[PERSON_NAME]" at bounding box center [260, 351] width 82 height 15
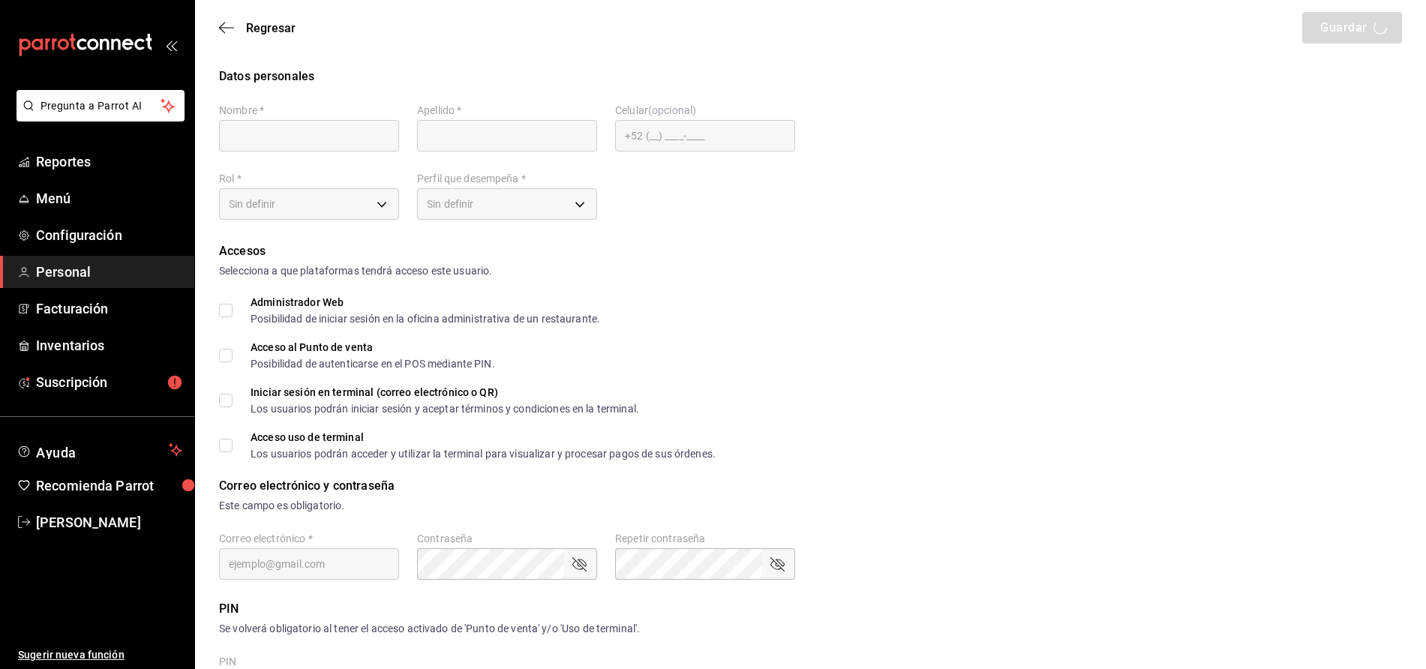
type input "[PERSON_NAME]"
checkbox input "true"
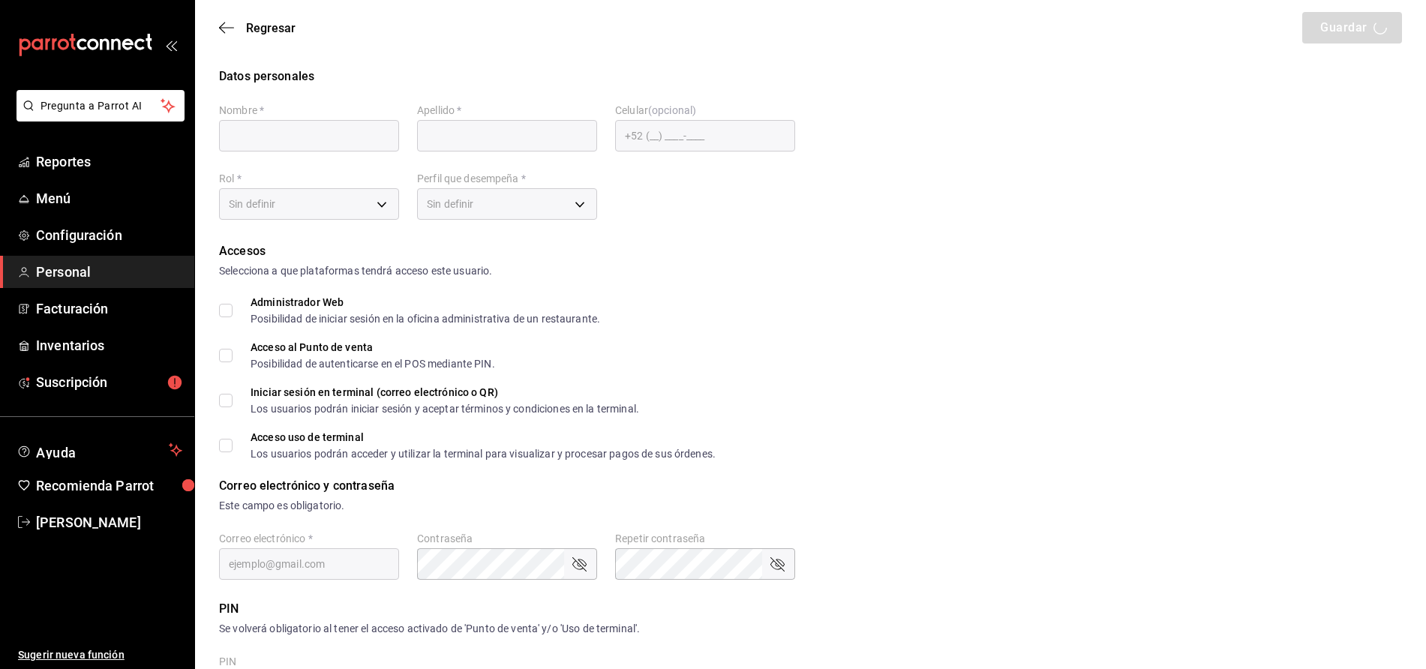
checkbox input "true"
type input "[EMAIL_ADDRESS][DOMAIN_NAME]"
type input "0621"
checkbox input "true"
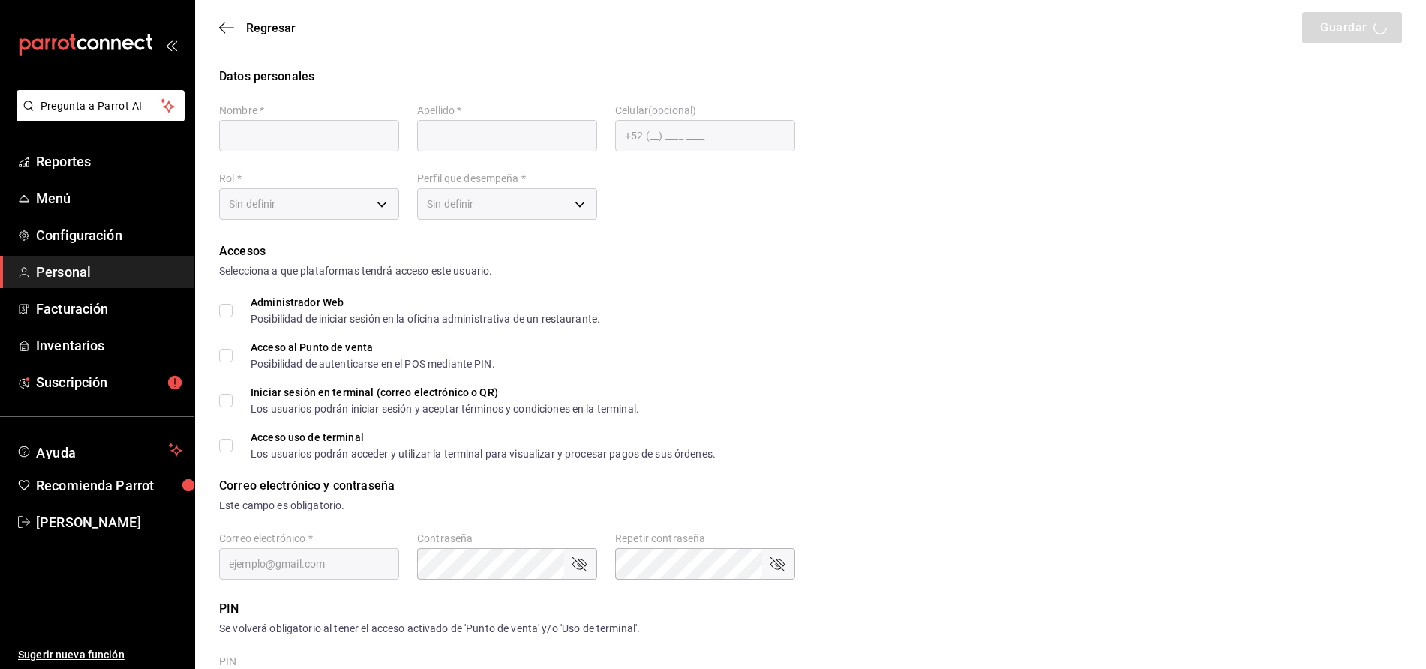
checkbox input "true"
type input "[PHONE_NUMBER]"
type input "79ae3084-482b-48f4-a512-fc6297cf224f"
type input "OWNER"
checkbox input "true"
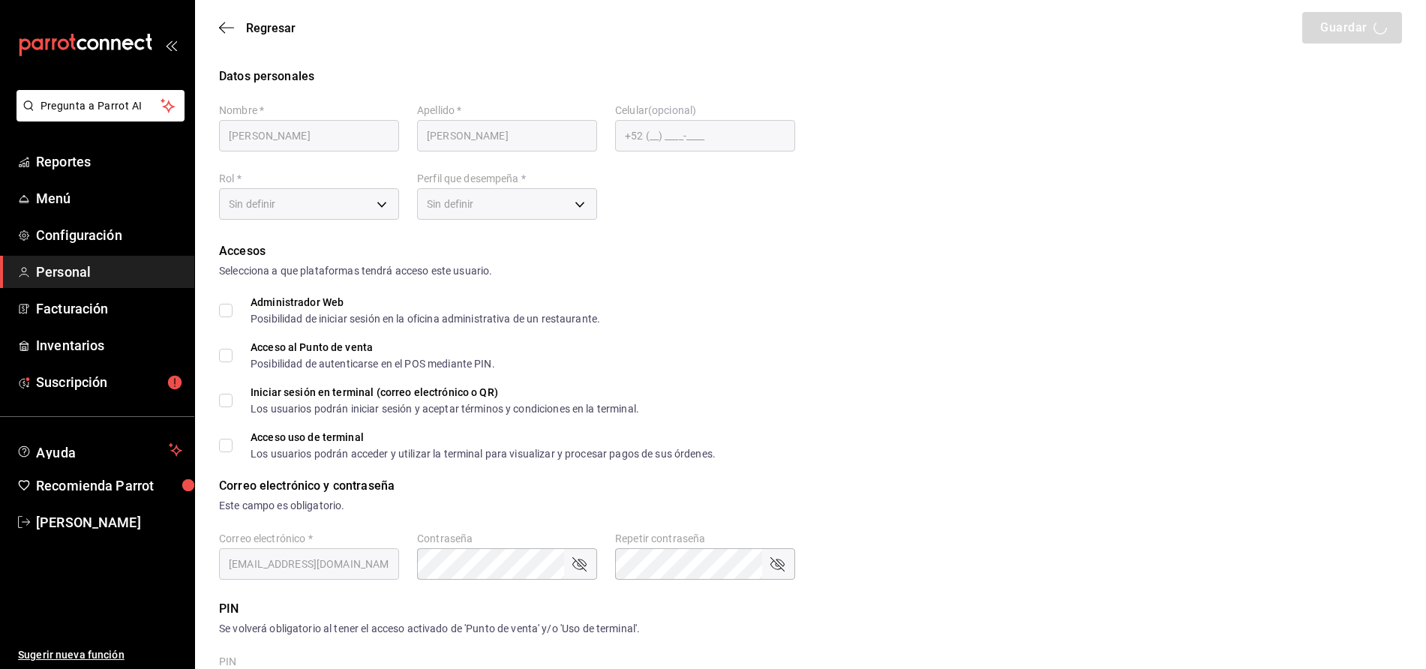
checkbox input "true"
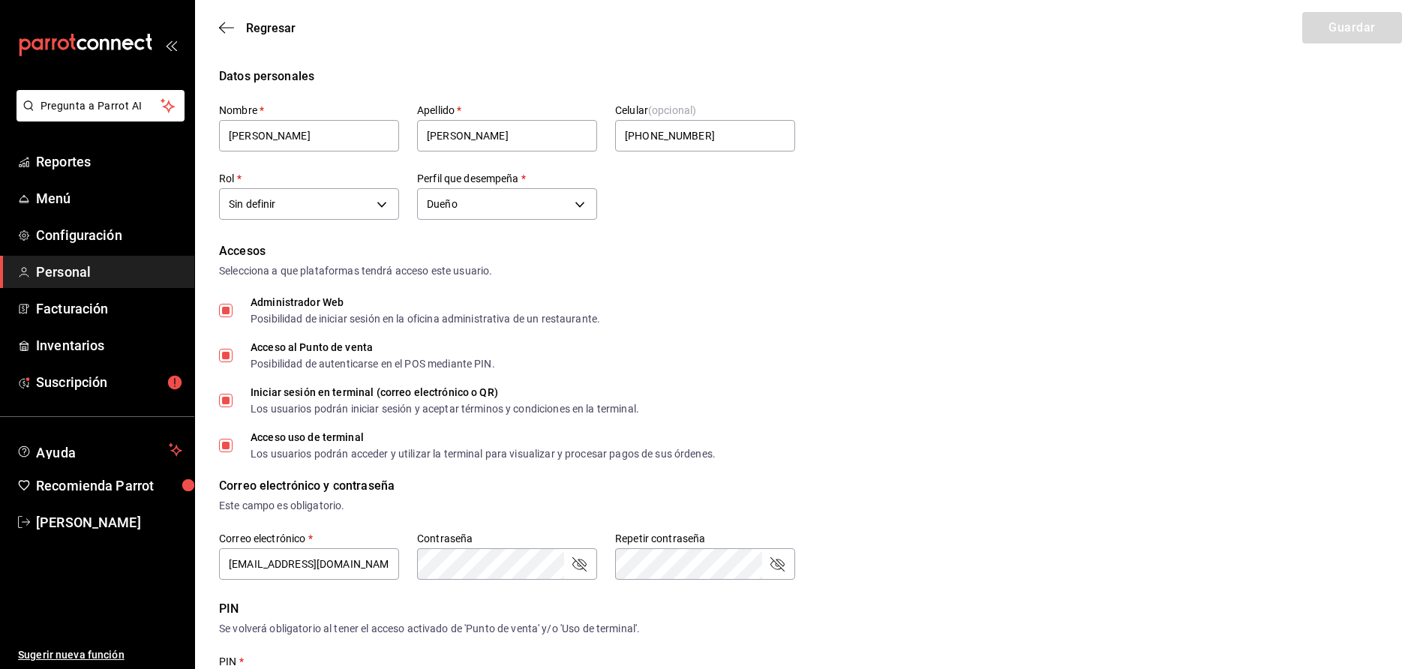
click at [215, 26] on div "Regresar Guardar" at bounding box center [810, 28] width 1231 height 56
click at [229, 26] on icon "button" at bounding box center [226, 28] width 15 height 14
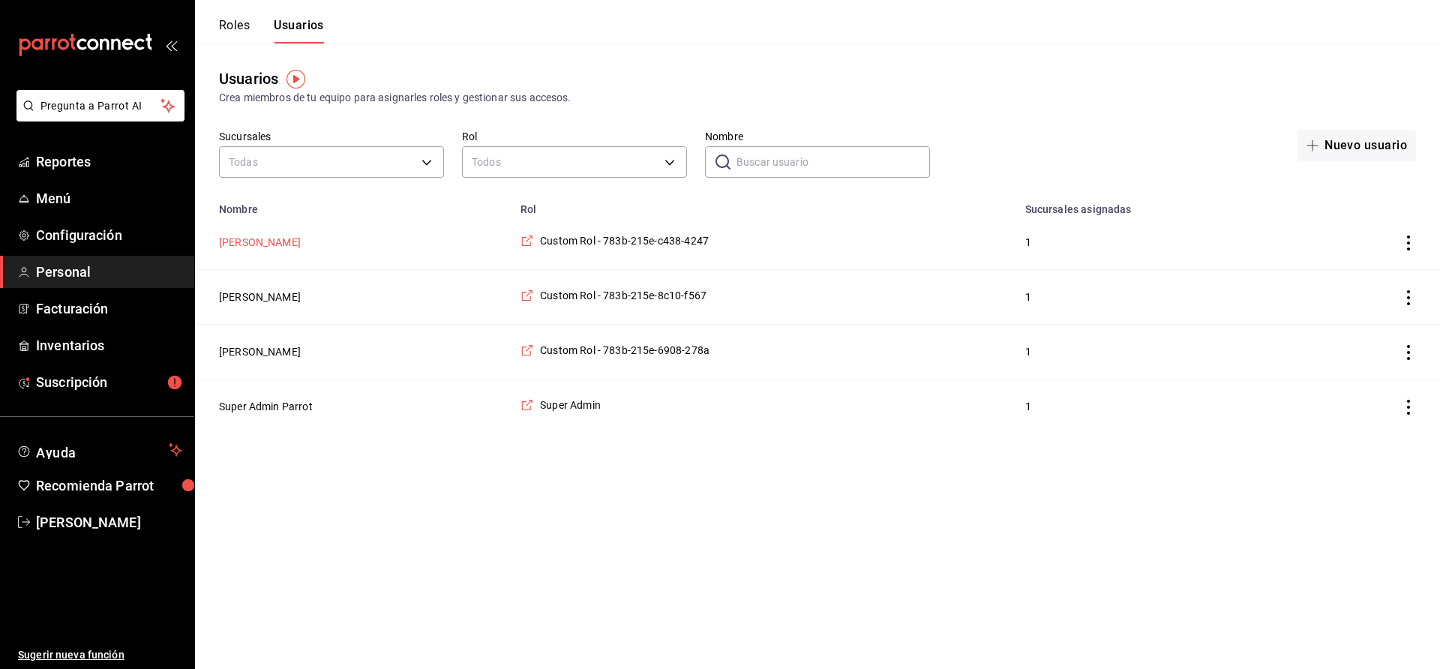
click at [247, 242] on button "[PERSON_NAME]" at bounding box center [260, 242] width 82 height 15
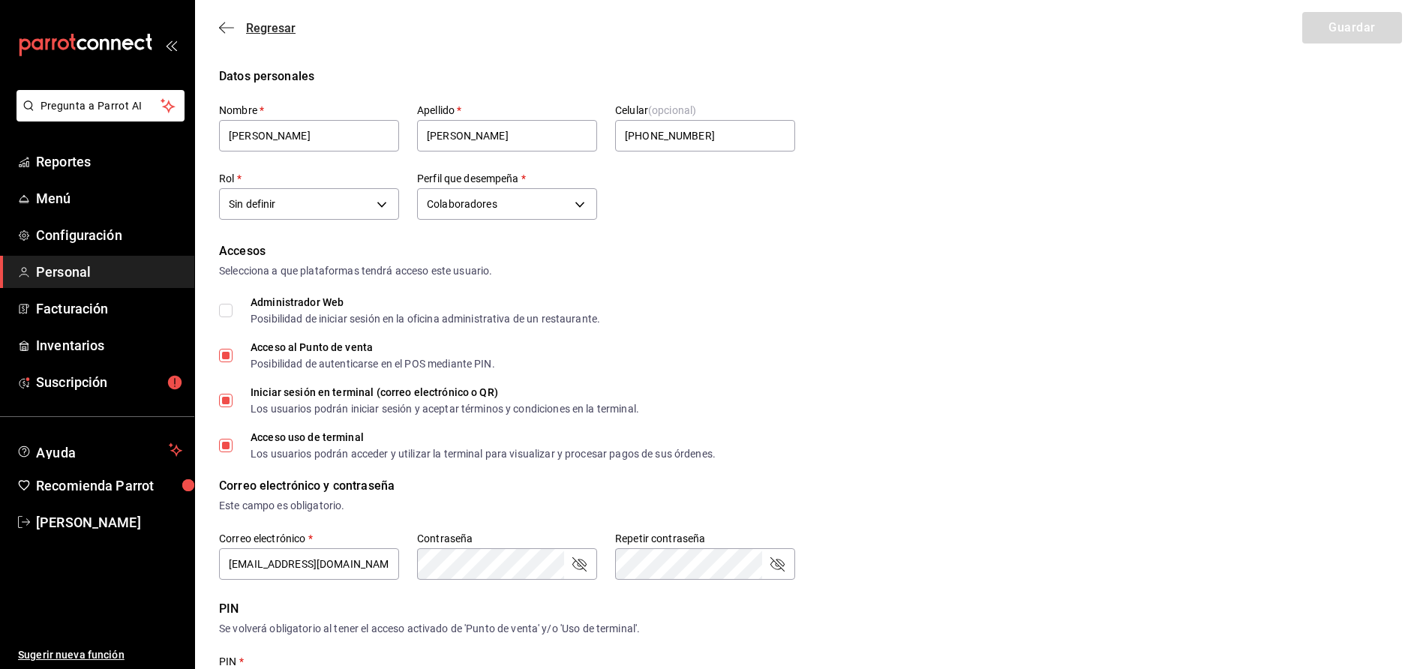
click at [219, 21] on icon "button" at bounding box center [226, 28] width 15 height 14
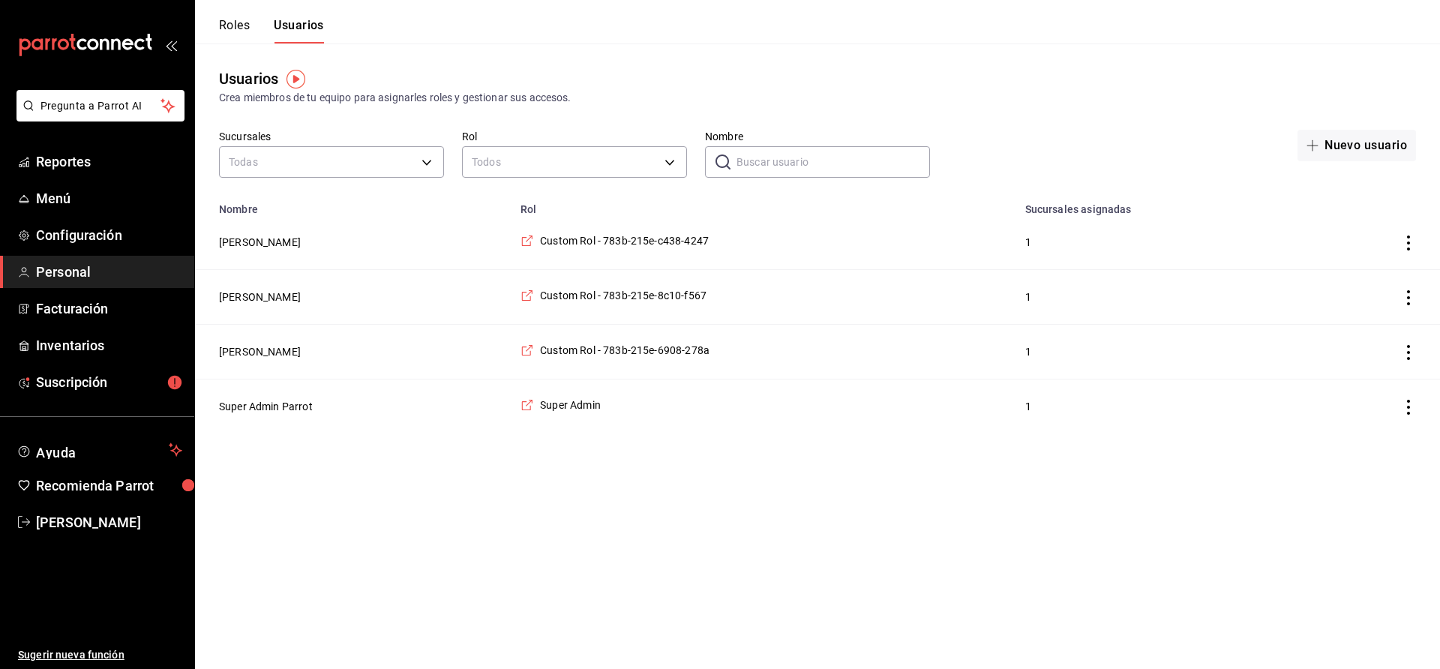
click at [1413, 242] on icon "actions" at bounding box center [1408, 243] width 15 height 15
click at [1360, 259] on span "Eliminar" at bounding box center [1354, 265] width 38 height 12
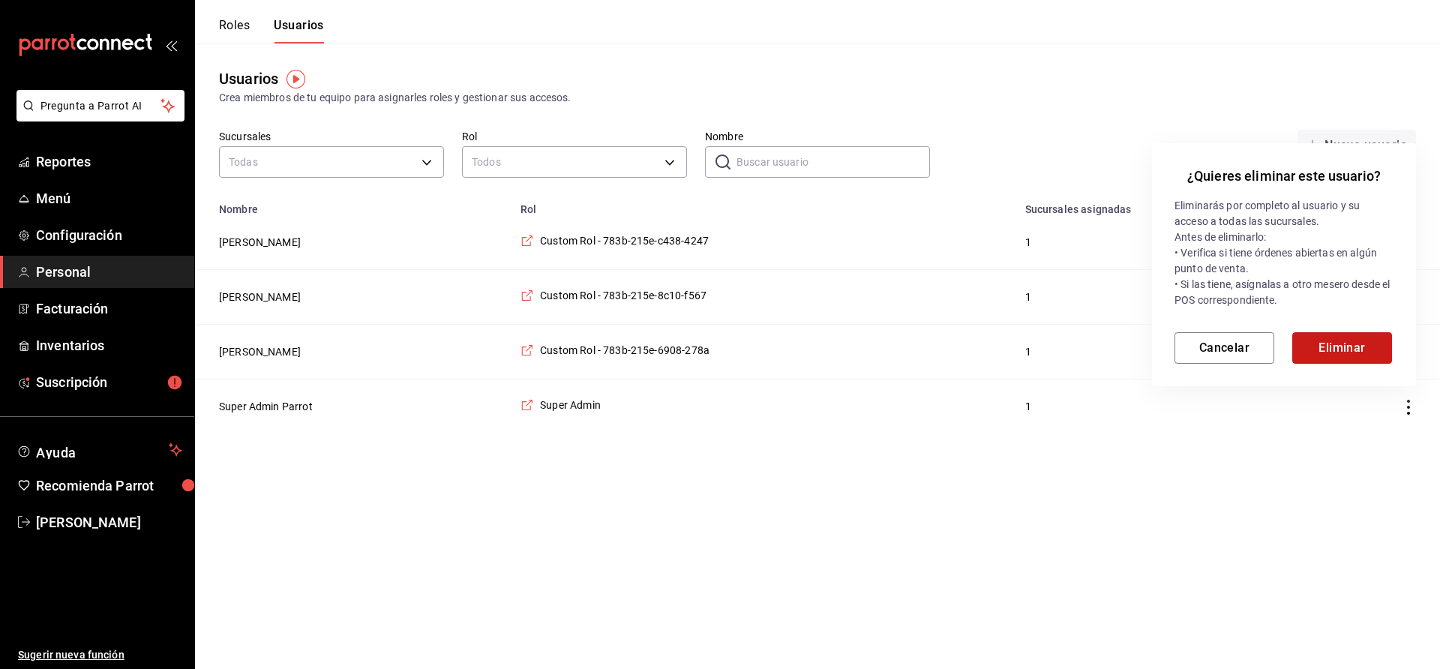
click at [1345, 356] on button "Eliminar" at bounding box center [1343, 348] width 100 height 32
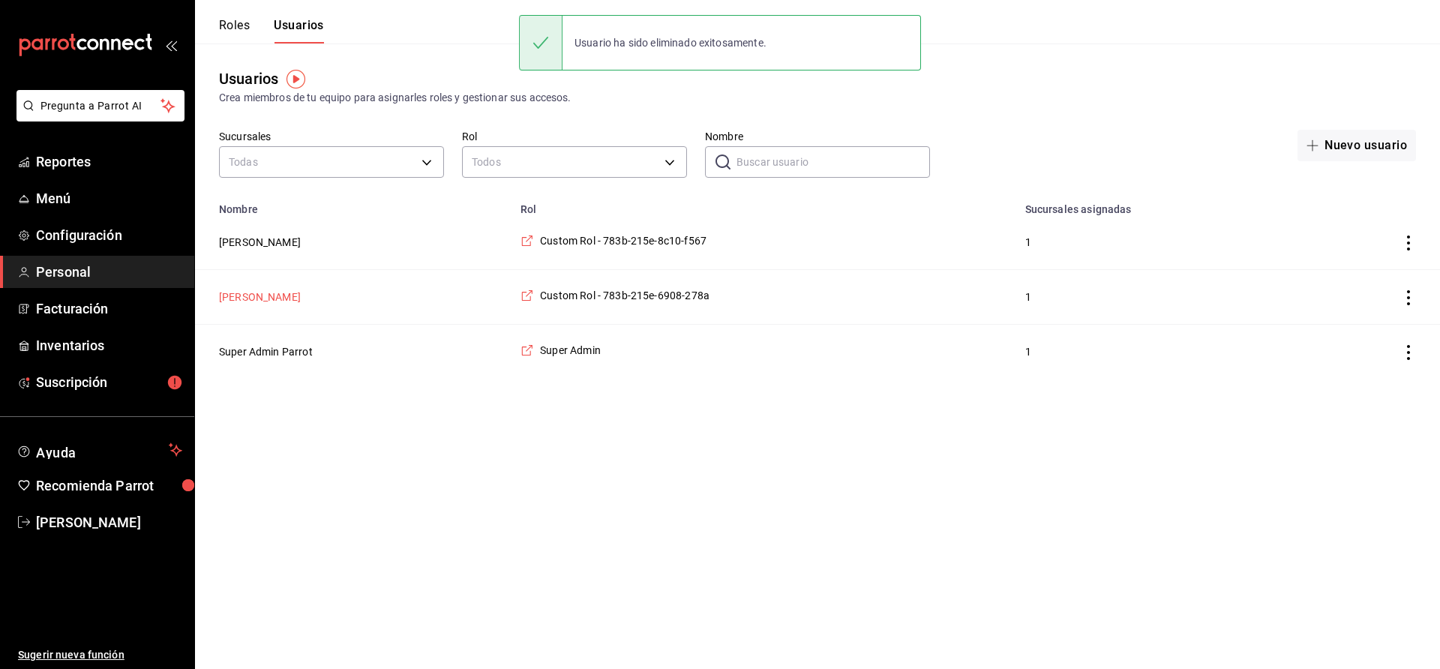
click at [284, 290] on button "[PERSON_NAME]" at bounding box center [260, 297] width 82 height 15
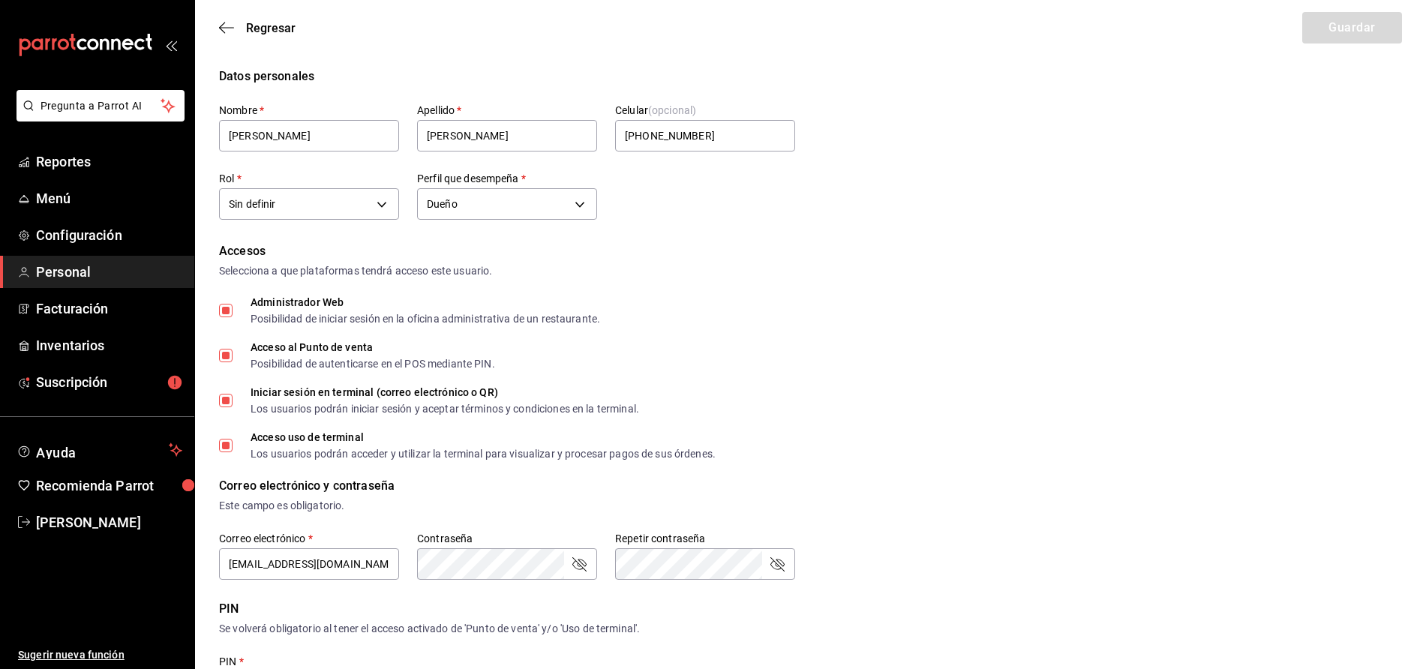
click at [898, 326] on div "Accesos Selecciona a que plataformas tendrá acceso este usuario. Administrador …" at bounding box center [810, 350] width 1183 height 217
click at [262, 23] on span "Regresar" at bounding box center [271, 28] width 50 height 14
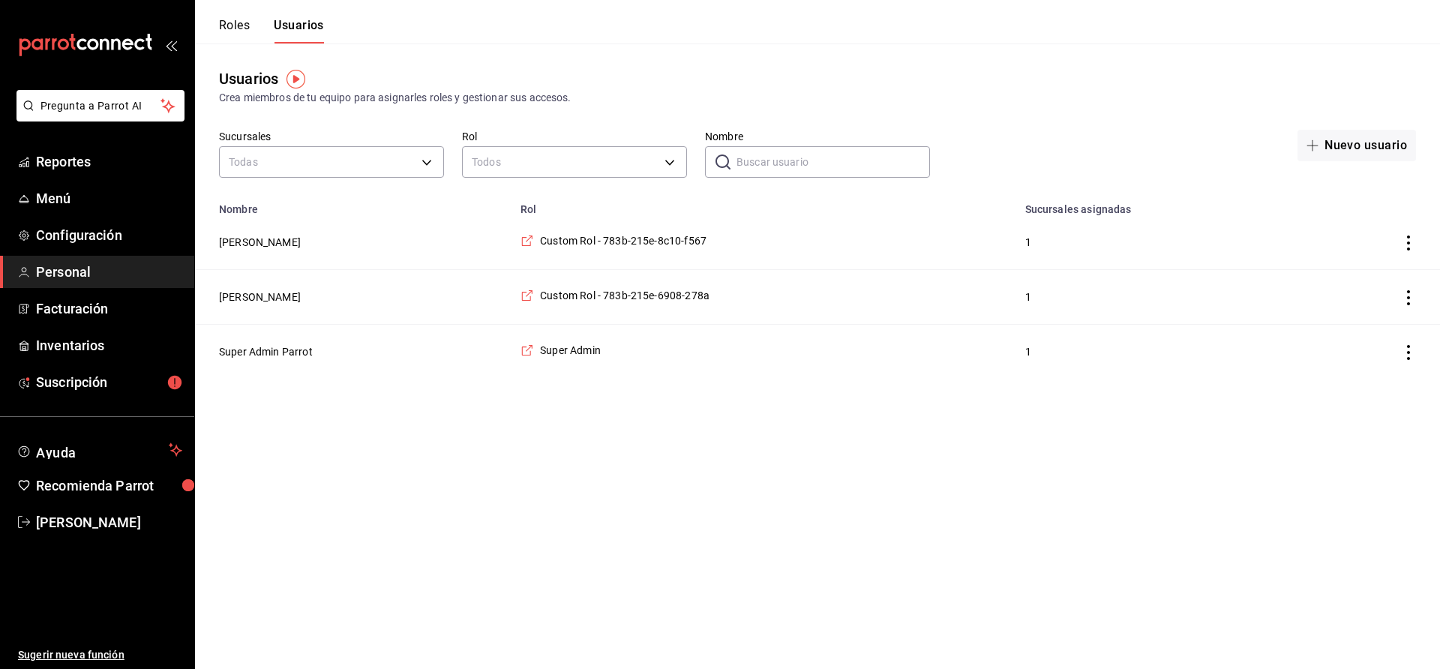
click at [241, 25] on button "Roles" at bounding box center [234, 31] width 31 height 26
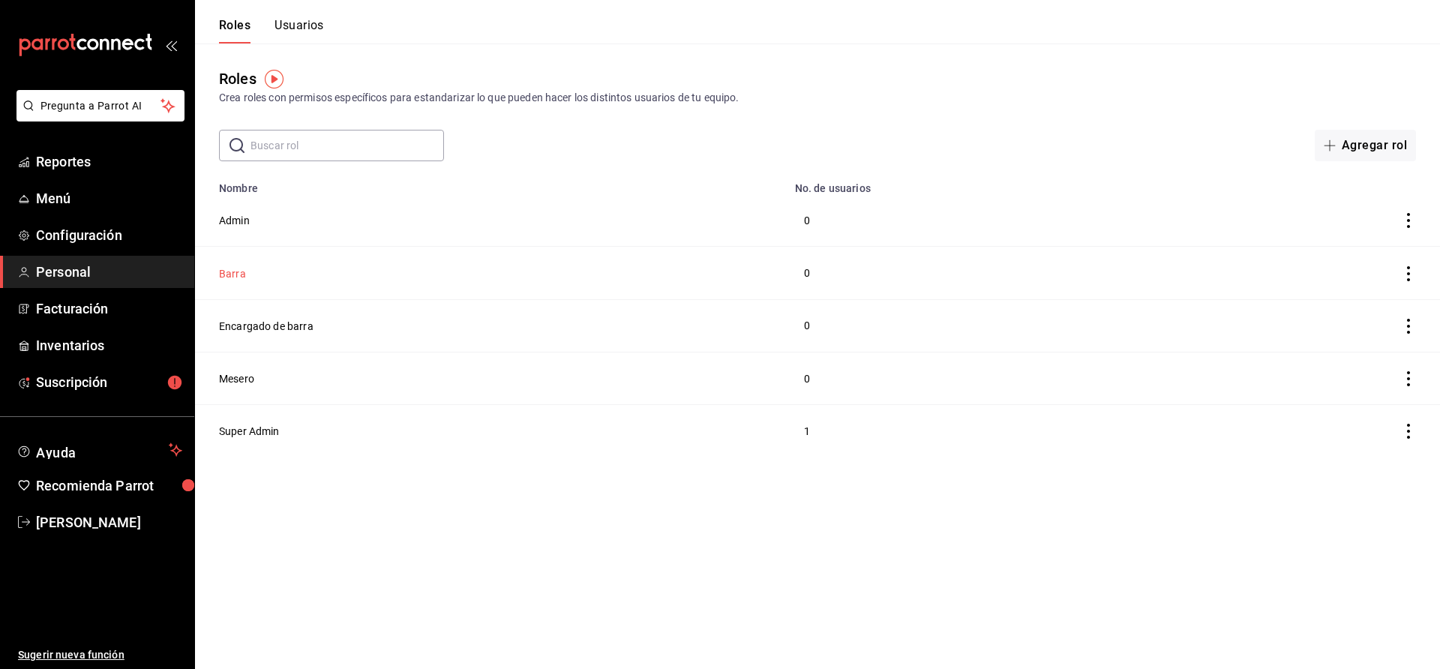
click at [239, 269] on button "Barra" at bounding box center [232, 273] width 27 height 15
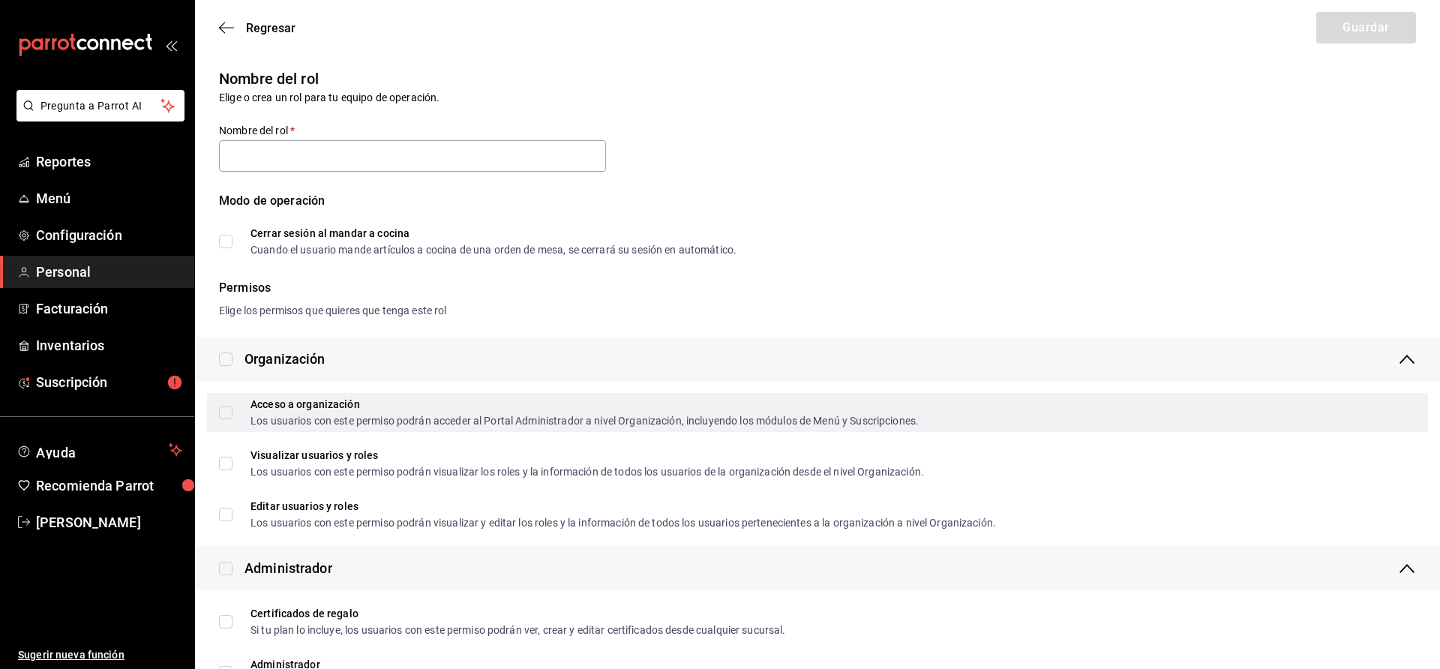
type input "Barra"
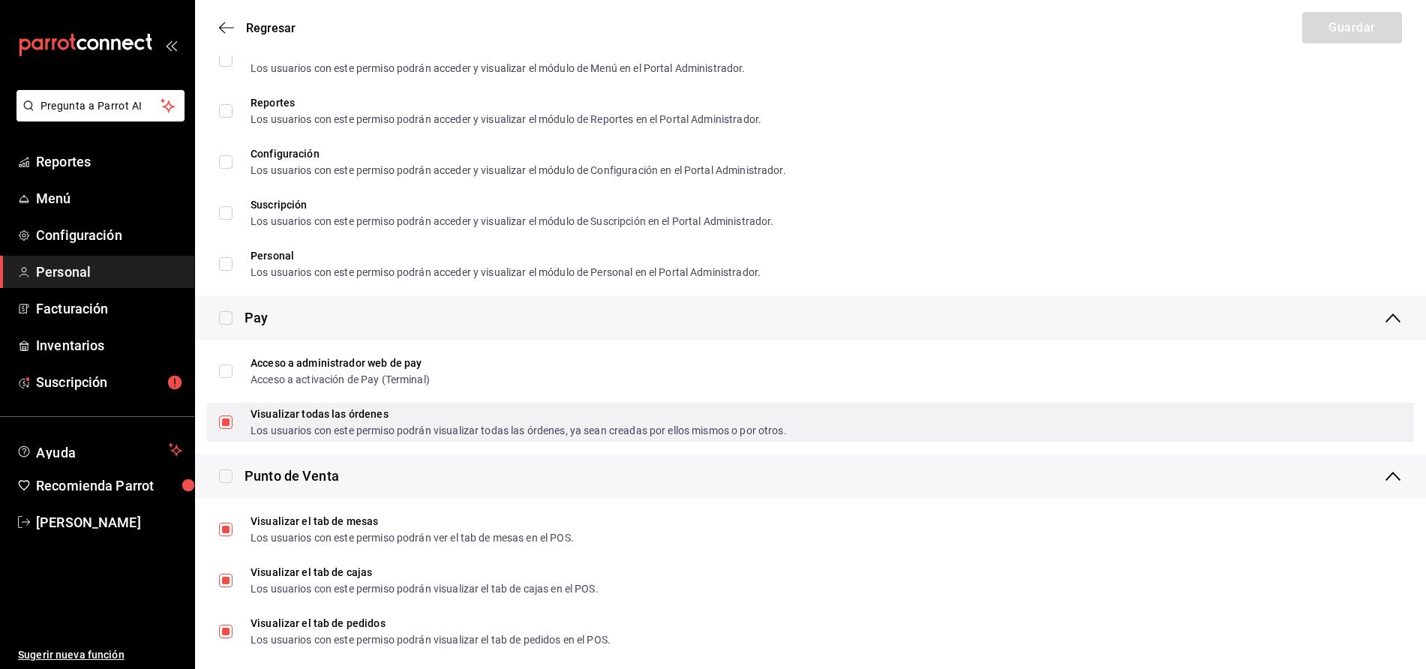
scroll to position [1375, 0]
